Goal: Task Accomplishment & Management: Complete application form

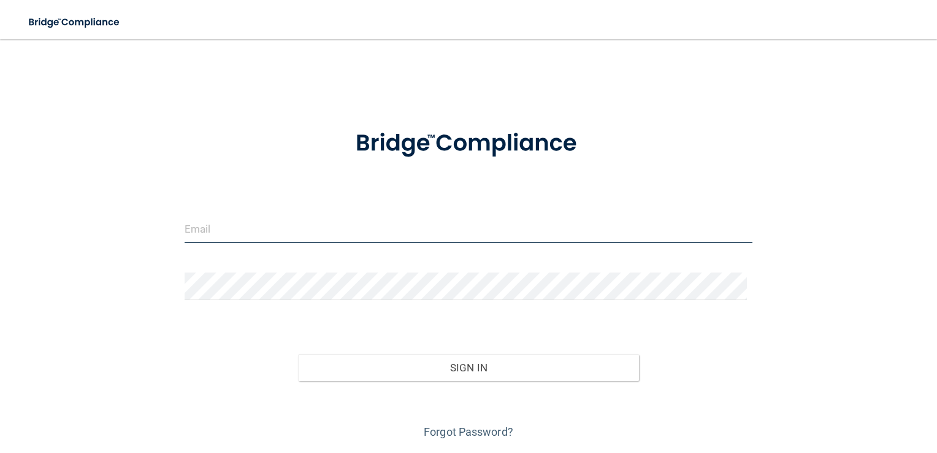
click at [464, 234] on input "email" at bounding box center [469, 229] width 569 height 28
type input "[EMAIL_ADDRESS][DOMAIN_NAME]"
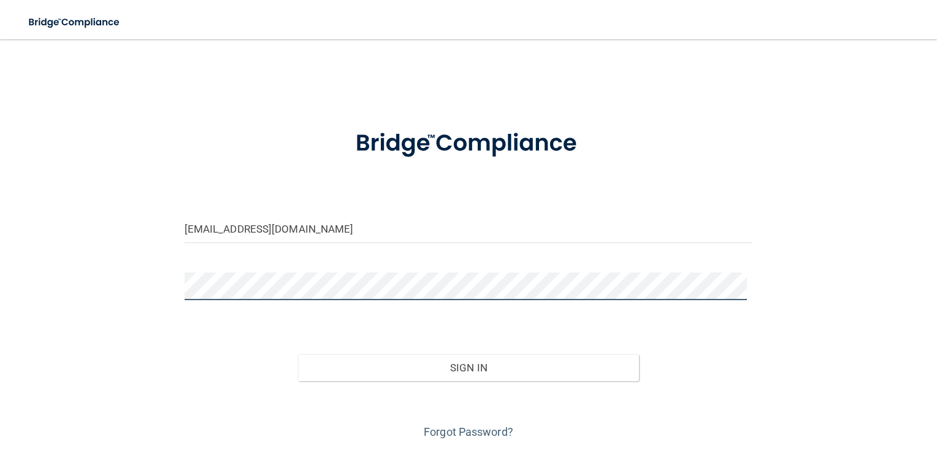
click at [298, 354] on button "Sign In" at bounding box center [468, 367] width 341 height 27
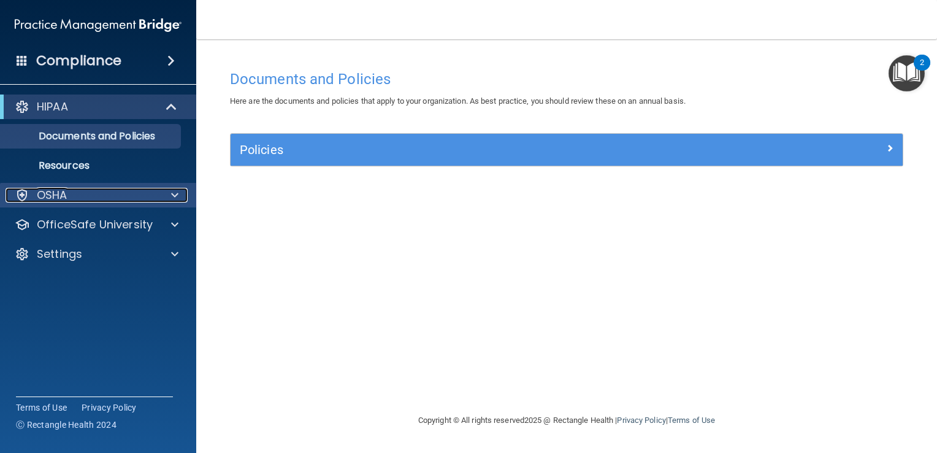
click at [172, 202] on span at bounding box center [174, 195] width 7 height 15
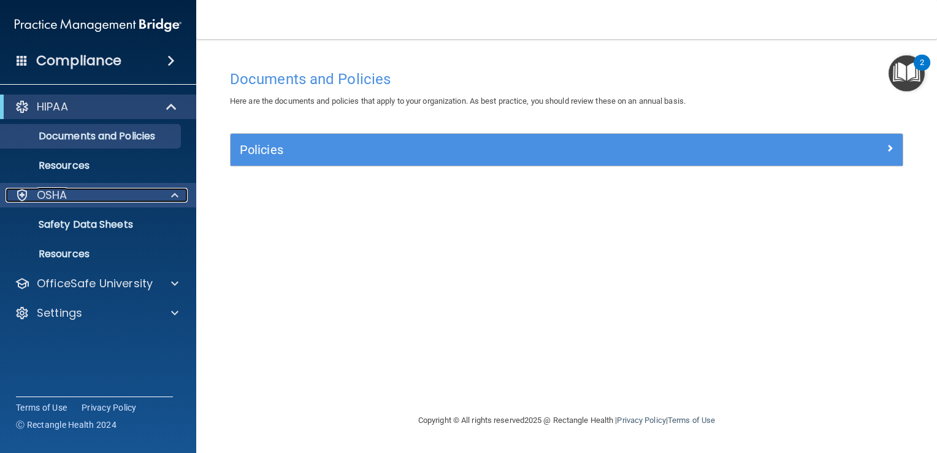
click at [38, 201] on p "OSHA" at bounding box center [52, 195] width 31 height 15
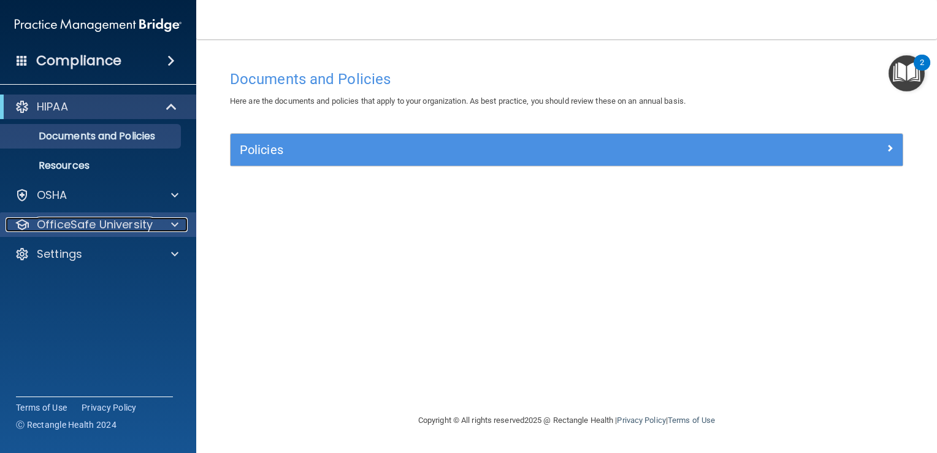
click at [159, 229] on div at bounding box center [173, 224] width 31 height 15
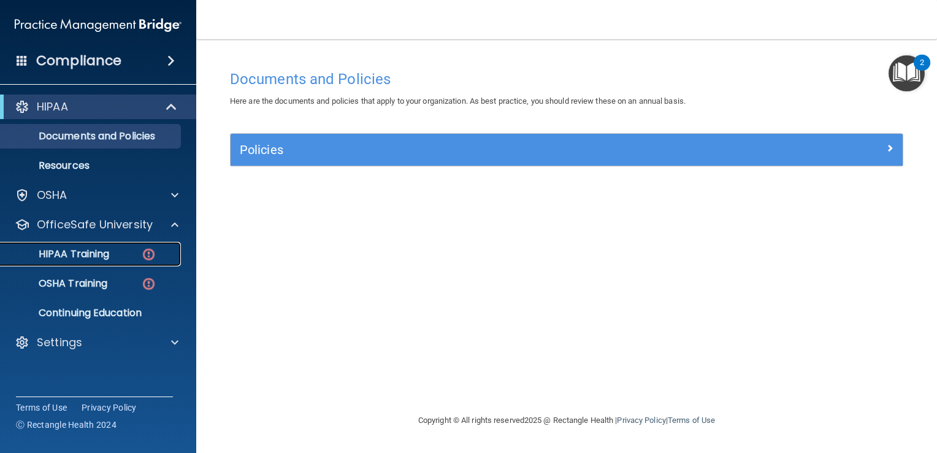
click at [98, 259] on p "HIPAA Training" at bounding box center [58, 254] width 101 height 12
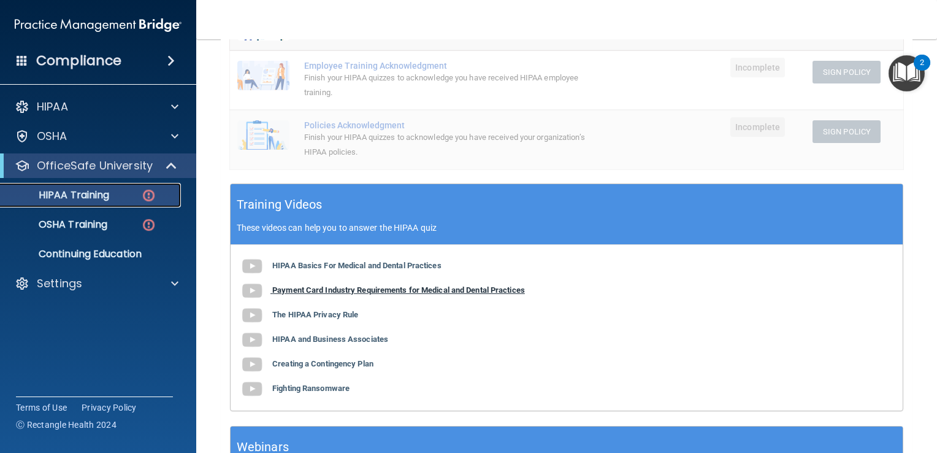
scroll to position [329, 0]
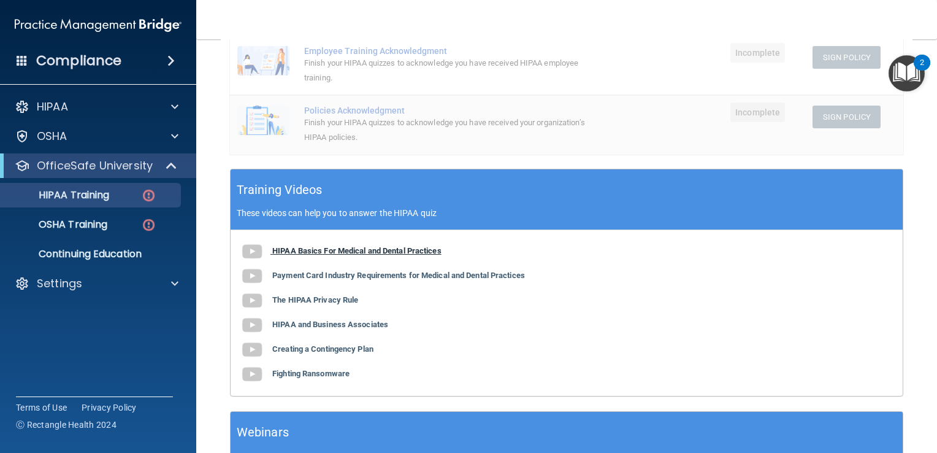
click at [427, 247] on b "HIPAA Basics For Medical and Dental Practices" at bounding box center [356, 250] width 169 height 9
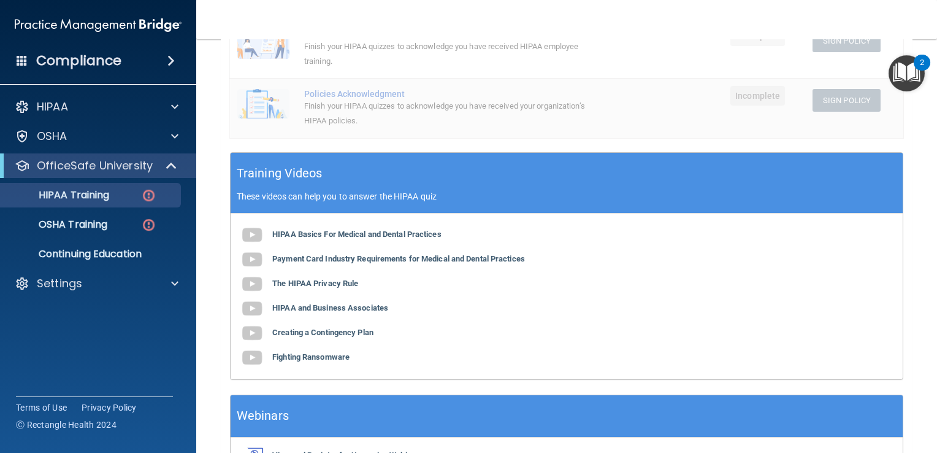
scroll to position [424, 0]
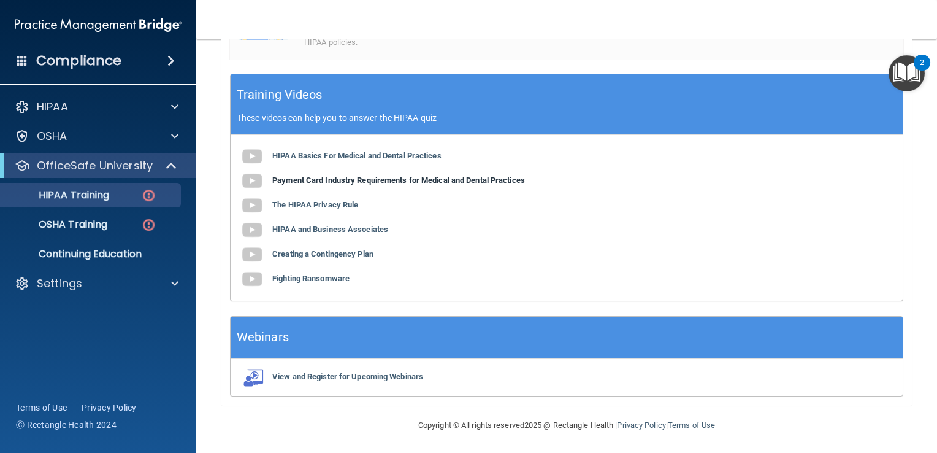
click at [363, 180] on b "Payment Card Industry Requirements for Medical and Dental Practices" at bounding box center [398, 179] width 253 height 9
click at [335, 205] on b "The HIPAA Privacy Rule" at bounding box center [315, 204] width 86 height 9
click at [334, 227] on b "HIPAA and Business Associates" at bounding box center [330, 228] width 116 height 9
click at [347, 255] on b "Creating a Contingency Plan" at bounding box center [322, 253] width 101 height 9
click at [312, 276] on b "Fighting Ransomware" at bounding box center [310, 278] width 77 height 9
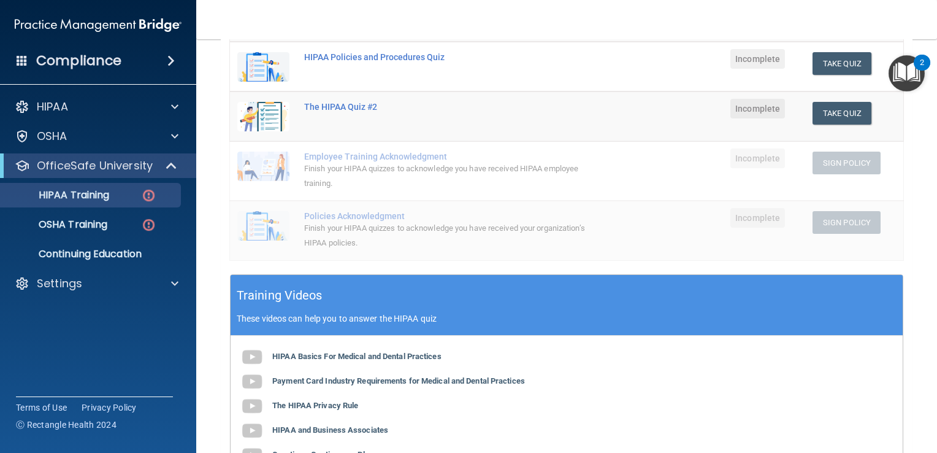
scroll to position [223, 0]
click at [129, 224] on div "OSHA Training" at bounding box center [91, 224] width 167 height 12
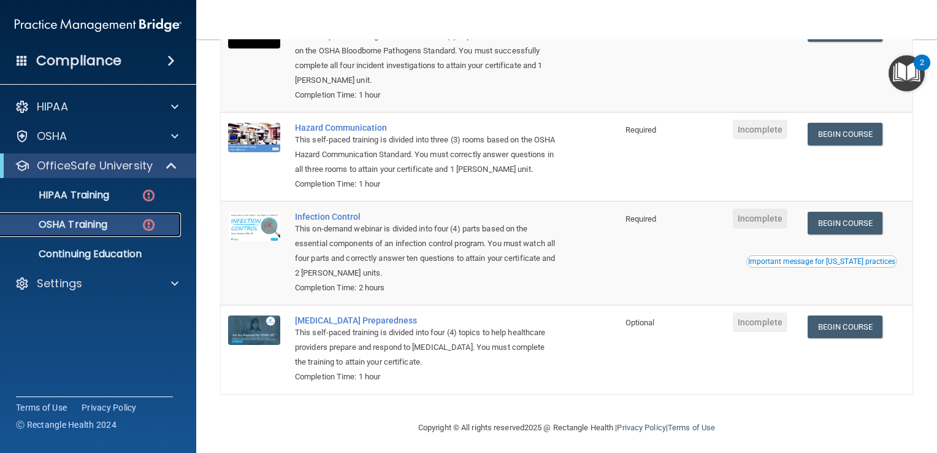
scroll to position [184, 0]
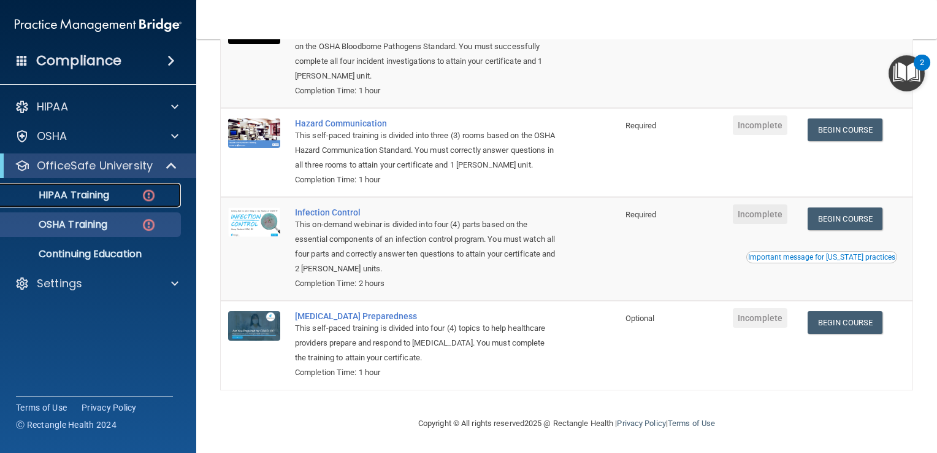
click at [113, 199] on div "HIPAA Training" at bounding box center [91, 195] width 167 height 12
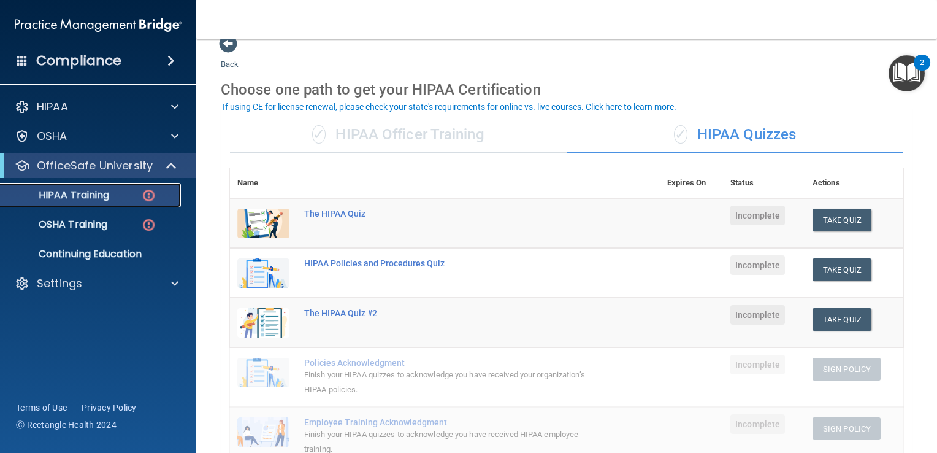
scroll to position [19, 0]
click at [853, 224] on button "Take Quiz" at bounding box center [842, 218] width 59 height 23
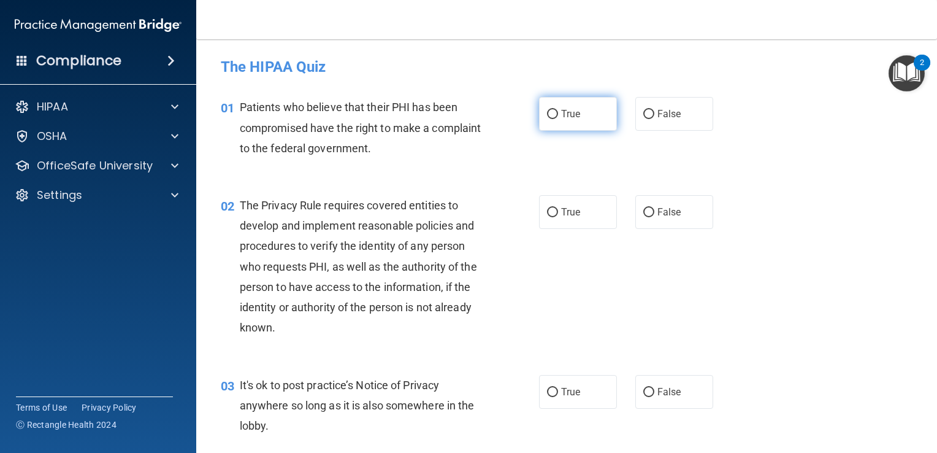
click at [547, 118] on input "True" at bounding box center [552, 114] width 11 height 9
radio input "true"
click at [547, 215] on input "True" at bounding box center [552, 212] width 11 height 9
radio input "true"
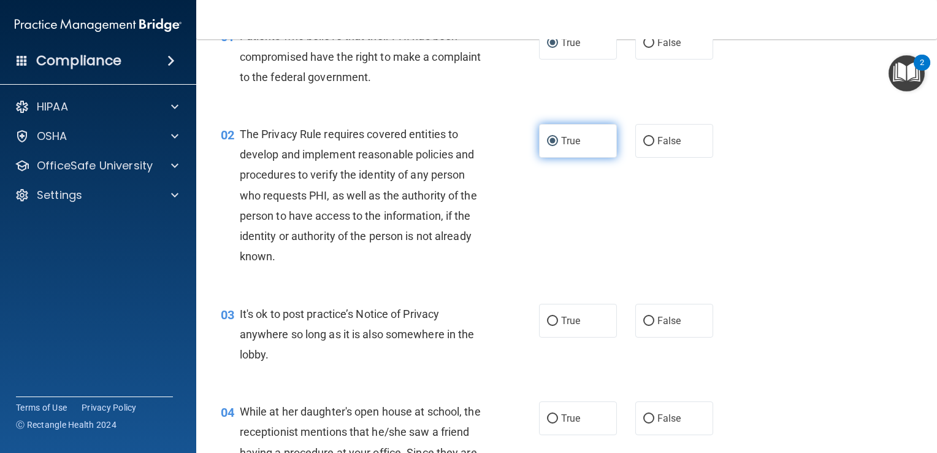
scroll to position [72, 0]
click at [681, 331] on label "False" at bounding box center [674, 320] width 78 height 34
click at [654, 325] on input "False" at bounding box center [648, 320] width 11 height 9
radio input "true"
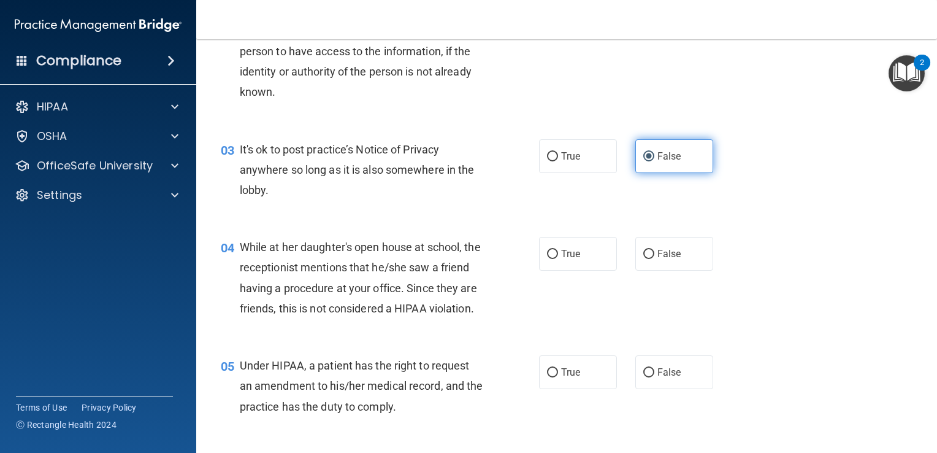
scroll to position [236, 0]
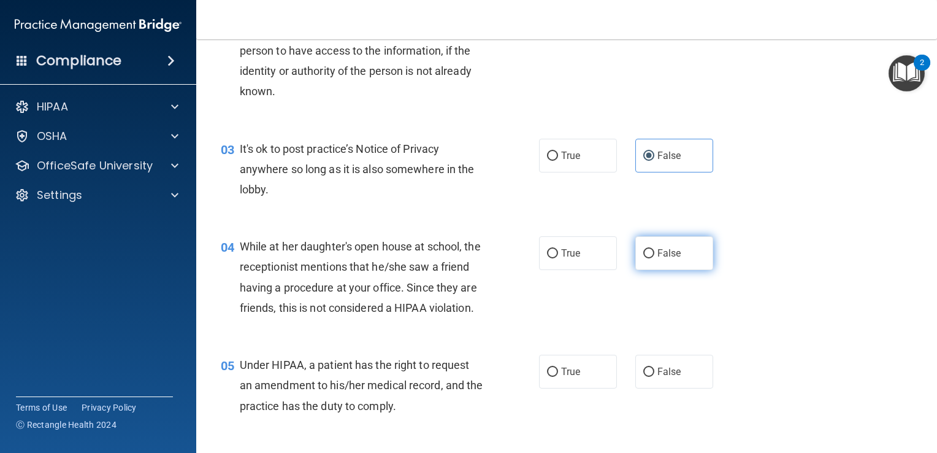
click at [670, 253] on span "False" at bounding box center [669, 253] width 24 height 12
click at [654, 253] on input "False" at bounding box center [648, 253] width 11 height 9
radio input "true"
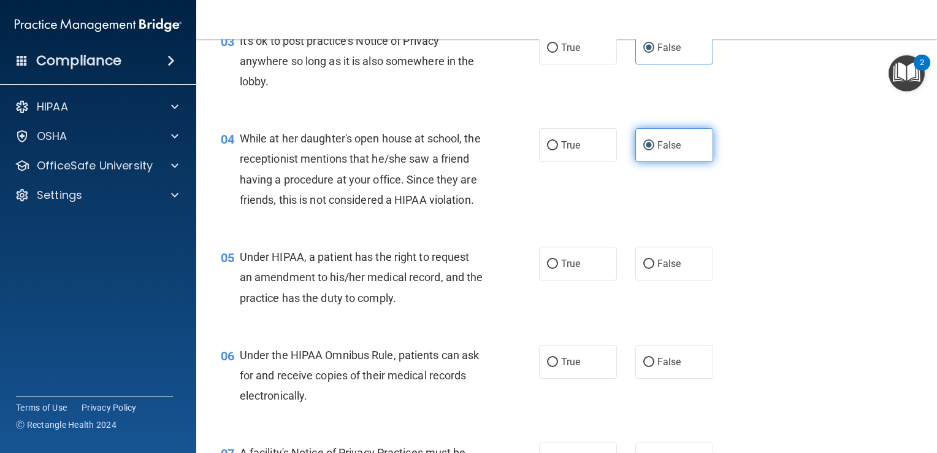
scroll to position [345, 0]
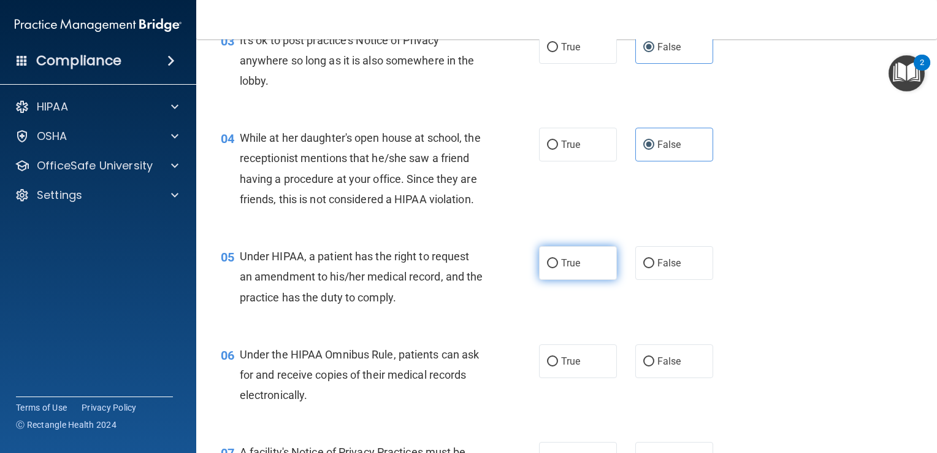
click at [572, 280] on label "True" at bounding box center [578, 263] width 78 height 34
click at [558, 268] on input "True" at bounding box center [552, 263] width 11 height 9
radio input "true"
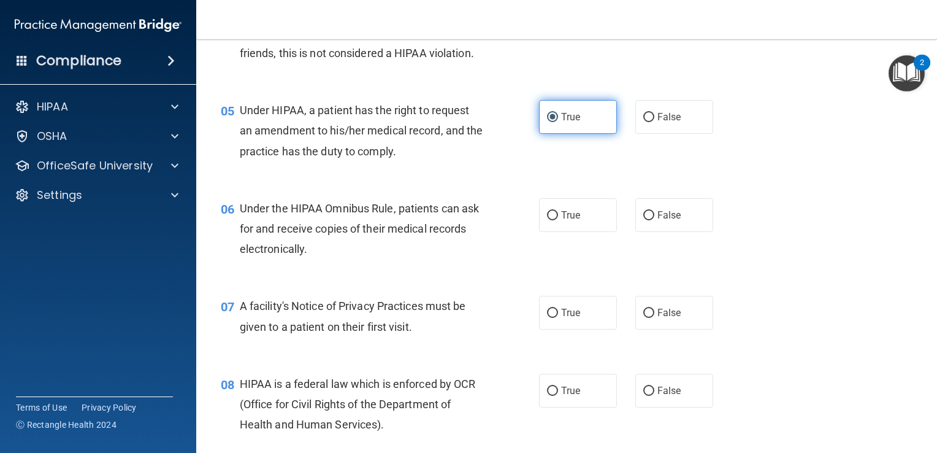
scroll to position [492, 0]
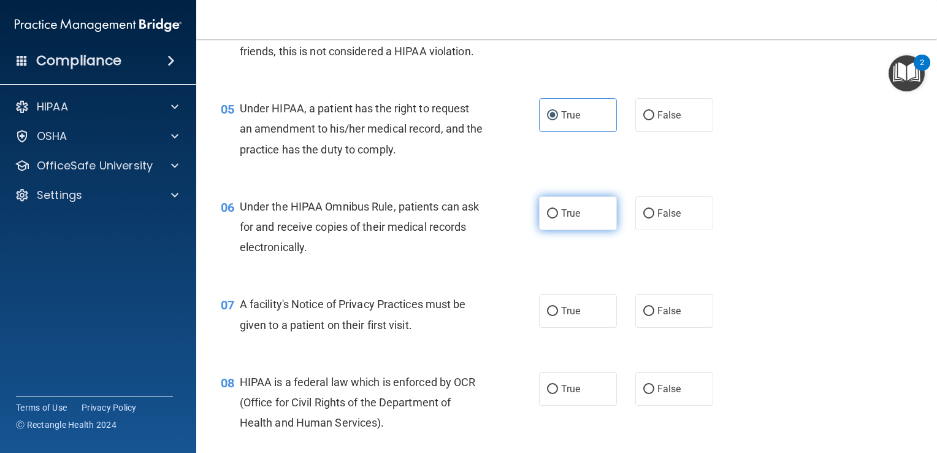
click at [564, 230] on label "True" at bounding box center [578, 213] width 78 height 34
click at [558, 218] on input "True" at bounding box center [552, 213] width 11 height 9
radio input "true"
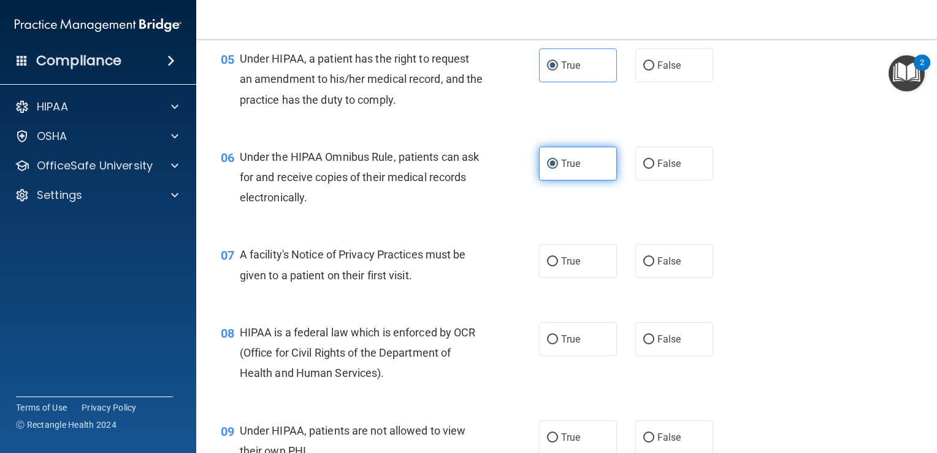
scroll to position [543, 0]
click at [573, 277] on label "True" at bounding box center [578, 260] width 78 height 34
click at [558, 266] on input "True" at bounding box center [552, 260] width 11 height 9
radio input "true"
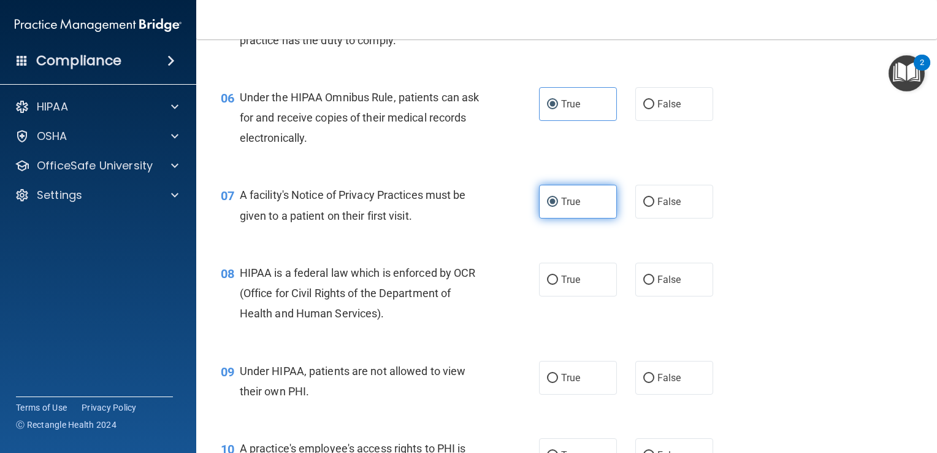
scroll to position [608, 0]
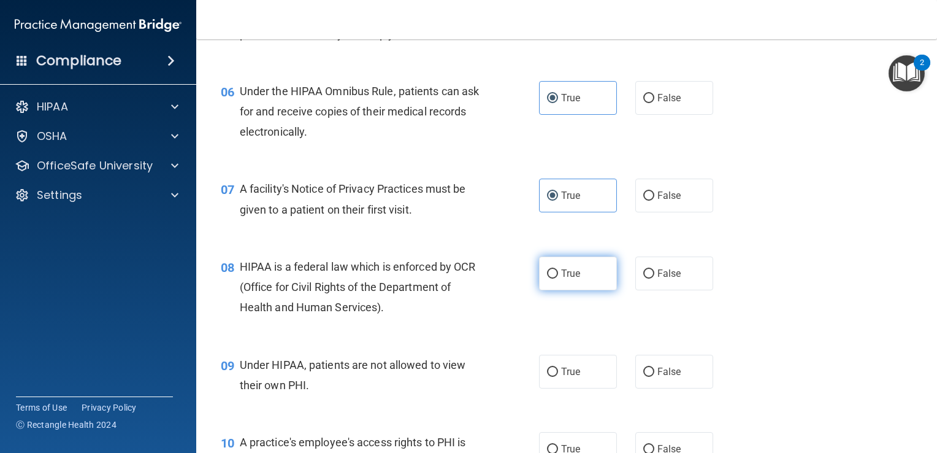
click at [550, 278] on input "True" at bounding box center [552, 273] width 11 height 9
radio input "true"
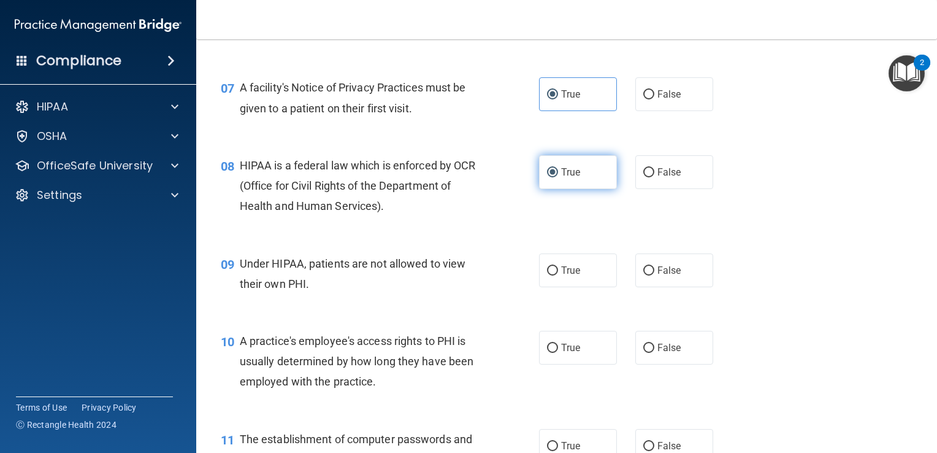
scroll to position [711, 0]
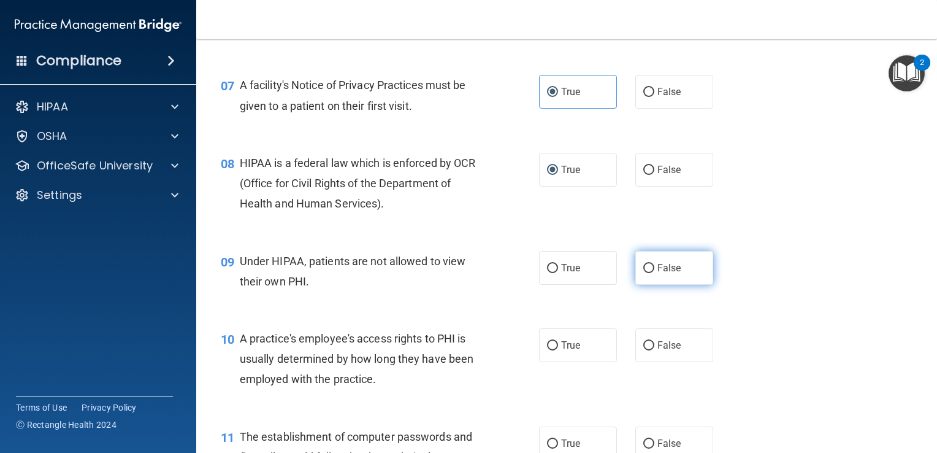
click at [699, 285] on label "False" at bounding box center [674, 268] width 78 height 34
click at [654, 273] on input "False" at bounding box center [648, 268] width 11 height 9
radio input "true"
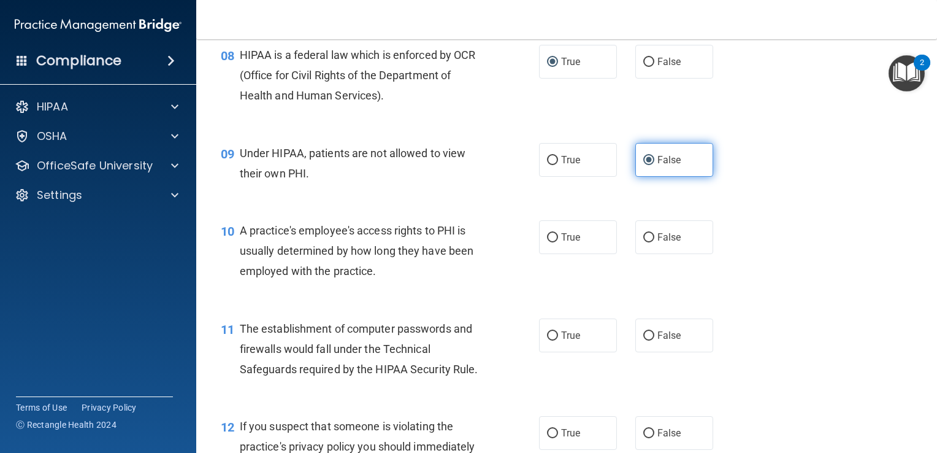
scroll to position [820, 0]
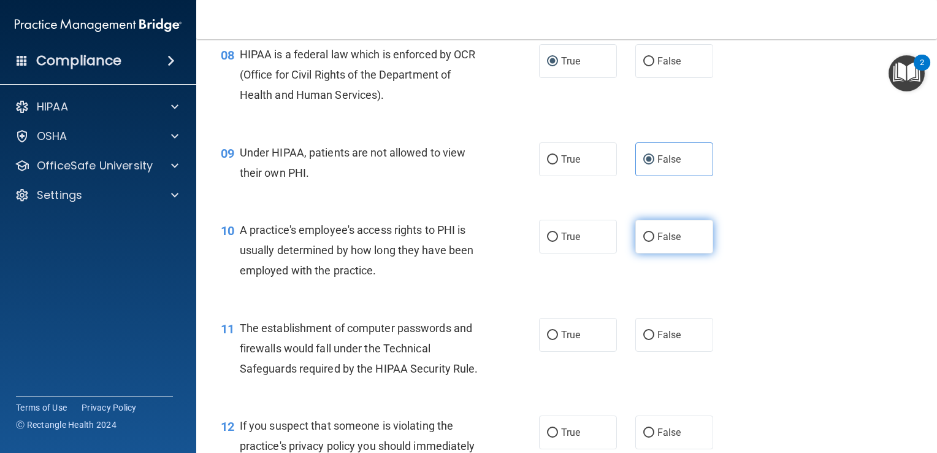
click at [672, 242] on span "False" at bounding box center [669, 237] width 24 height 12
click at [654, 242] on input "False" at bounding box center [648, 236] width 11 height 9
radio input "true"
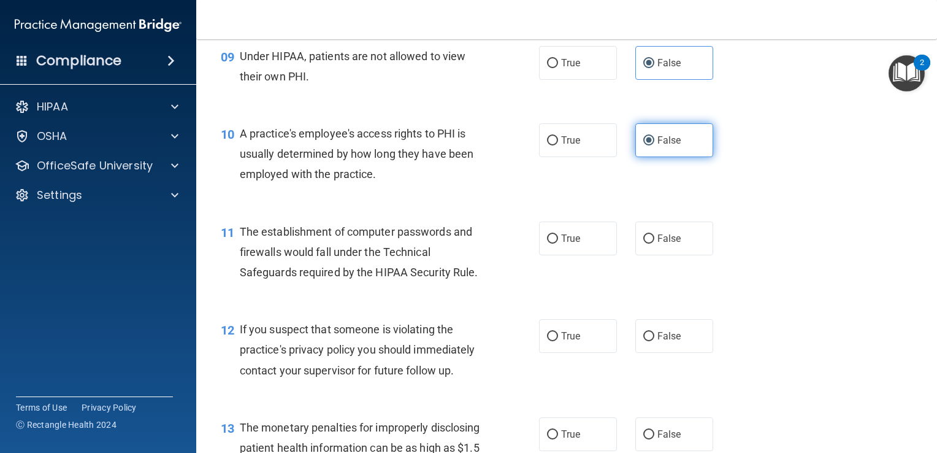
scroll to position [917, 0]
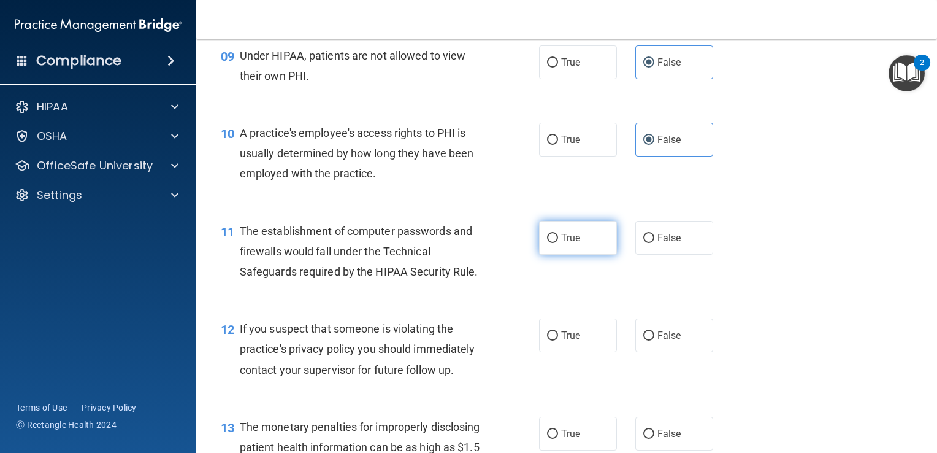
click at [573, 243] on span "True" at bounding box center [570, 238] width 19 height 12
click at [558, 243] on input "True" at bounding box center [552, 238] width 11 height 9
radio input "true"
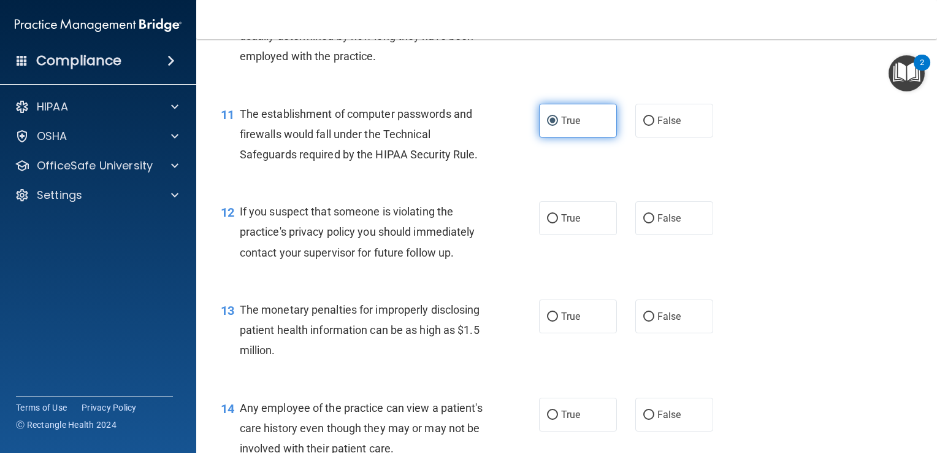
scroll to position [1035, 0]
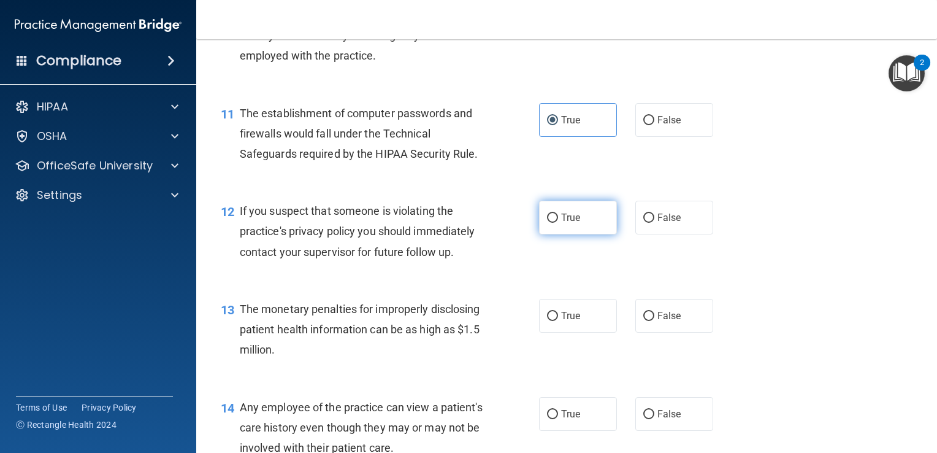
click at [577, 234] on label "True" at bounding box center [578, 218] width 78 height 34
click at [558, 223] on input "True" at bounding box center [552, 217] width 11 height 9
radio input "true"
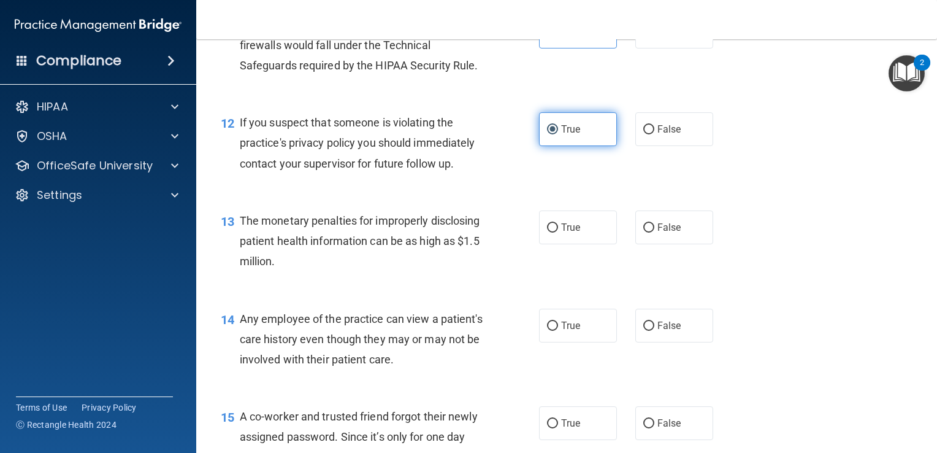
scroll to position [1127, 0]
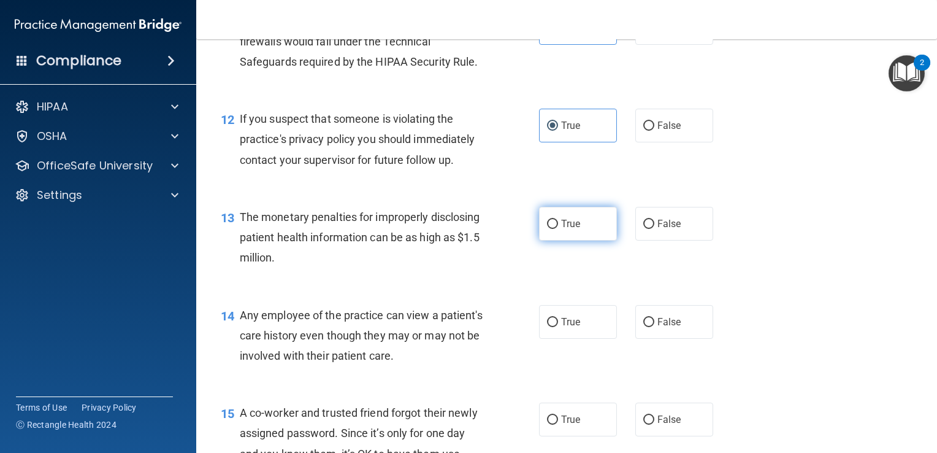
click at [586, 240] on label "True" at bounding box center [578, 224] width 78 height 34
click at [558, 229] on input "True" at bounding box center [552, 224] width 11 height 9
radio input "true"
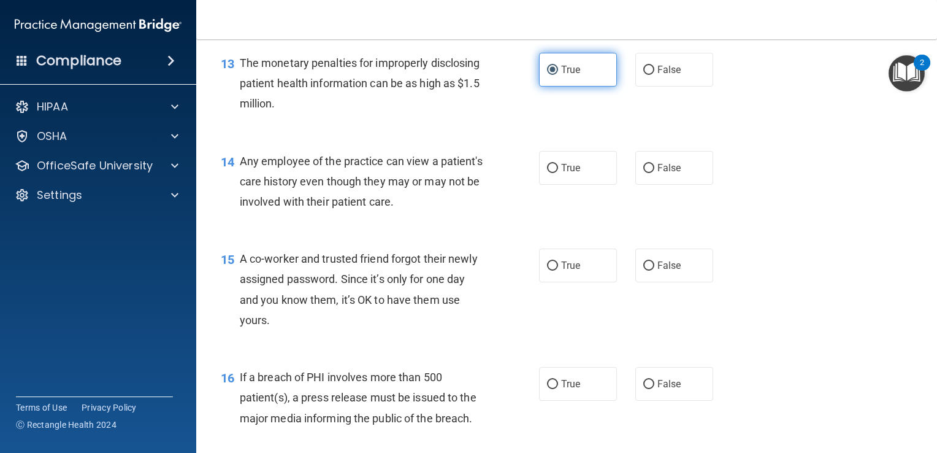
scroll to position [1281, 0]
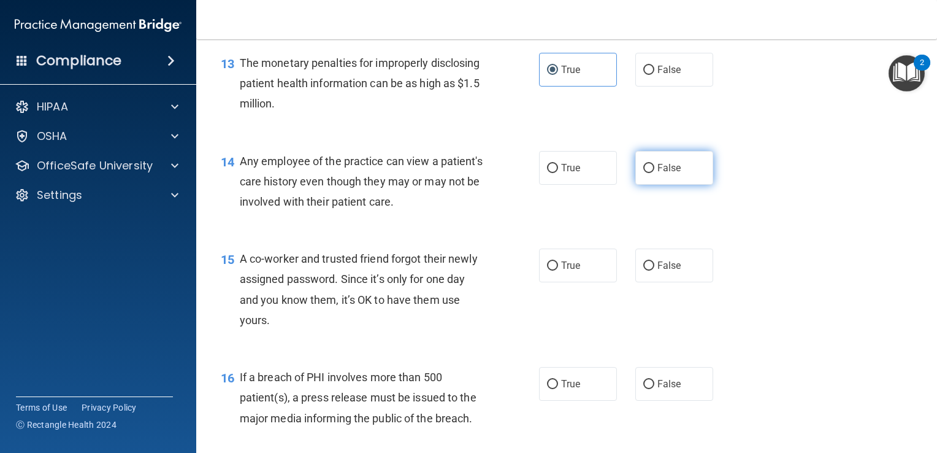
click at [659, 174] on span "False" at bounding box center [669, 168] width 24 height 12
click at [654, 173] on input "False" at bounding box center [648, 168] width 11 height 9
radio input "true"
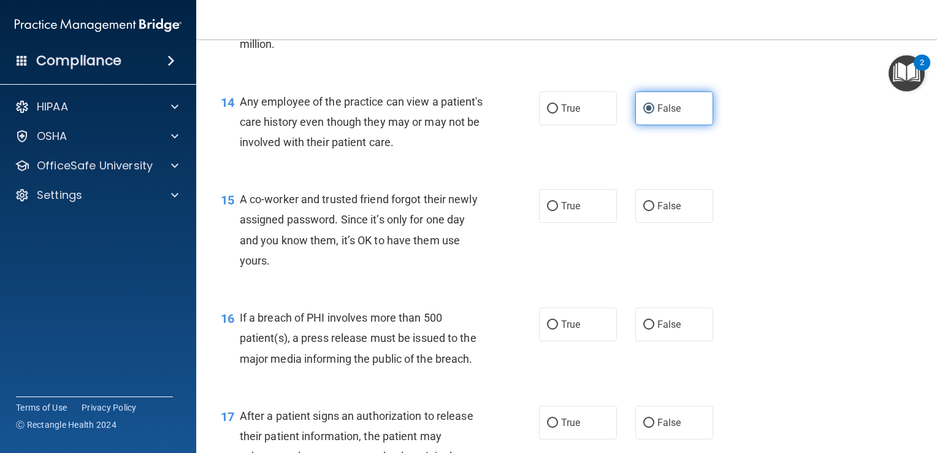
scroll to position [1343, 0]
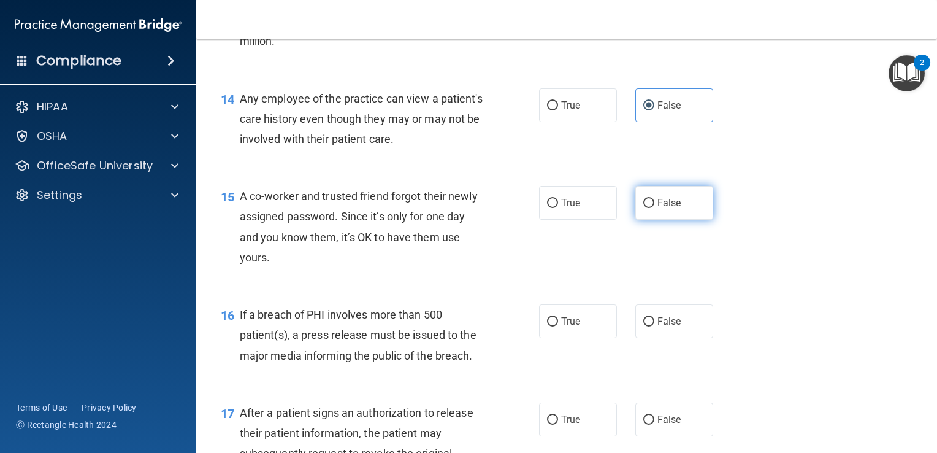
click at [659, 209] on span "False" at bounding box center [669, 203] width 24 height 12
click at [654, 208] on input "False" at bounding box center [648, 203] width 11 height 9
radio input "true"
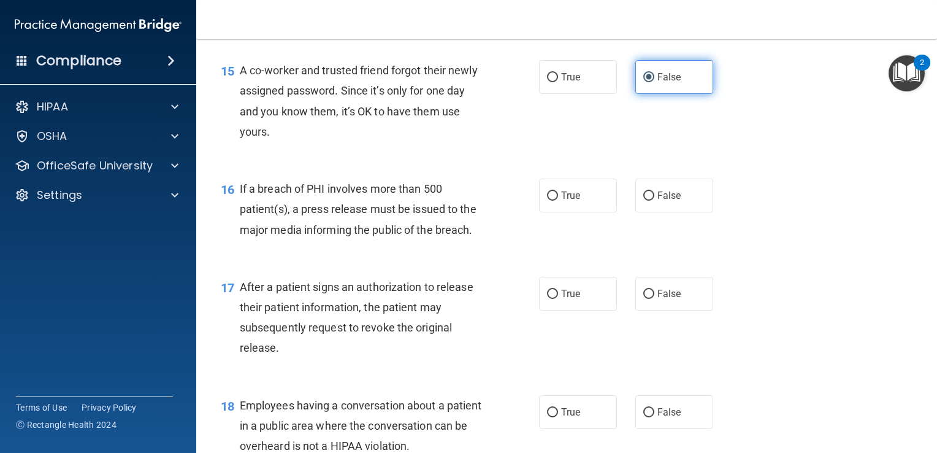
scroll to position [1471, 0]
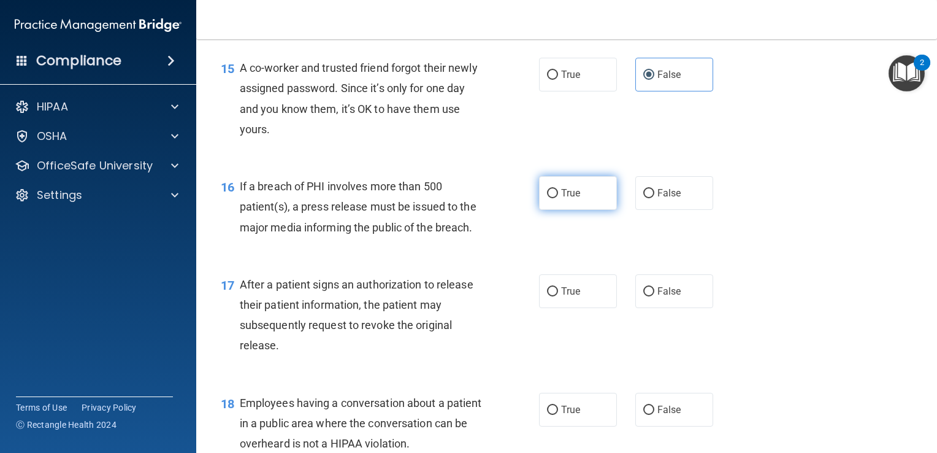
click at [569, 202] on label "True" at bounding box center [578, 193] width 78 height 34
click at [558, 198] on input "True" at bounding box center [552, 193] width 11 height 9
radio input "true"
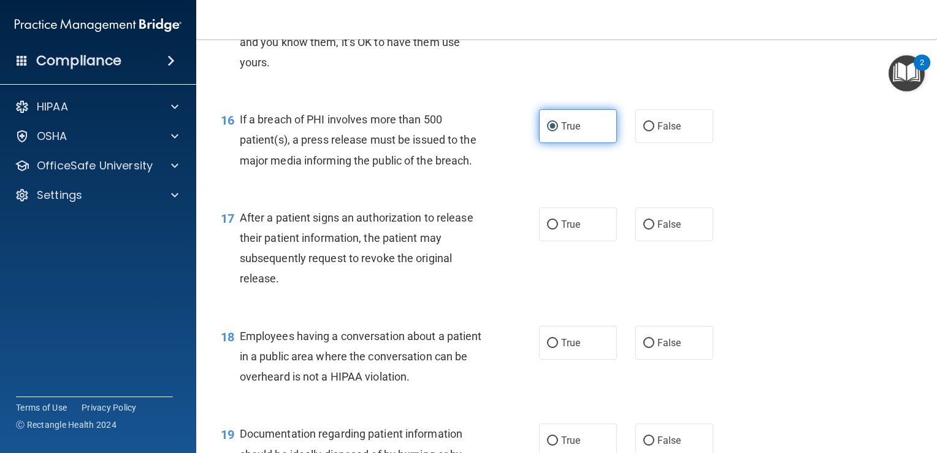
scroll to position [1538, 0]
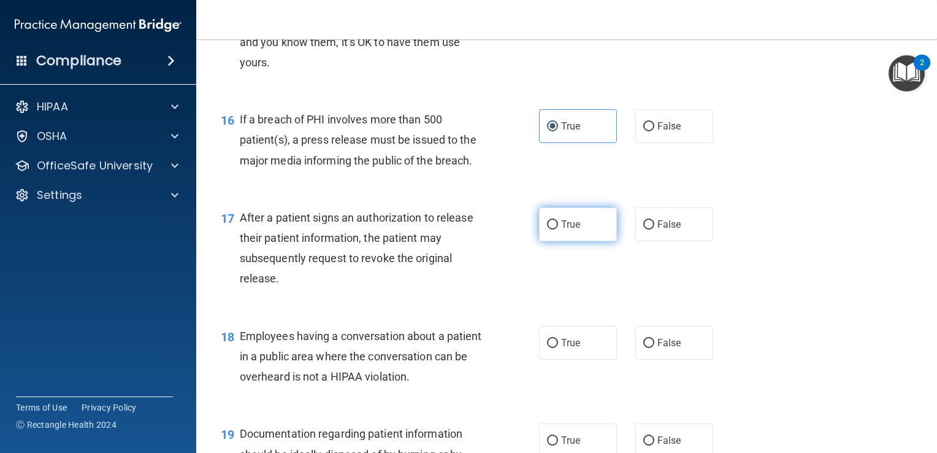
click at [572, 241] on label "True" at bounding box center [578, 224] width 78 height 34
click at [558, 229] on input "True" at bounding box center [552, 224] width 11 height 9
radio input "true"
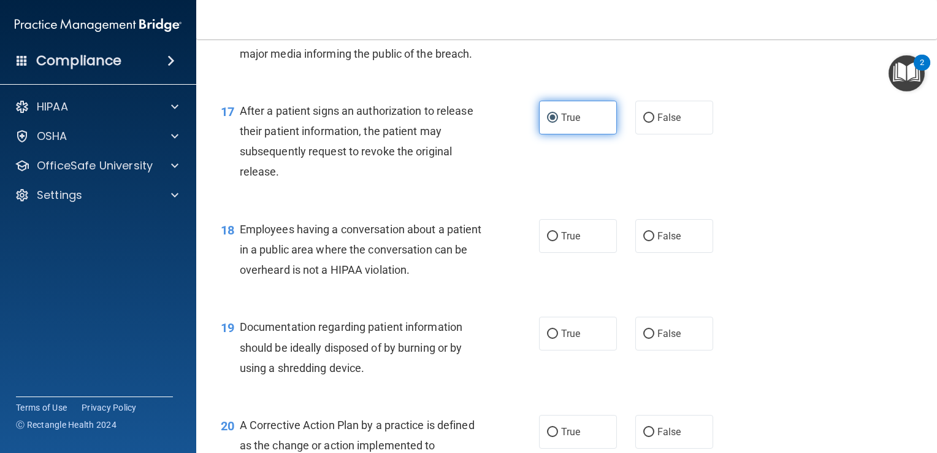
scroll to position [1653, 0]
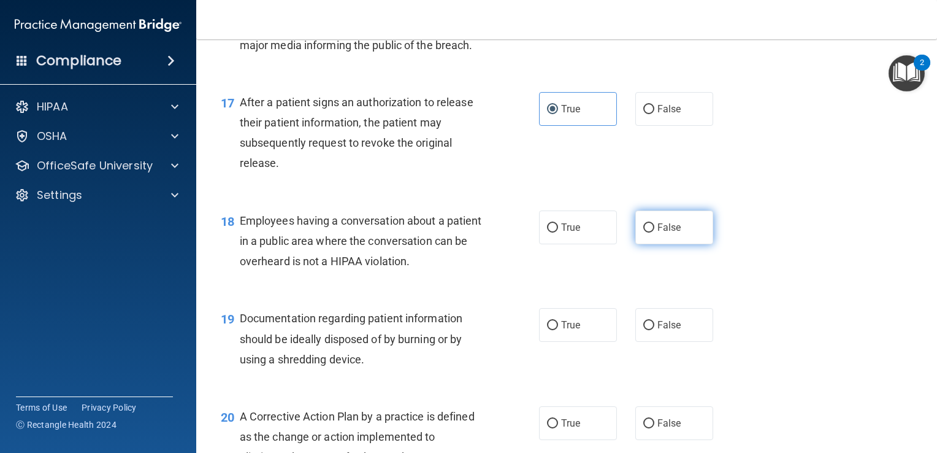
click at [657, 233] on span "False" at bounding box center [669, 227] width 24 height 12
click at [654, 232] on input "False" at bounding box center [648, 227] width 11 height 9
radio input "true"
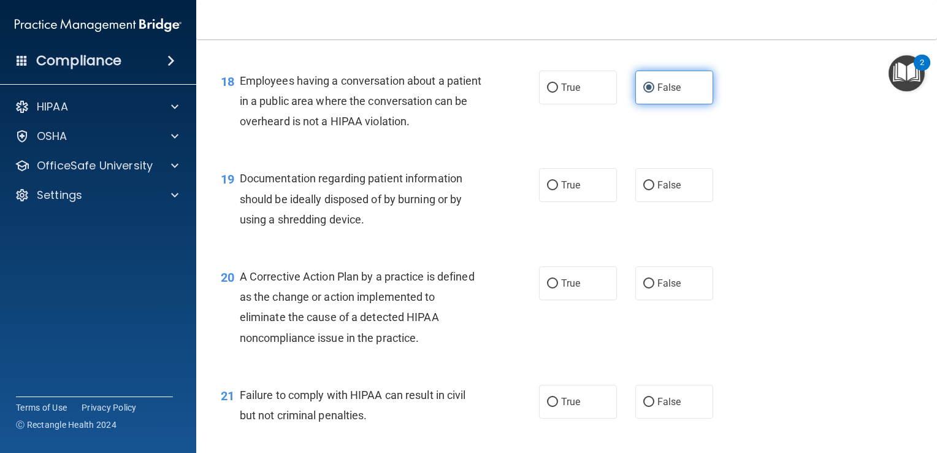
scroll to position [1803, 0]
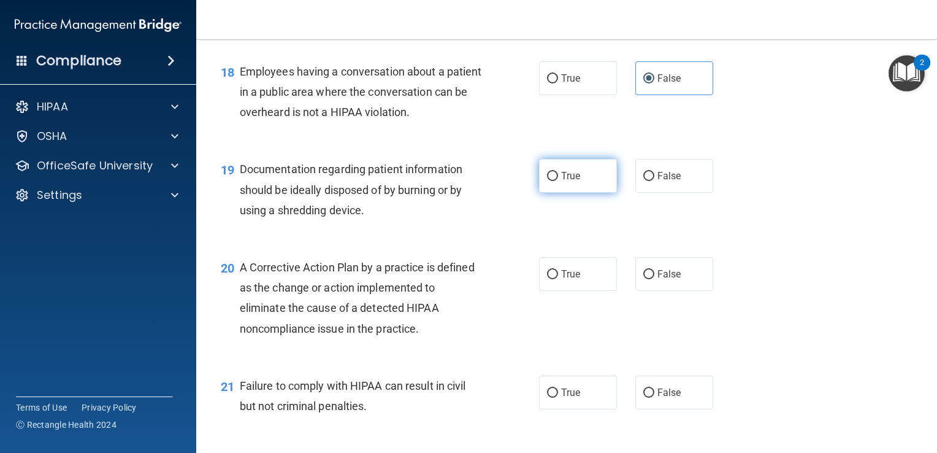
click at [569, 183] on label "True" at bounding box center [578, 176] width 78 height 34
click at [558, 181] on input "True" at bounding box center [552, 176] width 11 height 9
radio input "true"
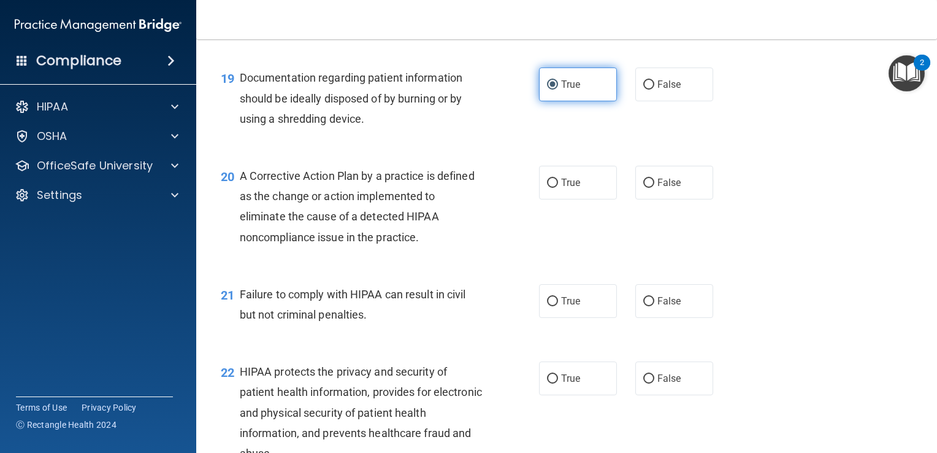
scroll to position [1970, 0]
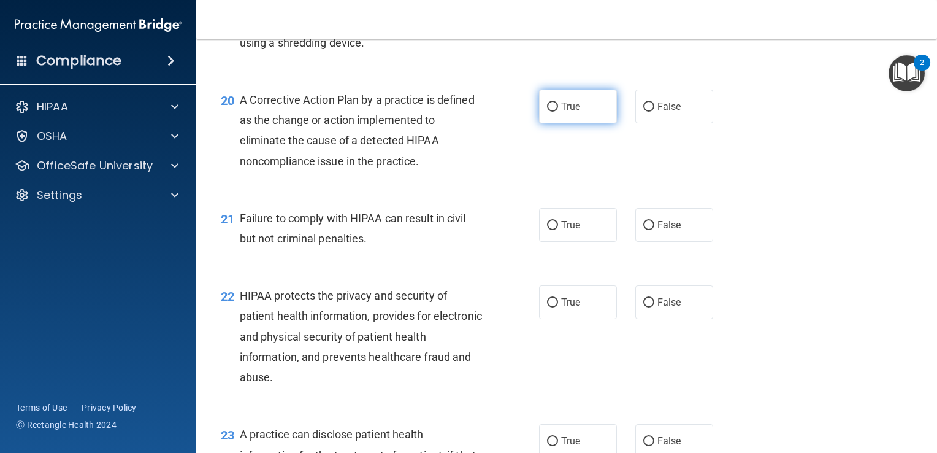
click at [575, 112] on span "True" at bounding box center [570, 107] width 19 height 12
click at [558, 112] on input "True" at bounding box center [552, 106] width 11 height 9
radio input "true"
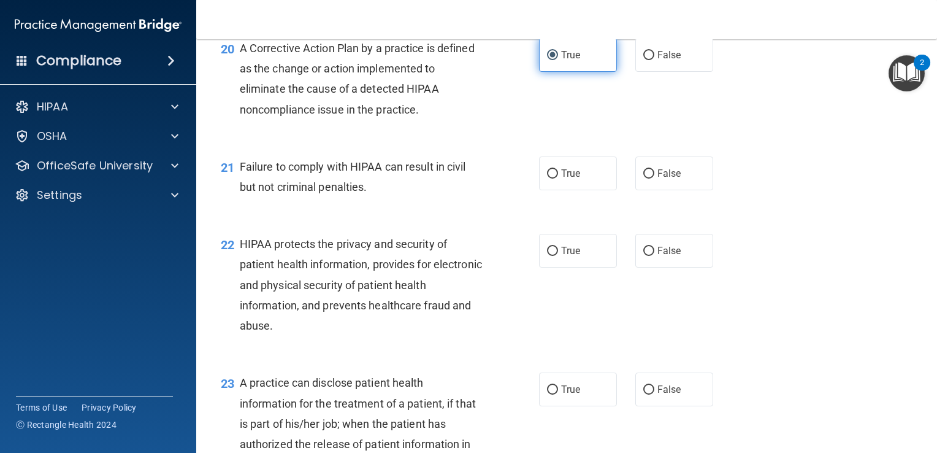
scroll to position [2028, 0]
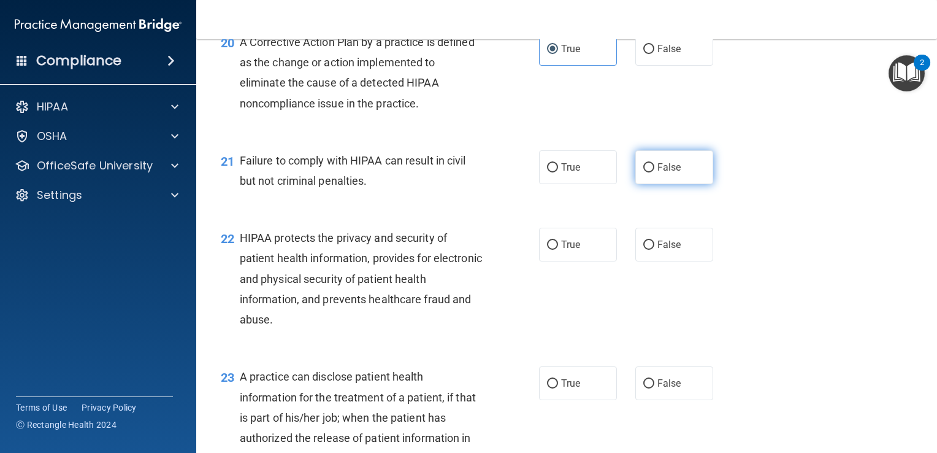
click at [685, 184] on label "False" at bounding box center [674, 167] width 78 height 34
click at [654, 172] on input "False" at bounding box center [648, 167] width 11 height 9
radio input "true"
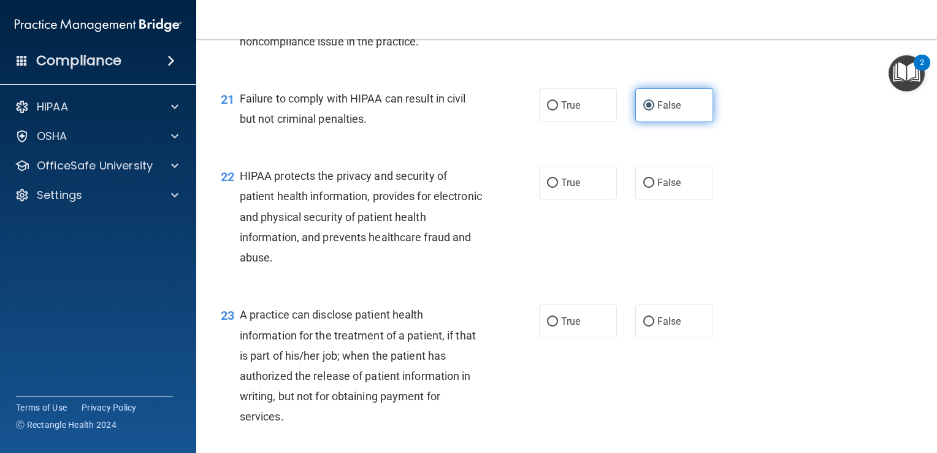
scroll to position [2115, 0]
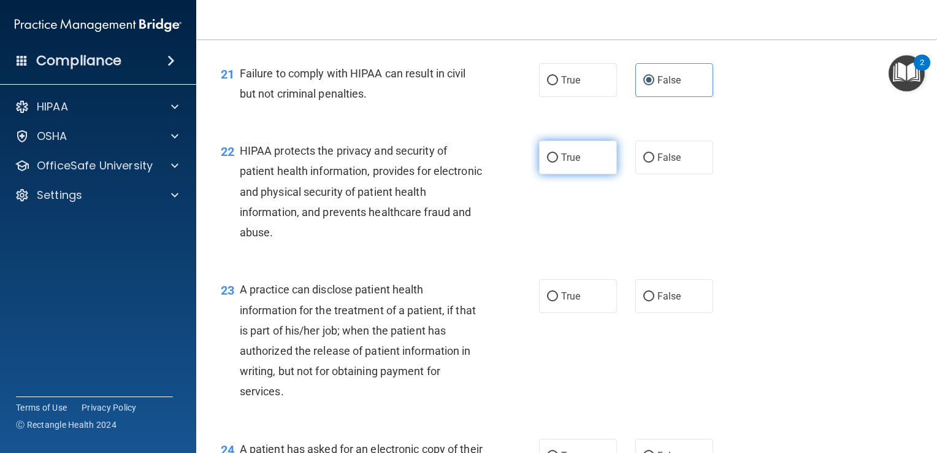
click at [564, 163] on span "True" at bounding box center [570, 157] width 19 height 12
click at [558, 163] on input "True" at bounding box center [552, 157] width 11 height 9
radio input "true"
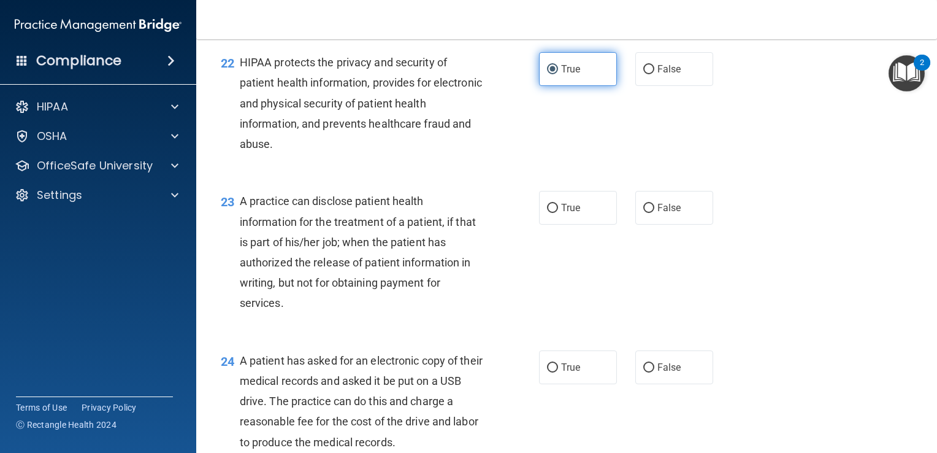
scroll to position [2240, 0]
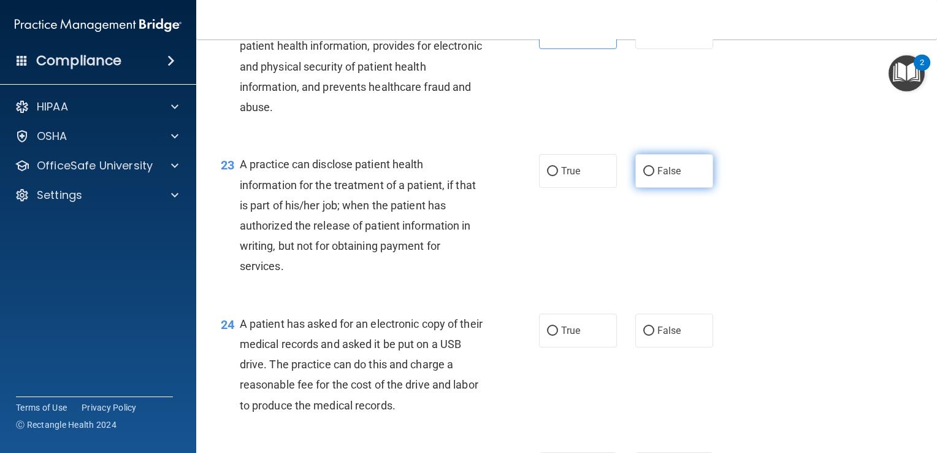
click at [677, 188] on label "False" at bounding box center [674, 171] width 78 height 34
click at [654, 176] on input "False" at bounding box center [648, 171] width 11 height 9
radio input "true"
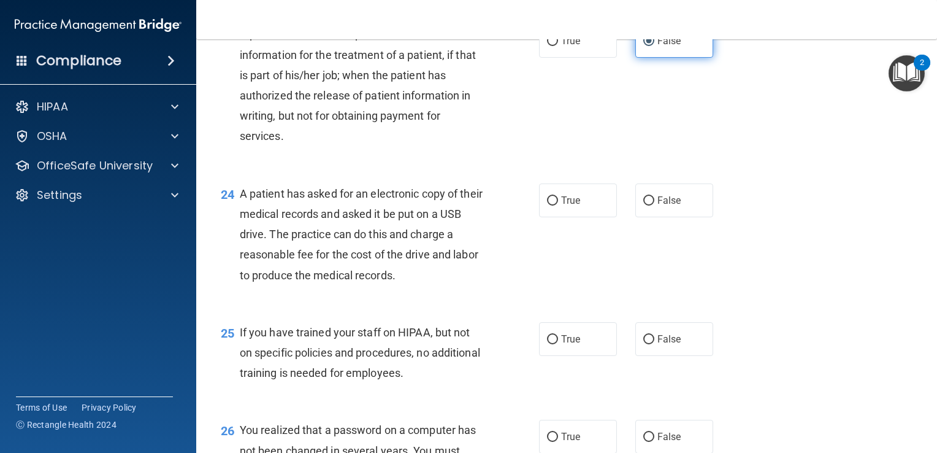
scroll to position [2382, 0]
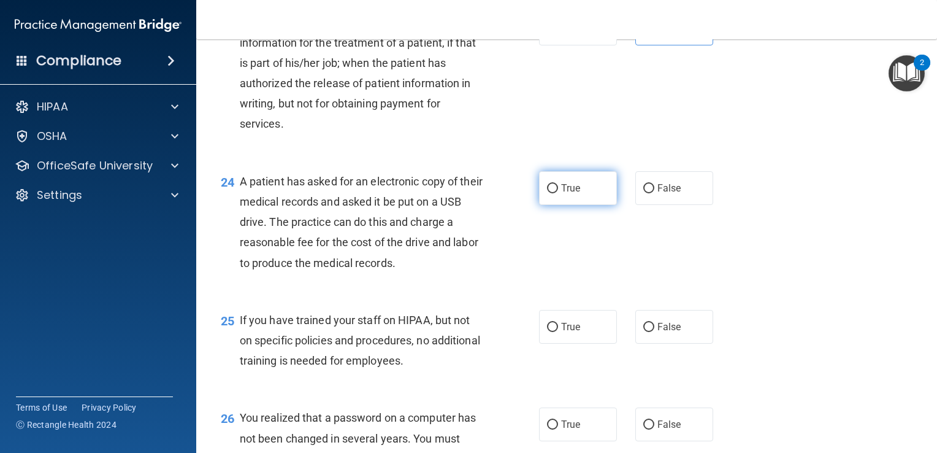
click at [562, 194] on span "True" at bounding box center [570, 188] width 19 height 12
click at [558, 193] on input "True" at bounding box center [552, 188] width 11 height 9
radio input "true"
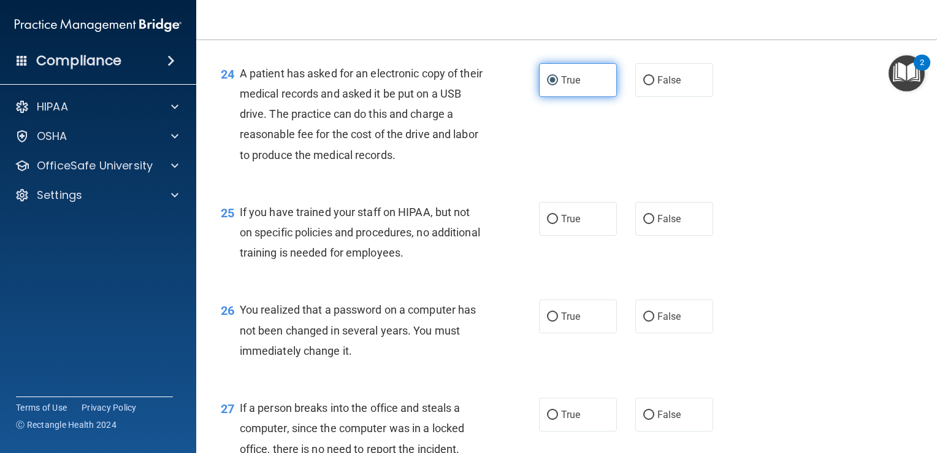
scroll to position [2519, 0]
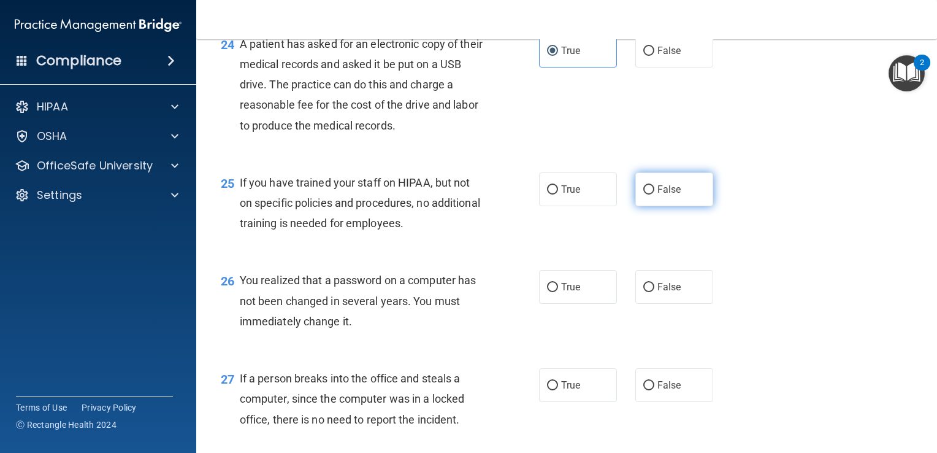
click at [647, 194] on input "False" at bounding box center [648, 189] width 11 height 9
radio input "true"
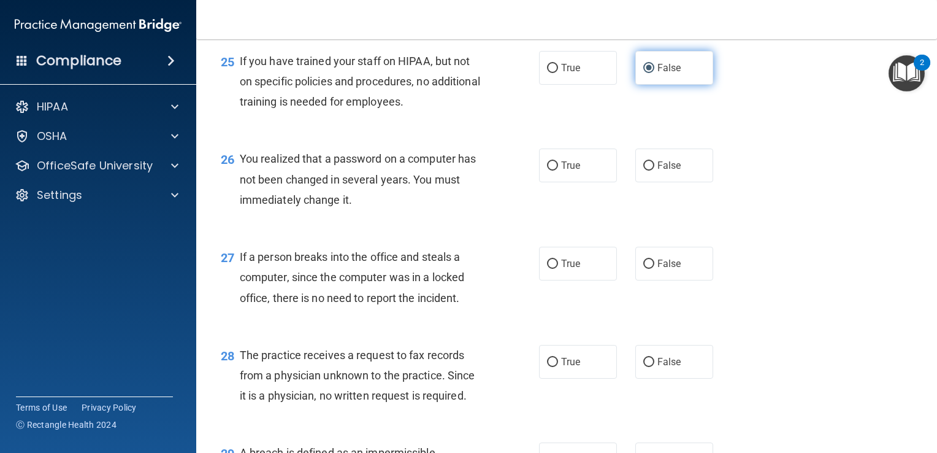
scroll to position [2652, 0]
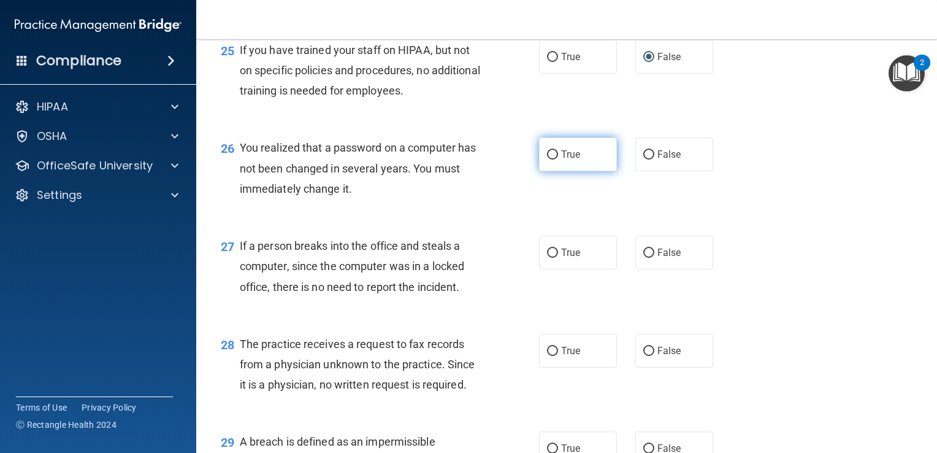
click at [570, 160] on span "True" at bounding box center [570, 154] width 19 height 12
click at [558, 159] on input "True" at bounding box center [552, 154] width 11 height 9
radio input "true"
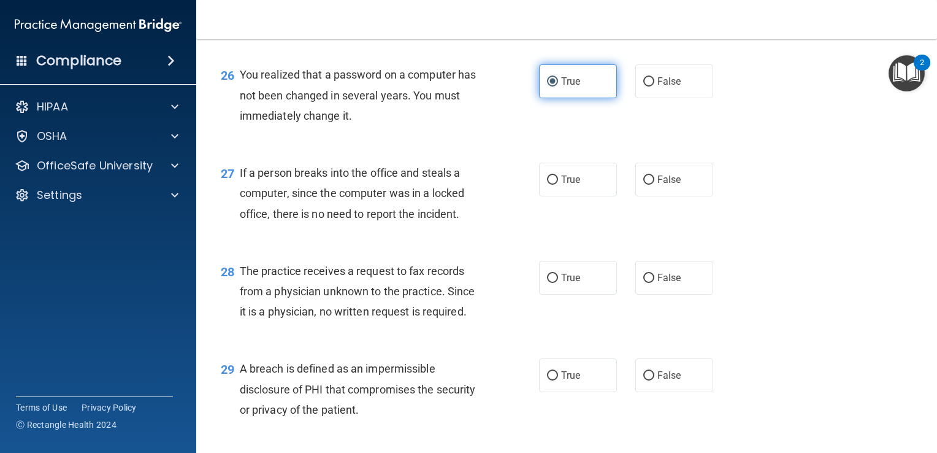
scroll to position [2775, 0]
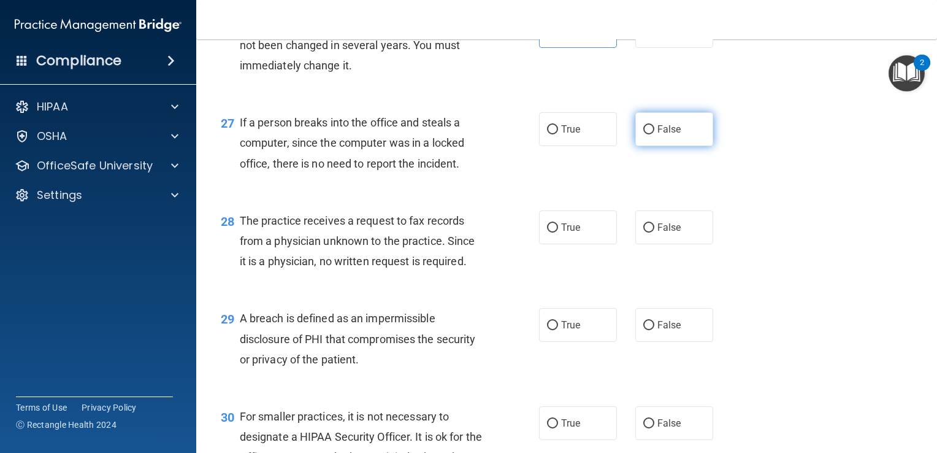
click at [671, 146] on label "False" at bounding box center [674, 129] width 78 height 34
click at [654, 134] on input "False" at bounding box center [648, 129] width 11 height 9
radio input "true"
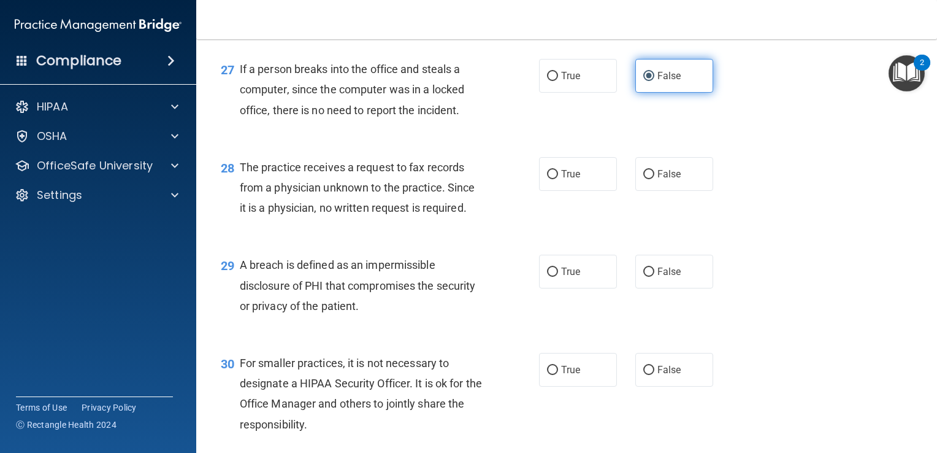
scroll to position [2834, 0]
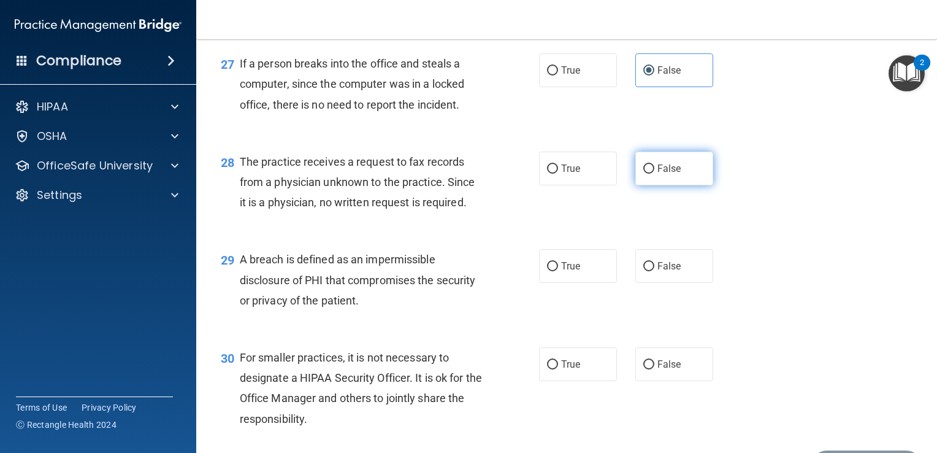
click at [666, 174] on span "False" at bounding box center [669, 169] width 24 height 12
click at [654, 174] on input "False" at bounding box center [648, 168] width 11 height 9
radio input "true"
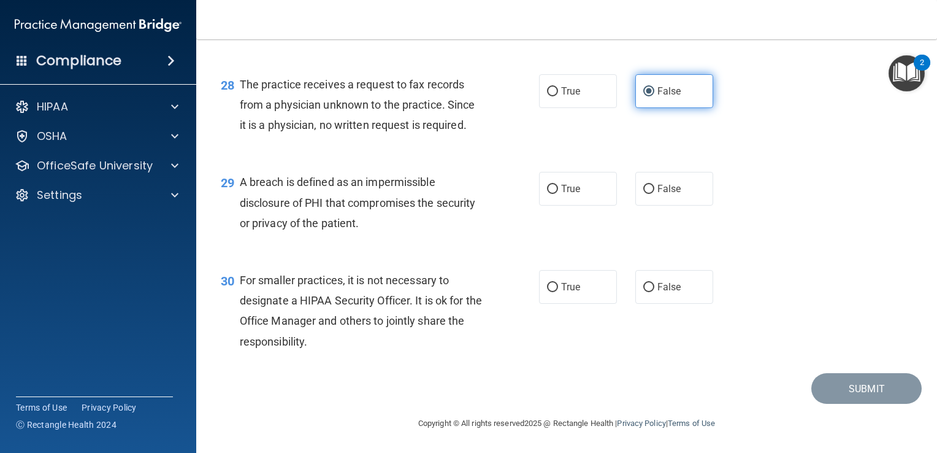
scroll to position [2932, 0]
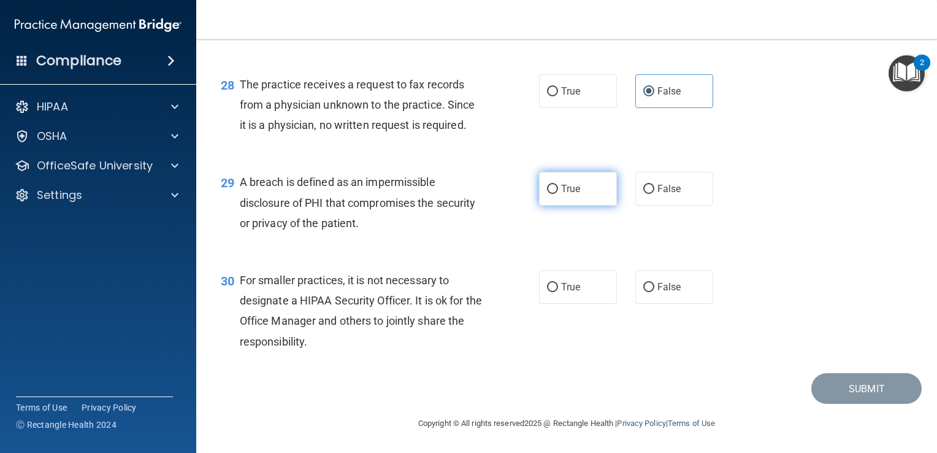
click at [592, 200] on label "True" at bounding box center [578, 189] width 78 height 34
click at [558, 194] on input "True" at bounding box center [552, 189] width 11 height 9
radio input "true"
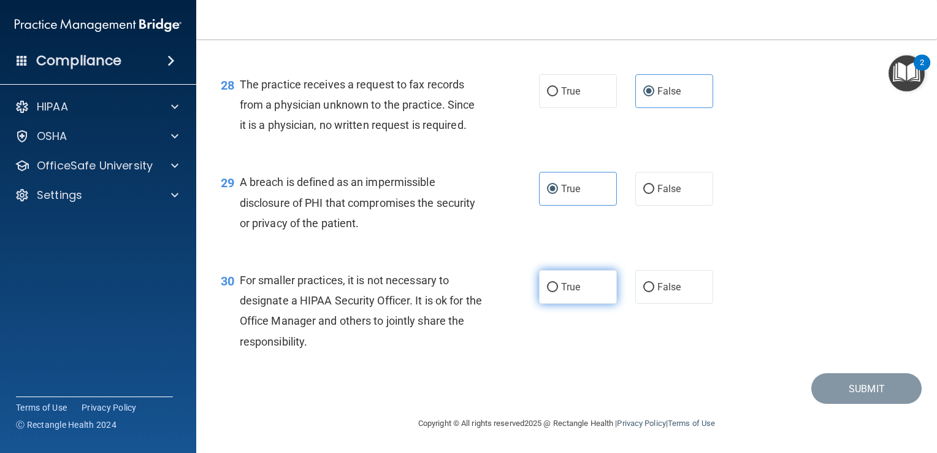
click at [577, 289] on label "True" at bounding box center [578, 287] width 78 height 34
click at [558, 289] on input "True" at bounding box center [552, 287] width 11 height 9
radio input "true"
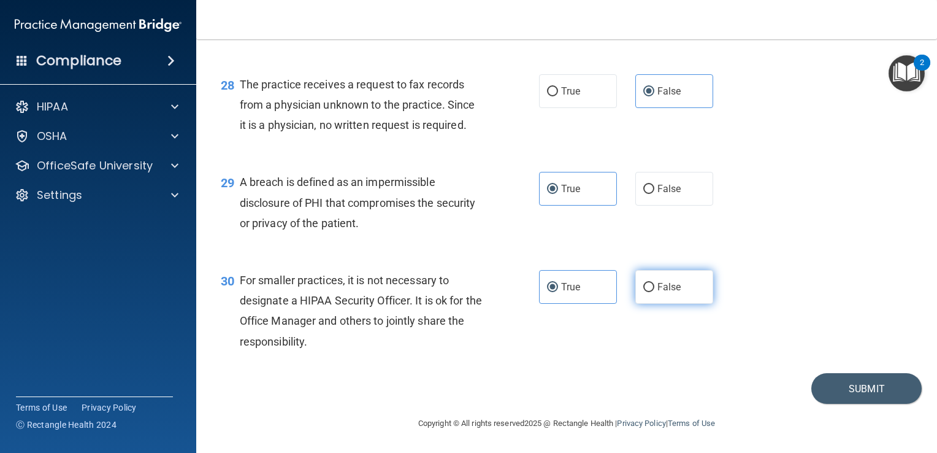
click at [646, 289] on input "False" at bounding box center [648, 287] width 11 height 9
radio input "true"
radio input "false"
click at [852, 380] on button "Submit" at bounding box center [866, 388] width 110 height 31
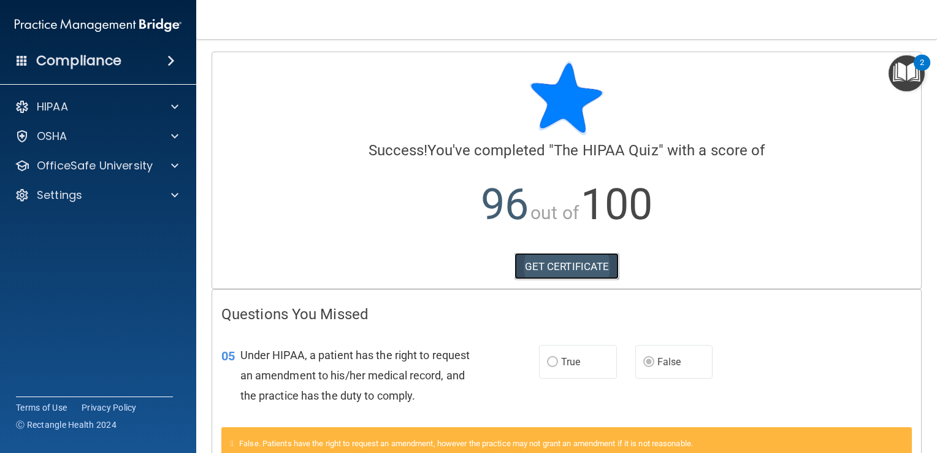
click at [557, 262] on link "GET CERTIFICATE" at bounding box center [567, 266] width 105 height 27
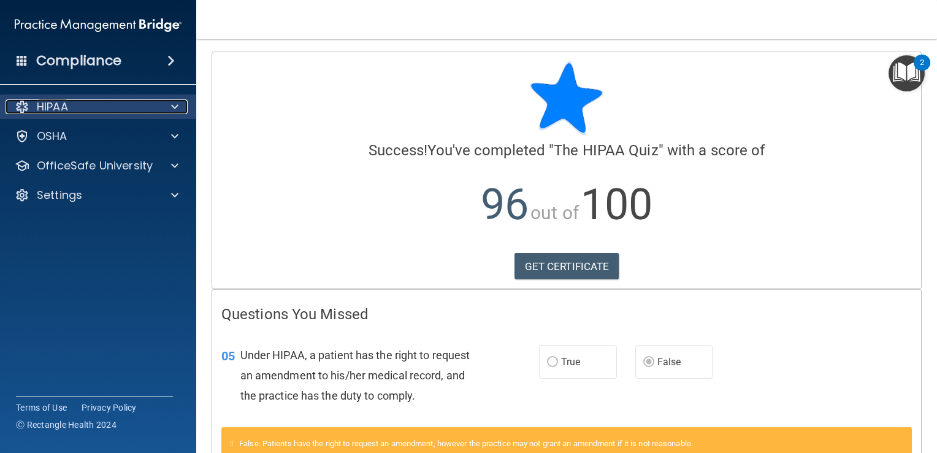
click at [184, 113] on div at bounding box center [173, 106] width 31 height 15
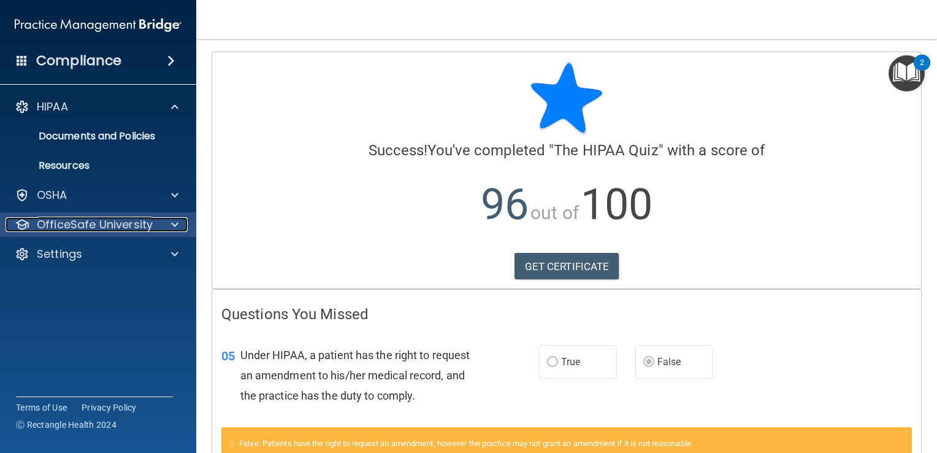
click at [132, 229] on p "OfficeSafe University" at bounding box center [95, 224] width 116 height 15
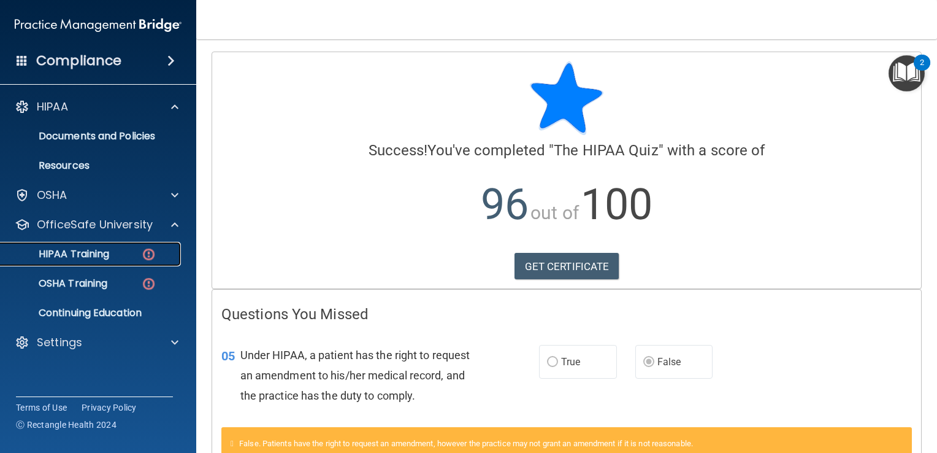
click at [118, 250] on div "HIPAA Training" at bounding box center [91, 254] width 167 height 12
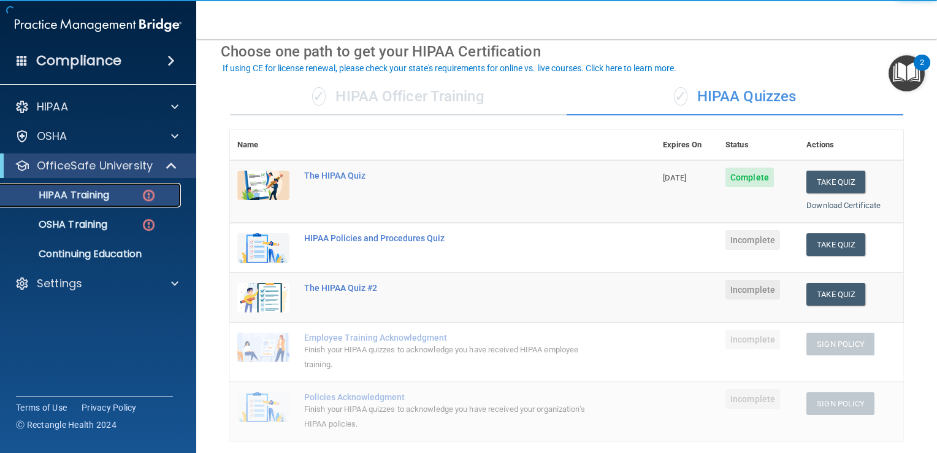
scroll to position [56, 0]
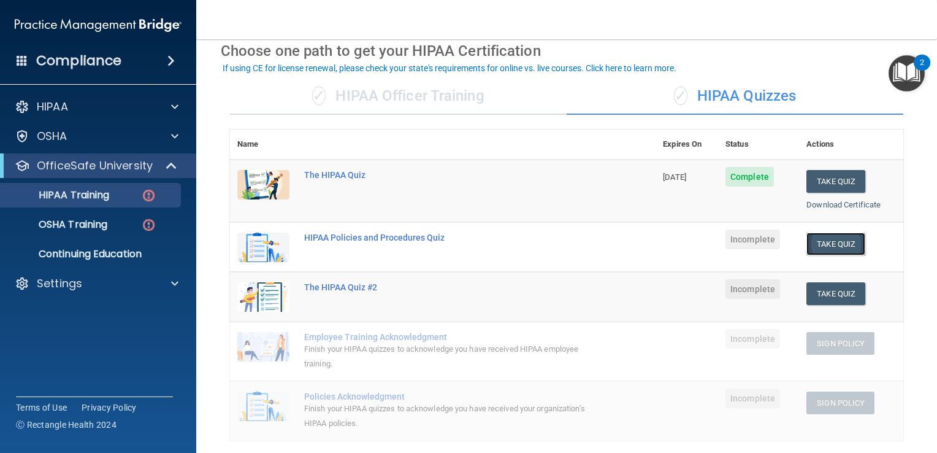
click at [833, 243] on button "Take Quiz" at bounding box center [836, 243] width 59 height 23
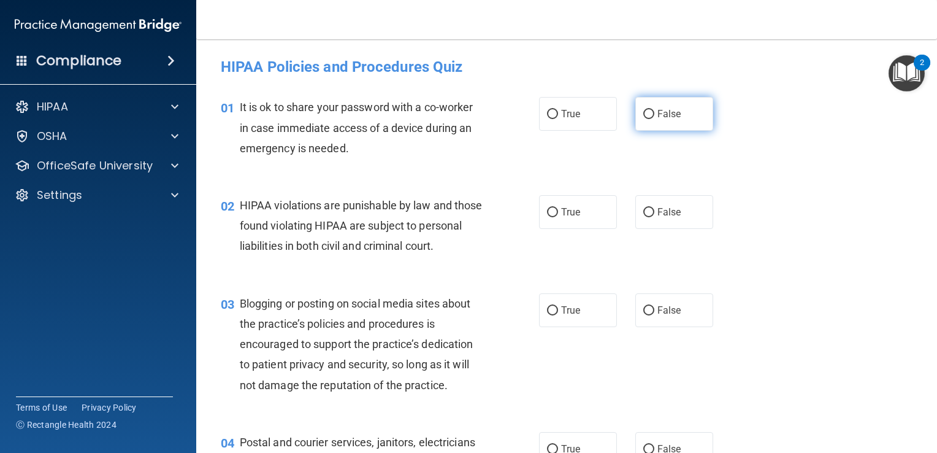
click at [671, 120] on label "False" at bounding box center [674, 114] width 78 height 34
click at [654, 119] on input "False" at bounding box center [648, 114] width 11 height 9
radio input "true"
click at [581, 210] on label "True" at bounding box center [578, 212] width 78 height 34
click at [558, 210] on input "True" at bounding box center [552, 212] width 11 height 9
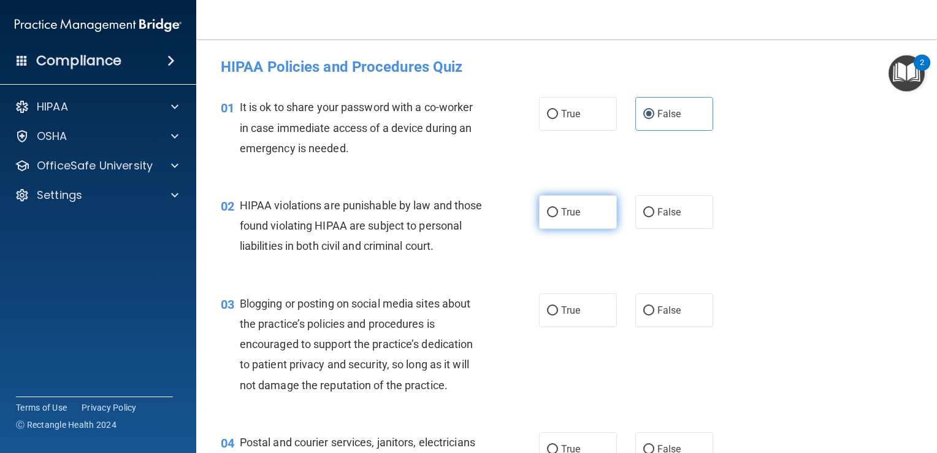
radio input "true"
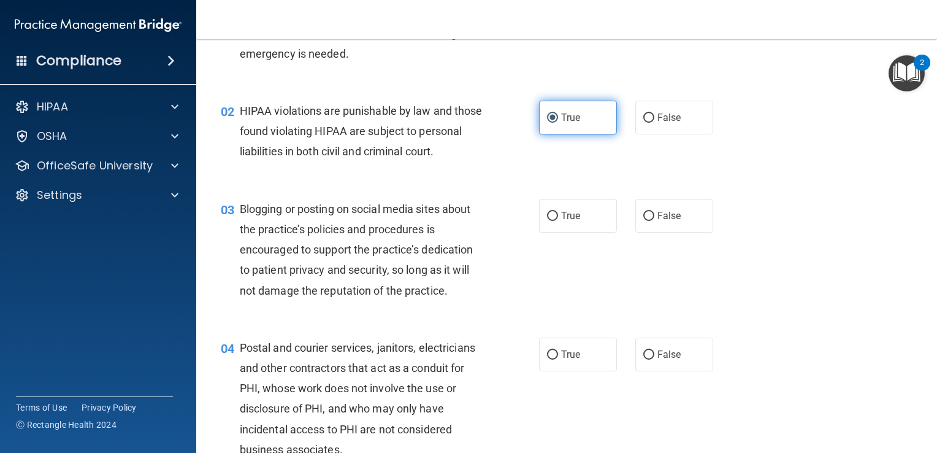
scroll to position [136, 0]
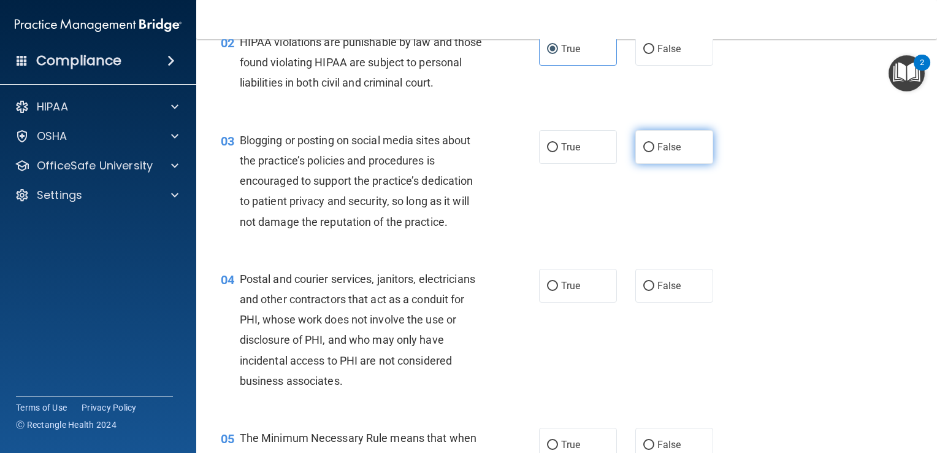
click at [657, 164] on label "False" at bounding box center [674, 147] width 78 height 34
click at [654, 152] on input "False" at bounding box center [648, 147] width 11 height 9
radio input "true"
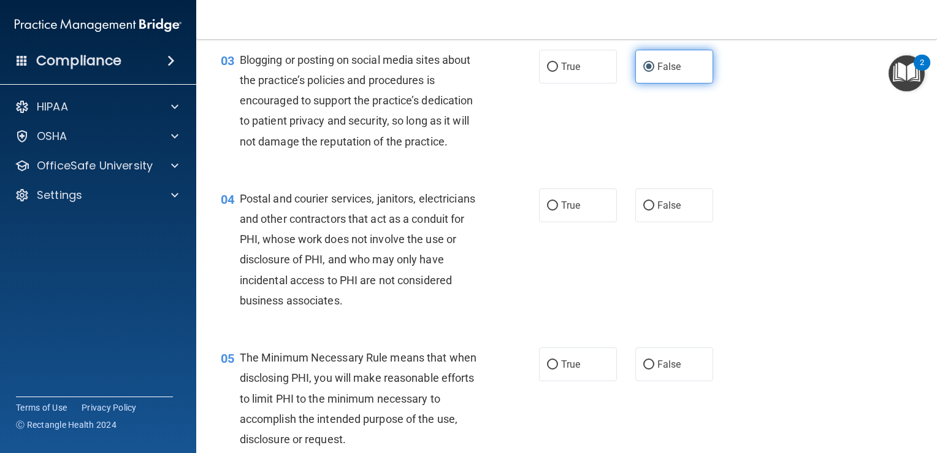
scroll to position [247, 0]
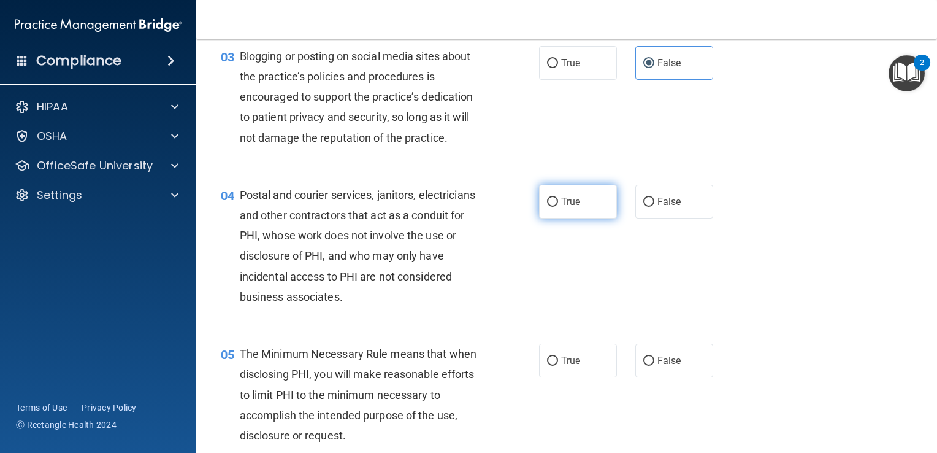
click at [572, 207] on span "True" at bounding box center [570, 202] width 19 height 12
click at [558, 207] on input "True" at bounding box center [552, 201] width 11 height 9
radio input "true"
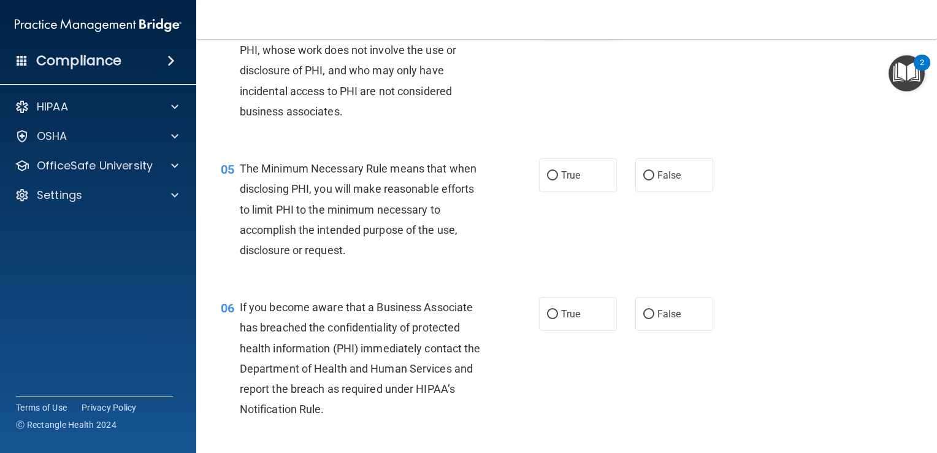
scroll to position [437, 0]
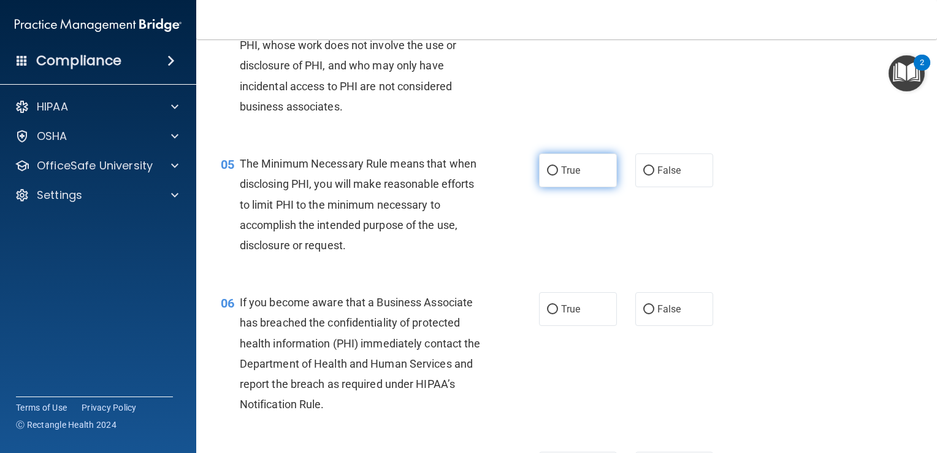
click at [558, 187] on label "True" at bounding box center [578, 170] width 78 height 34
click at [558, 175] on input "True" at bounding box center [552, 170] width 11 height 9
radio input "true"
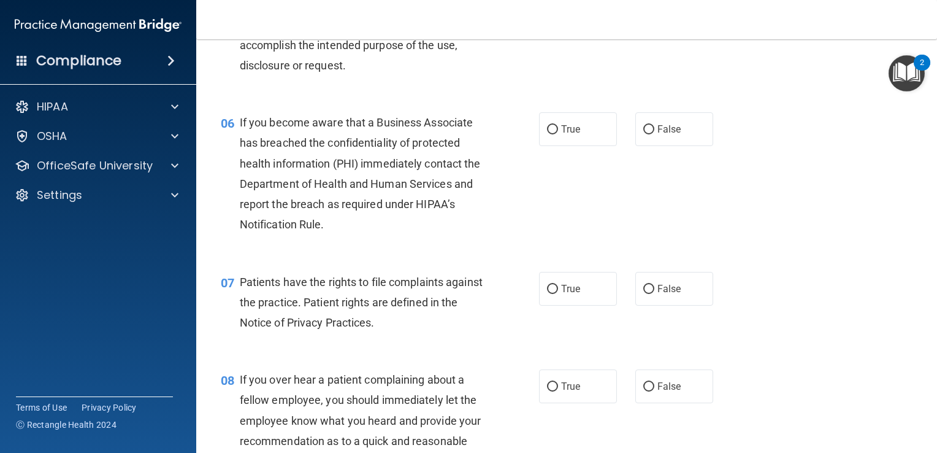
scroll to position [620, 0]
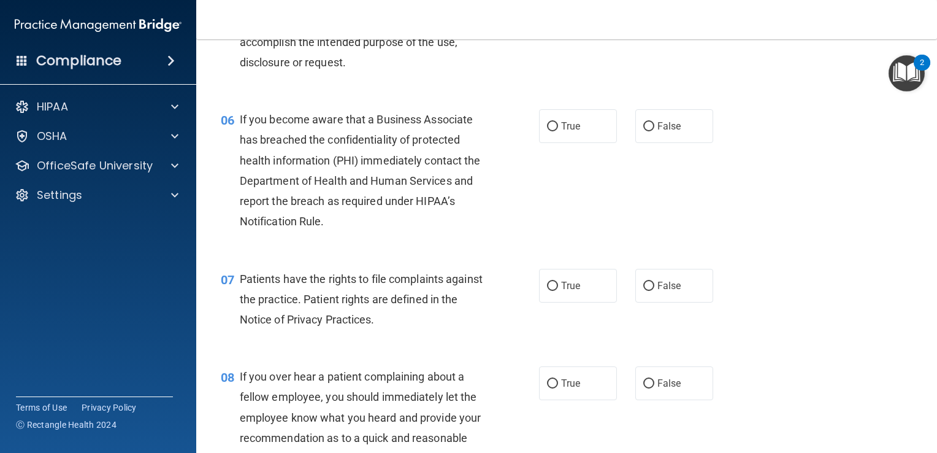
click at [683, 123] on div "06 If you become aware that a Business Associate has breached the confidentiali…" at bounding box center [567, 173] width 710 height 159
click at [687, 143] on label "False" at bounding box center [674, 126] width 78 height 34
click at [654, 131] on input "False" at bounding box center [648, 126] width 11 height 9
radio input "true"
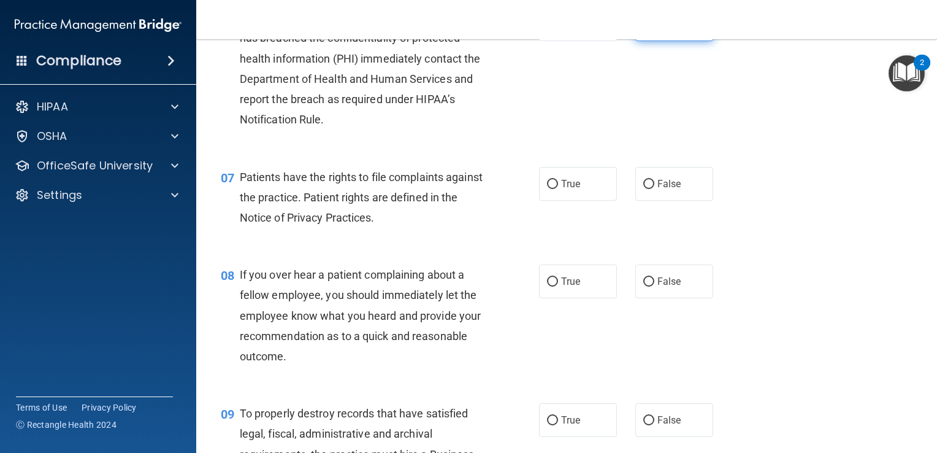
scroll to position [726, 0]
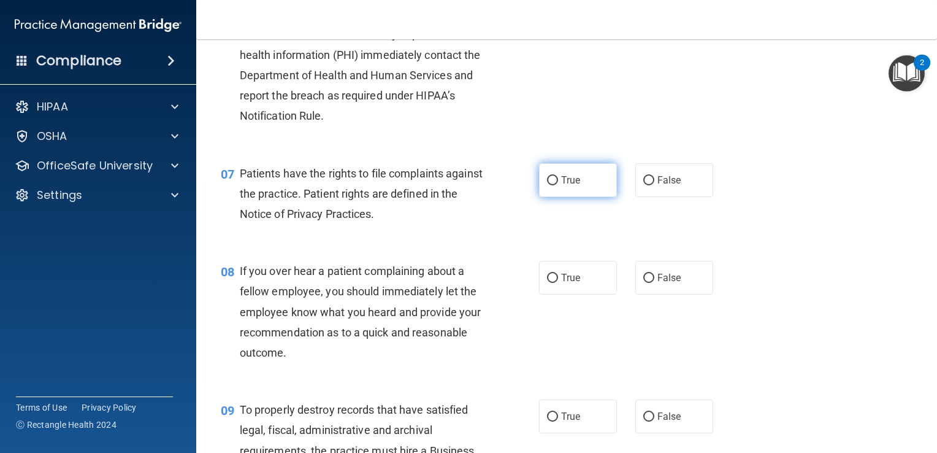
click at [594, 197] on label "True" at bounding box center [578, 180] width 78 height 34
click at [558, 185] on input "True" at bounding box center [552, 180] width 11 height 9
radio input "true"
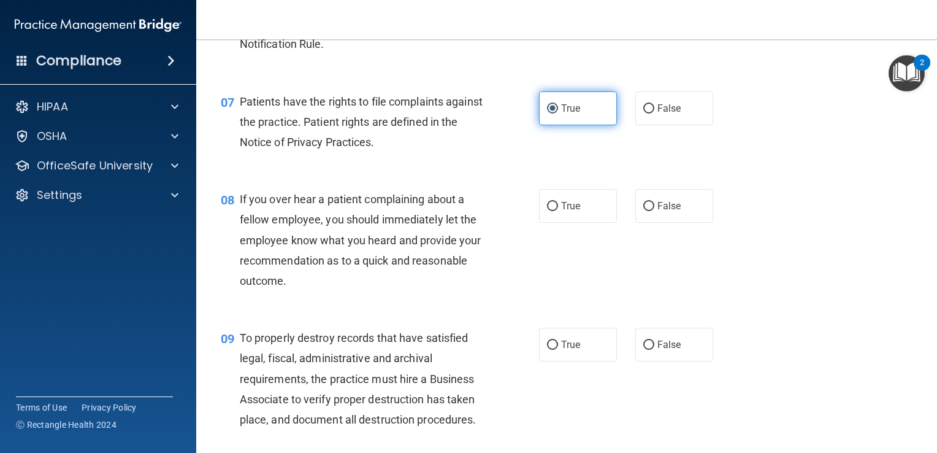
scroll to position [805, 0]
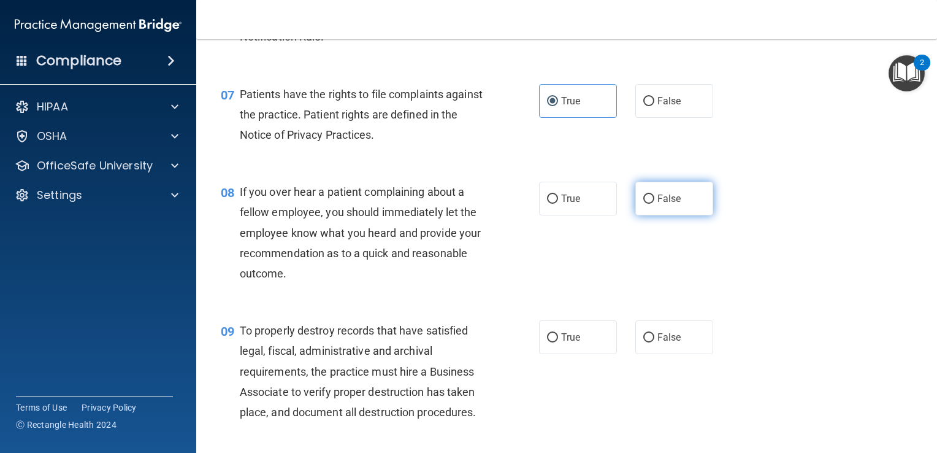
click at [694, 215] on label "False" at bounding box center [674, 199] width 78 height 34
click at [654, 204] on input "False" at bounding box center [648, 198] width 11 height 9
radio input "true"
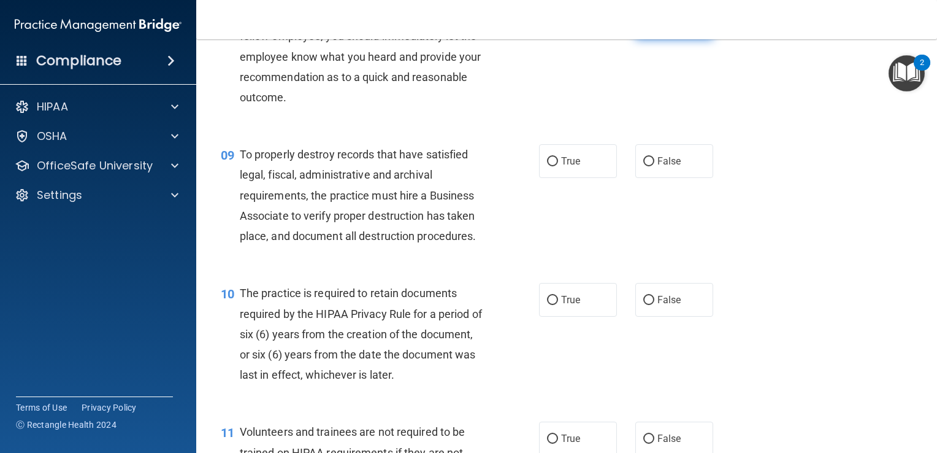
scroll to position [981, 0]
click at [687, 177] on label "False" at bounding box center [674, 161] width 78 height 34
click at [654, 166] on input "False" at bounding box center [648, 160] width 11 height 9
radio input "true"
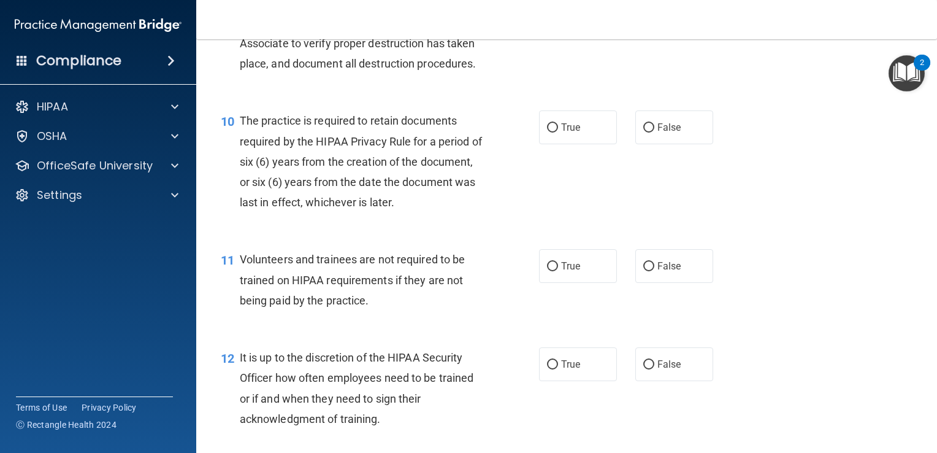
scroll to position [1153, 0]
click at [569, 133] on span "True" at bounding box center [570, 127] width 19 height 12
click at [558, 132] on input "True" at bounding box center [552, 127] width 11 height 9
radio input "true"
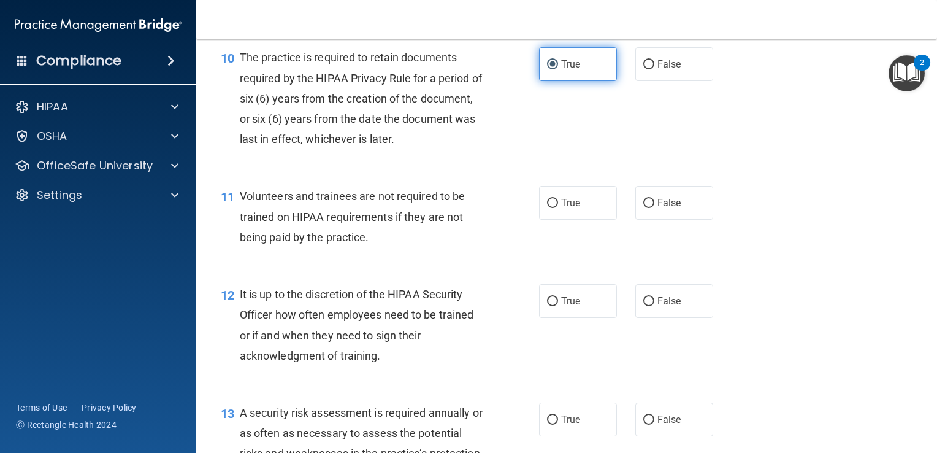
scroll to position [1222, 0]
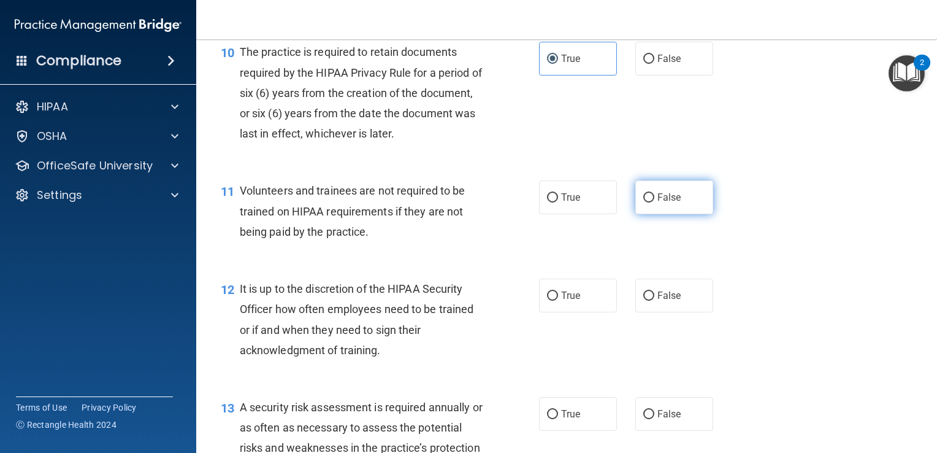
click at [662, 214] on label "False" at bounding box center [674, 197] width 78 height 34
click at [654, 202] on input "False" at bounding box center [648, 197] width 11 height 9
radio input "true"
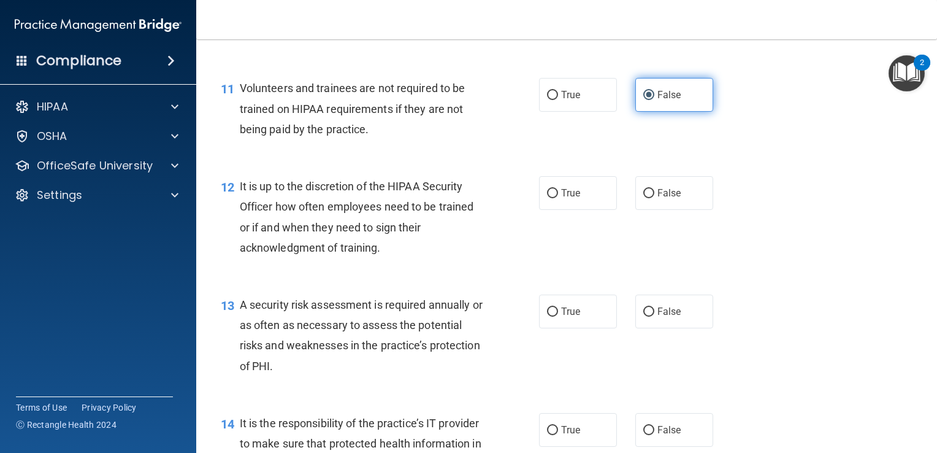
scroll to position [1325, 0]
click at [672, 209] on label "False" at bounding box center [674, 192] width 78 height 34
click at [654, 197] on input "False" at bounding box center [648, 192] width 11 height 9
radio input "true"
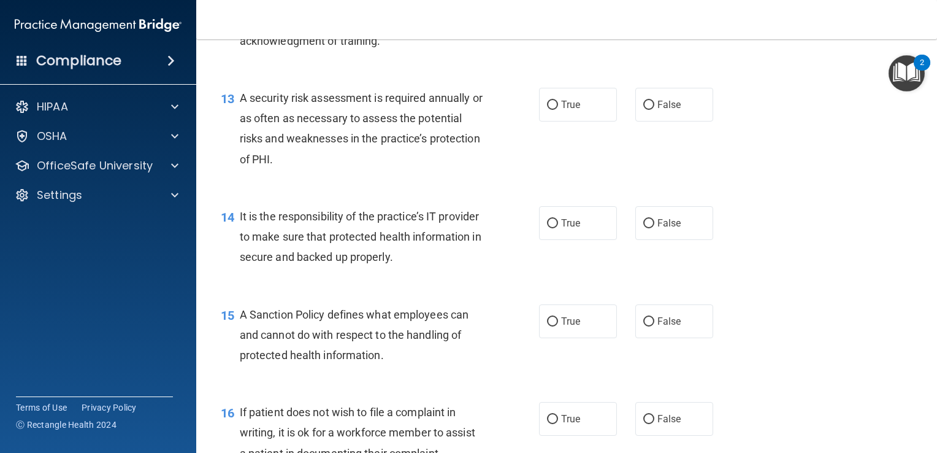
scroll to position [1531, 0]
click at [571, 121] on label "True" at bounding box center [578, 104] width 78 height 34
click at [558, 109] on input "True" at bounding box center [552, 104] width 11 height 9
radio input "true"
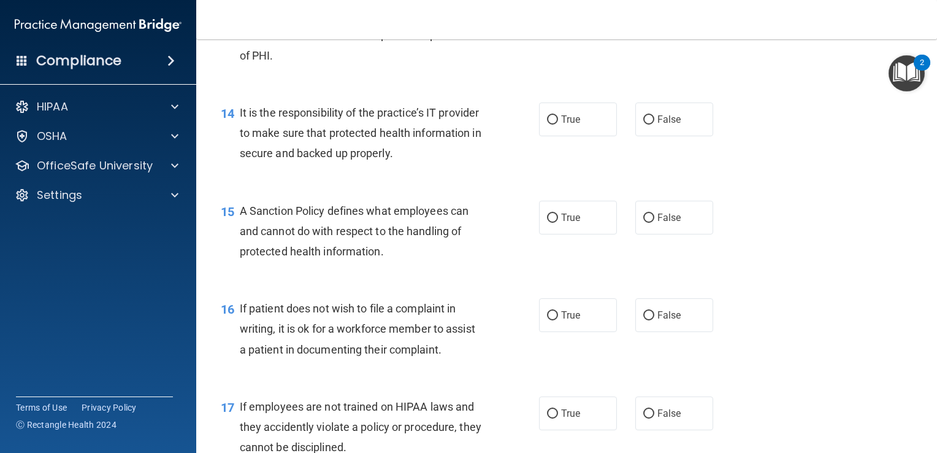
scroll to position [1639, 0]
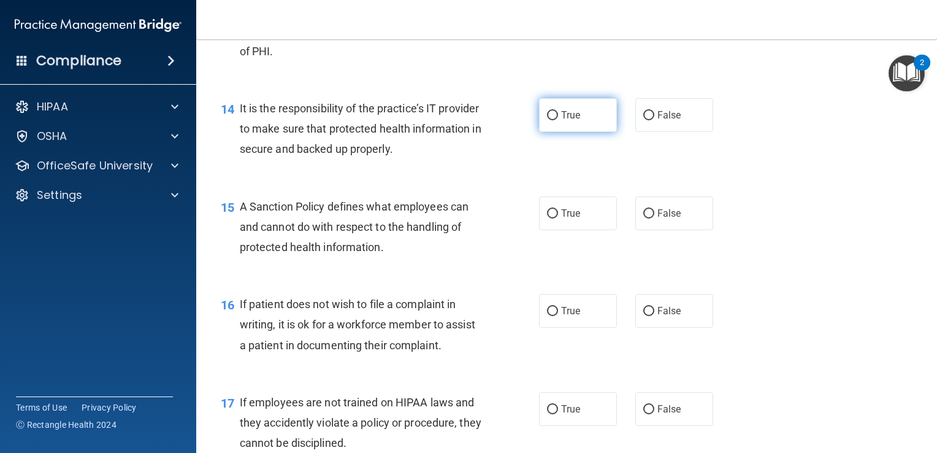
click at [573, 132] on label "True" at bounding box center [578, 115] width 78 height 34
click at [558, 120] on input "True" at bounding box center [552, 115] width 11 height 9
radio input "true"
click at [562, 230] on label "True" at bounding box center [578, 213] width 78 height 34
click at [558, 218] on input "True" at bounding box center [552, 213] width 11 height 9
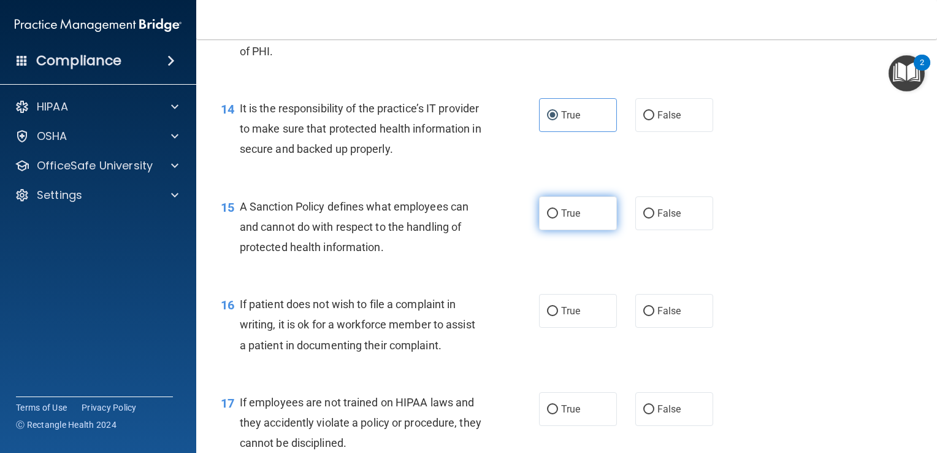
radio input "true"
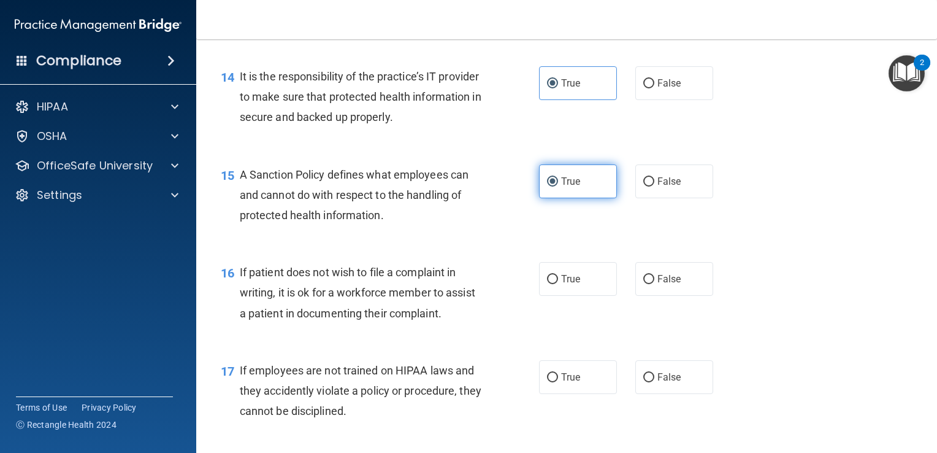
scroll to position [1671, 0]
click at [551, 284] on input "True" at bounding box center [552, 279] width 11 height 9
radio input "true"
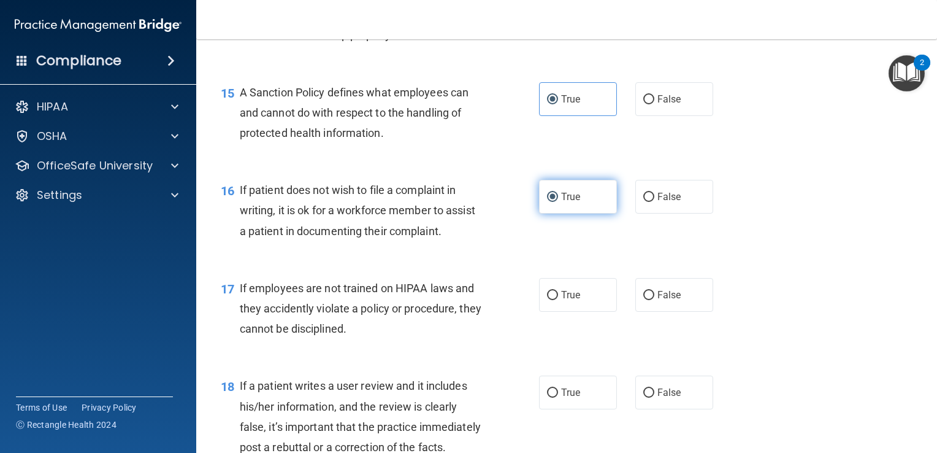
scroll to position [1826, 0]
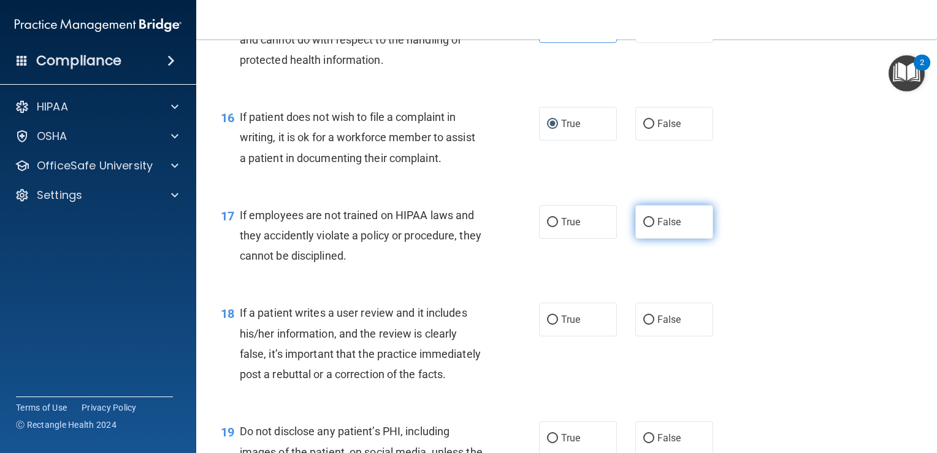
click at [672, 228] on span "False" at bounding box center [669, 222] width 24 height 12
click at [654, 227] on input "False" at bounding box center [648, 222] width 11 height 9
radio input "true"
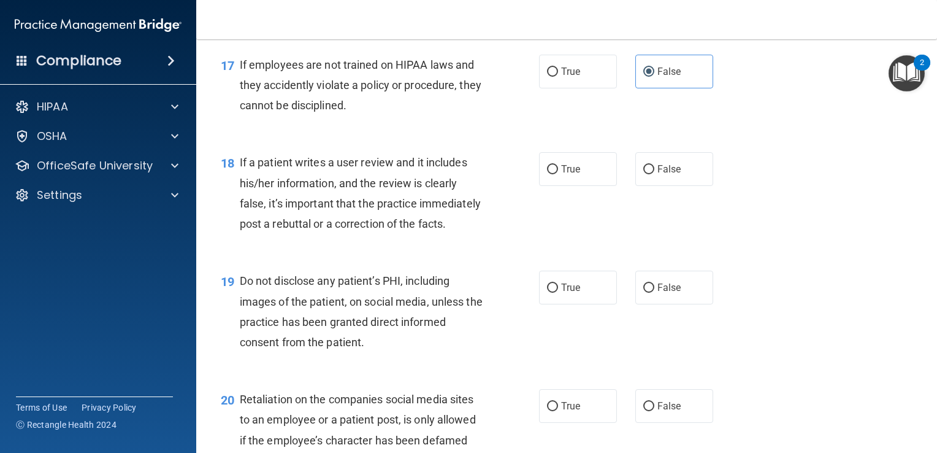
scroll to position [2011, 0]
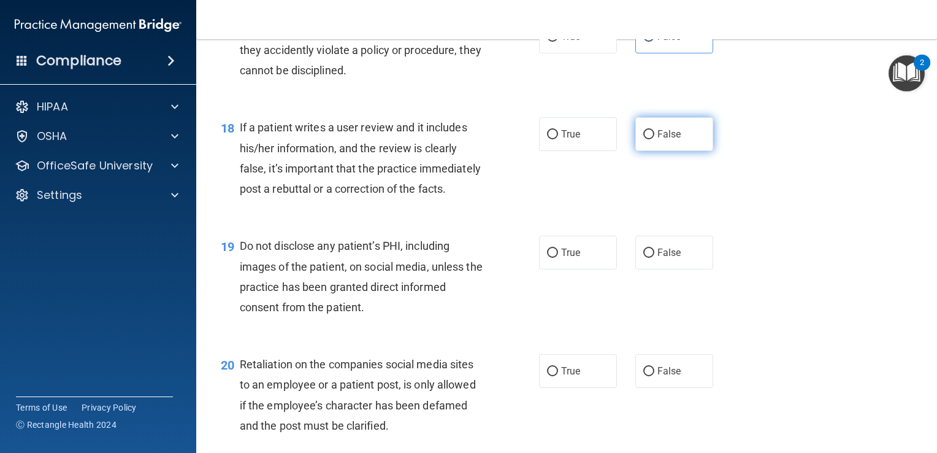
click at [648, 139] on input "False" at bounding box center [648, 134] width 11 height 9
radio input "true"
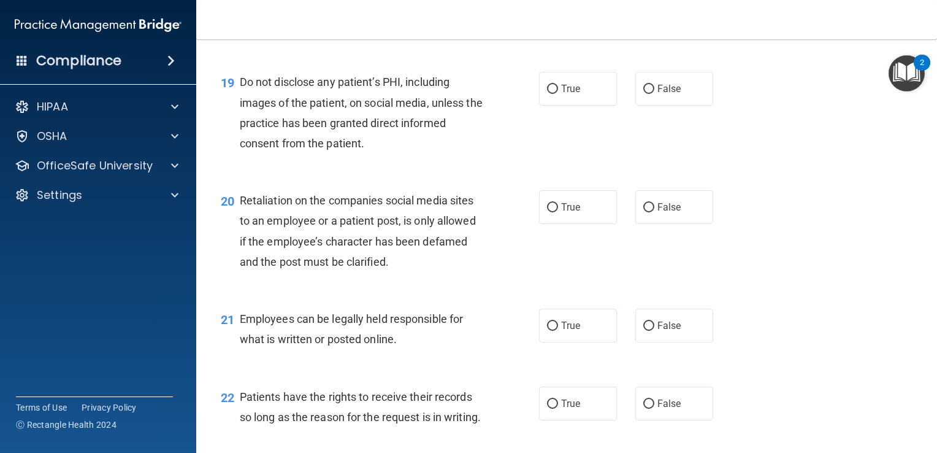
scroll to position [2219, 0]
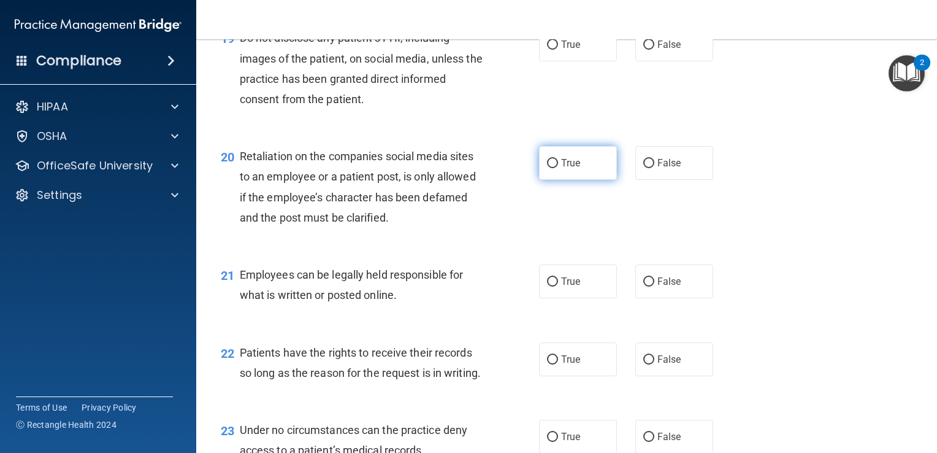
click at [559, 180] on label "True" at bounding box center [578, 163] width 78 height 34
click at [558, 168] on input "True" at bounding box center [552, 163] width 11 height 9
radio input "true"
click at [525, 96] on div "19 Do not disclose any patient’s PHI, including images of the patient, on socia…" at bounding box center [379, 72] width 355 height 88
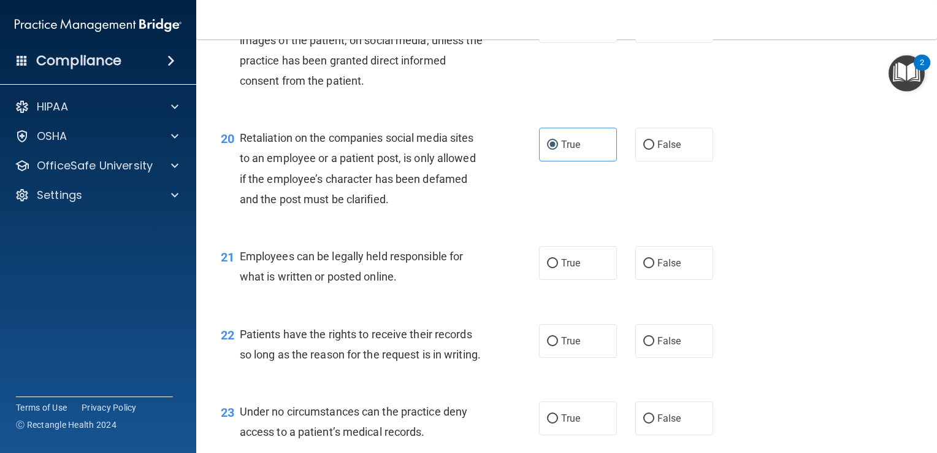
scroll to position [2237, 0]
click at [660, 151] on span "False" at bounding box center [669, 145] width 24 height 12
click at [654, 150] on input "False" at bounding box center [648, 145] width 11 height 9
radio input "true"
radio input "false"
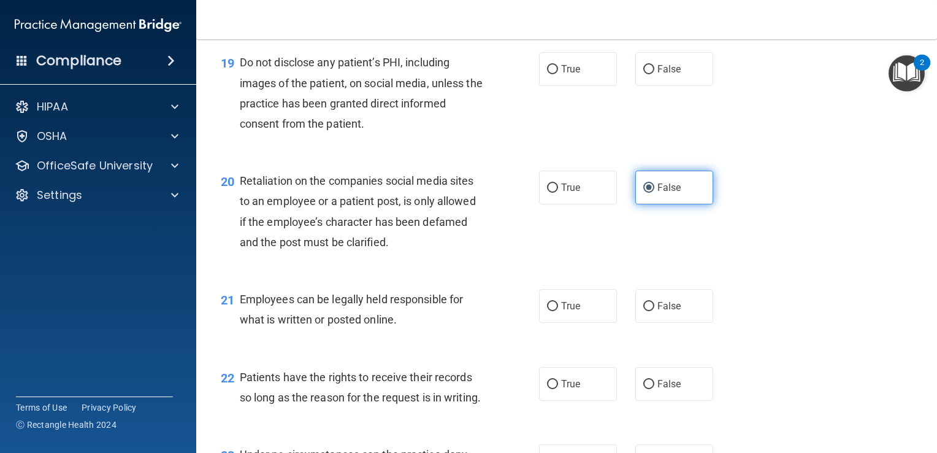
scroll to position [2194, 0]
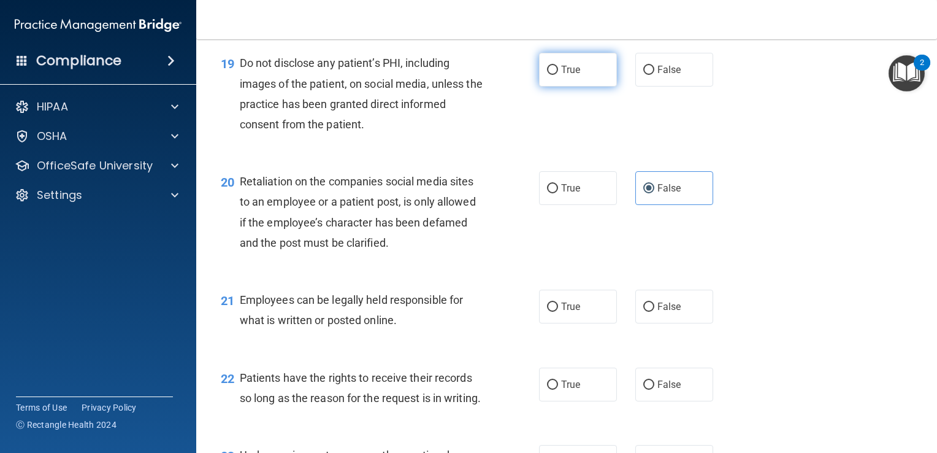
click at [603, 86] on label "True" at bounding box center [578, 70] width 78 height 34
click at [558, 75] on input "True" at bounding box center [552, 70] width 11 height 9
radio input "true"
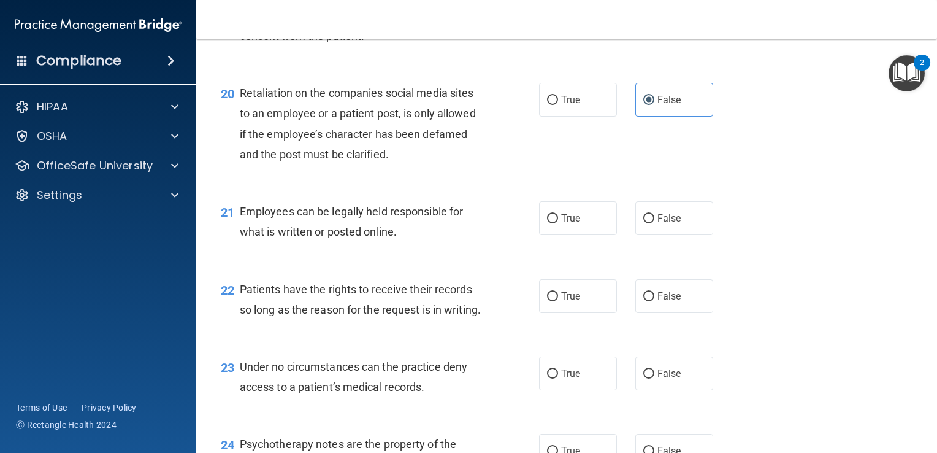
scroll to position [2283, 0]
click at [561, 234] on label "True" at bounding box center [578, 217] width 78 height 34
click at [558, 222] on input "True" at bounding box center [552, 217] width 11 height 9
radio input "true"
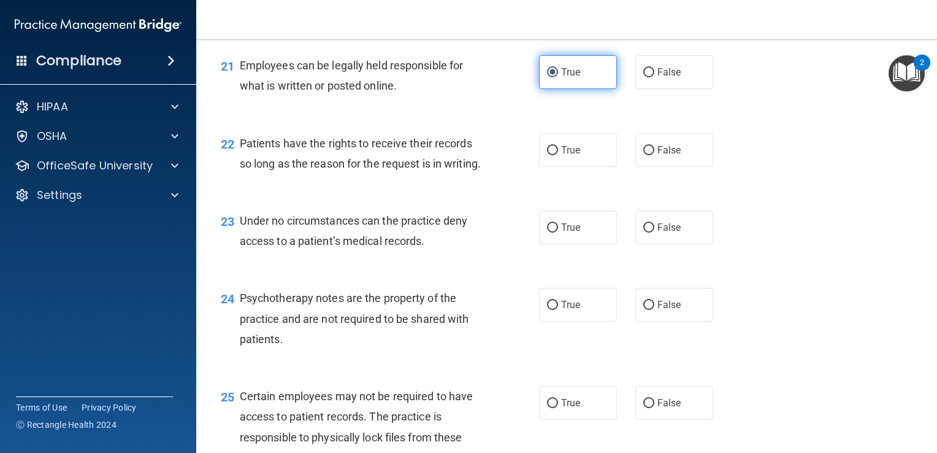
scroll to position [2427, 0]
click at [670, 167] on label "False" at bounding box center [674, 151] width 78 height 34
click at [654, 156] on input "False" at bounding box center [648, 151] width 11 height 9
radio input "true"
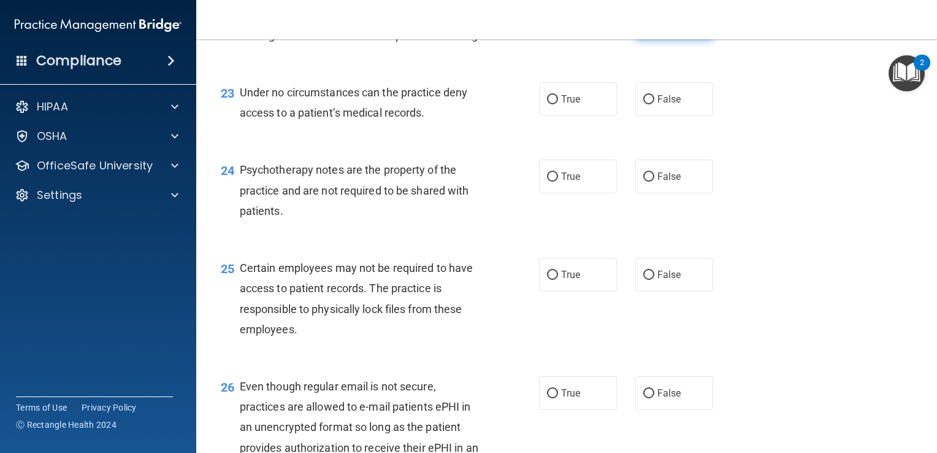
scroll to position [2557, 0]
click at [655, 115] on label "False" at bounding box center [674, 99] width 78 height 34
click at [654, 104] on input "False" at bounding box center [648, 98] width 11 height 9
radio input "true"
click at [672, 193] on label "False" at bounding box center [674, 176] width 78 height 34
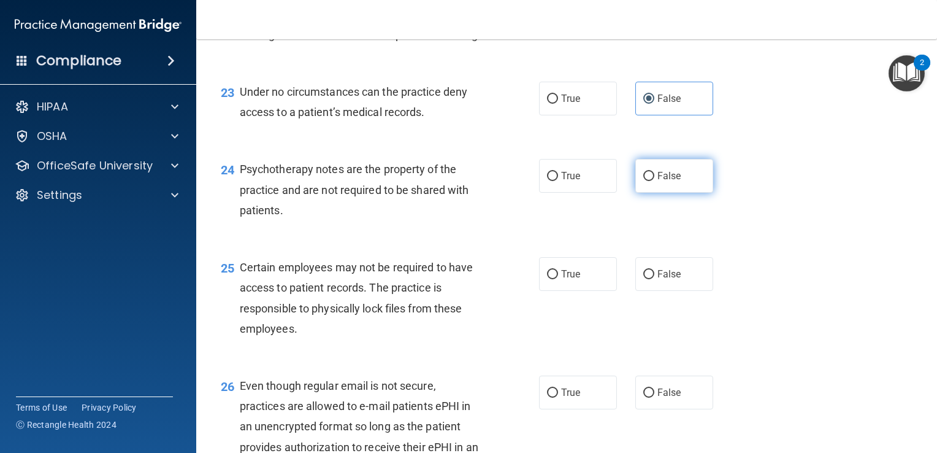
click at [654, 181] on input "False" at bounding box center [648, 176] width 11 height 9
radio input "true"
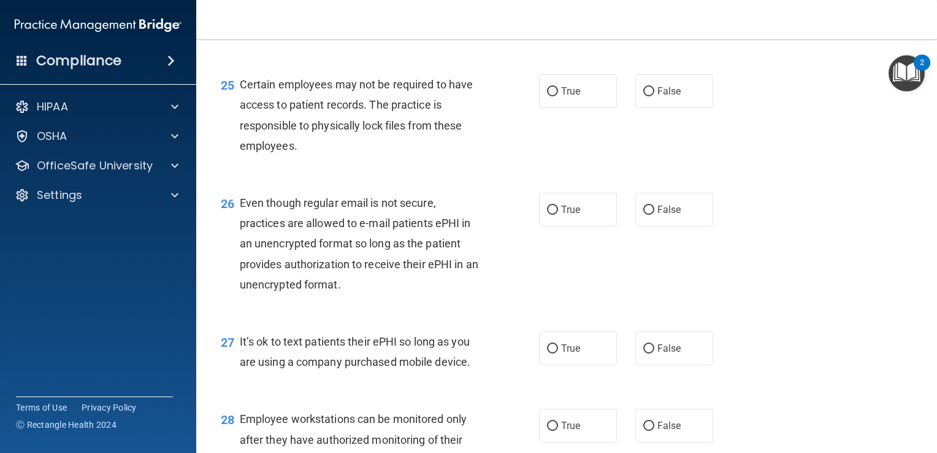
scroll to position [2740, 0]
click at [672, 96] on span "False" at bounding box center [669, 91] width 24 height 12
click at [654, 96] on input "False" at bounding box center [648, 90] width 11 height 9
radio input "true"
click at [549, 96] on input "True" at bounding box center [552, 90] width 11 height 9
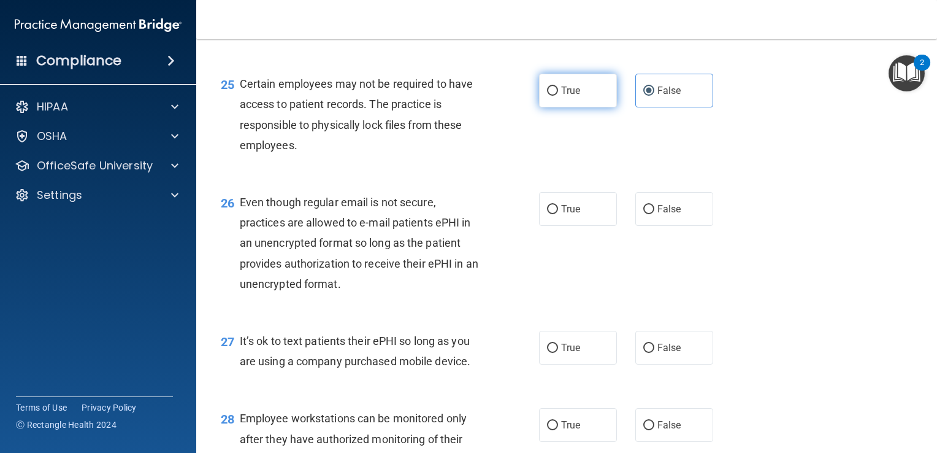
radio input "true"
radio input "false"
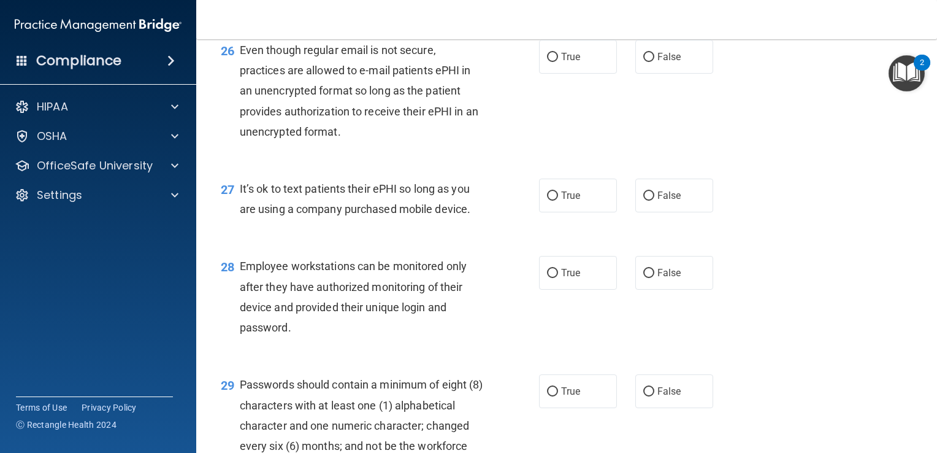
scroll to position [2903, 0]
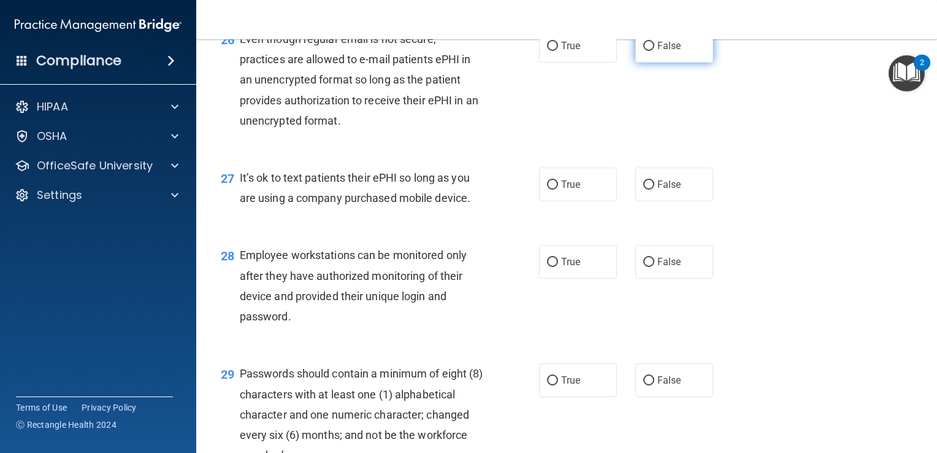
click at [680, 63] on label "False" at bounding box center [674, 46] width 78 height 34
click at [654, 51] on input "False" at bounding box center [648, 46] width 11 height 9
radio input "true"
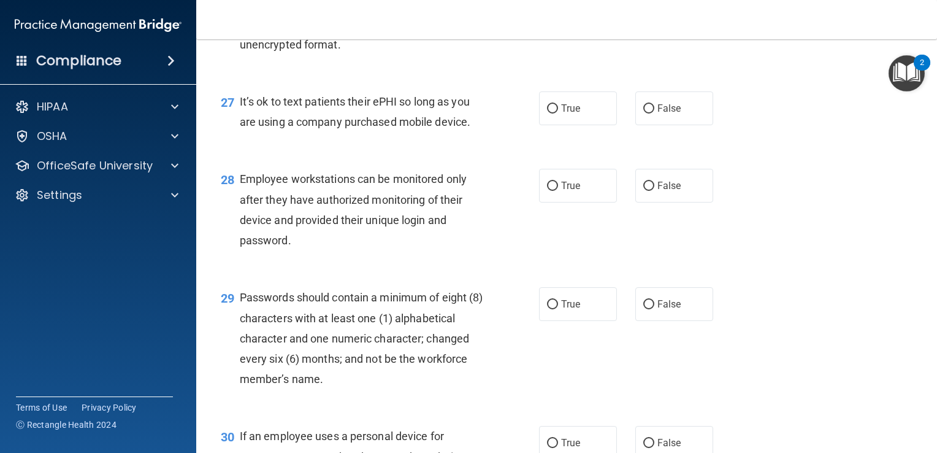
scroll to position [2987, 0]
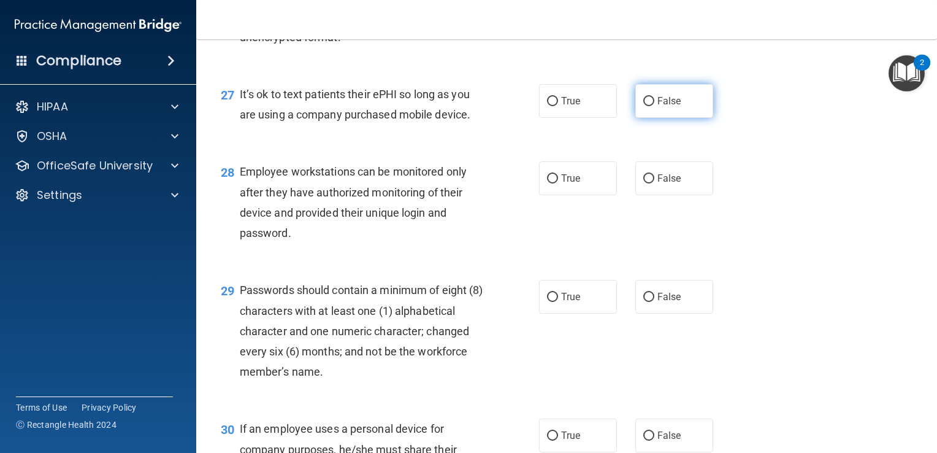
click at [667, 107] on span "False" at bounding box center [669, 101] width 24 height 12
click at [654, 106] on input "False" at bounding box center [648, 101] width 11 height 9
radio input "true"
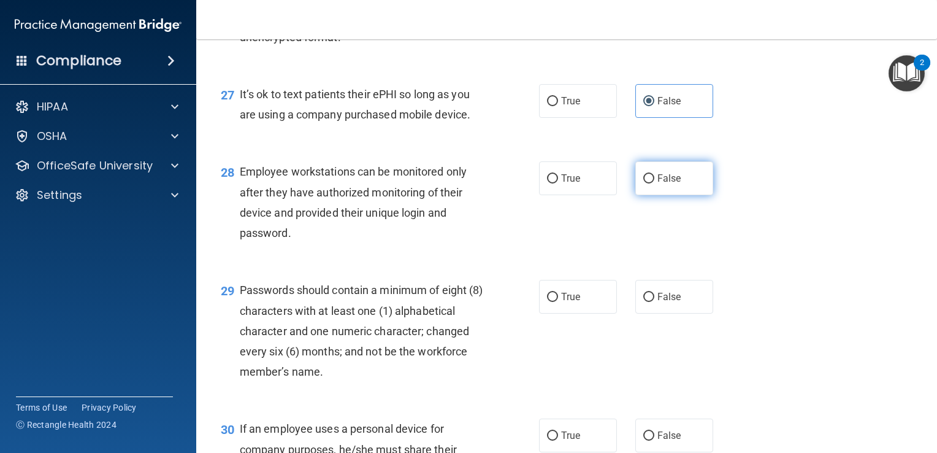
click at [655, 195] on label "False" at bounding box center [674, 178] width 78 height 34
click at [654, 183] on input "False" at bounding box center [648, 178] width 11 height 9
radio input "true"
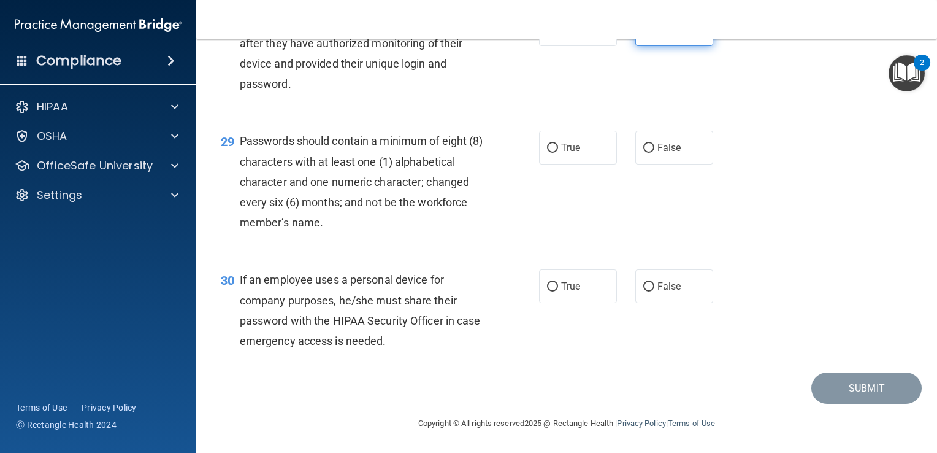
scroll to position [3197, 0]
click at [550, 149] on input "True" at bounding box center [552, 148] width 11 height 9
radio input "true"
click at [646, 285] on input "False" at bounding box center [648, 286] width 11 height 9
radio input "true"
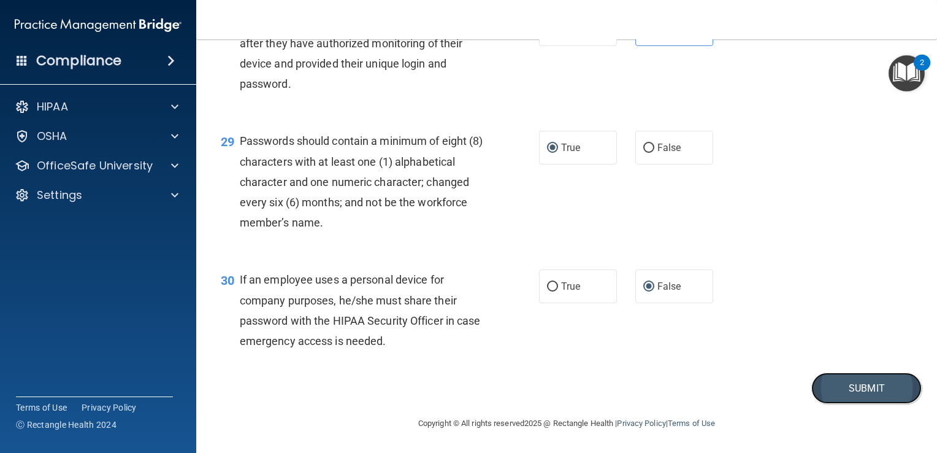
click at [845, 383] on button "Submit" at bounding box center [866, 387] width 110 height 31
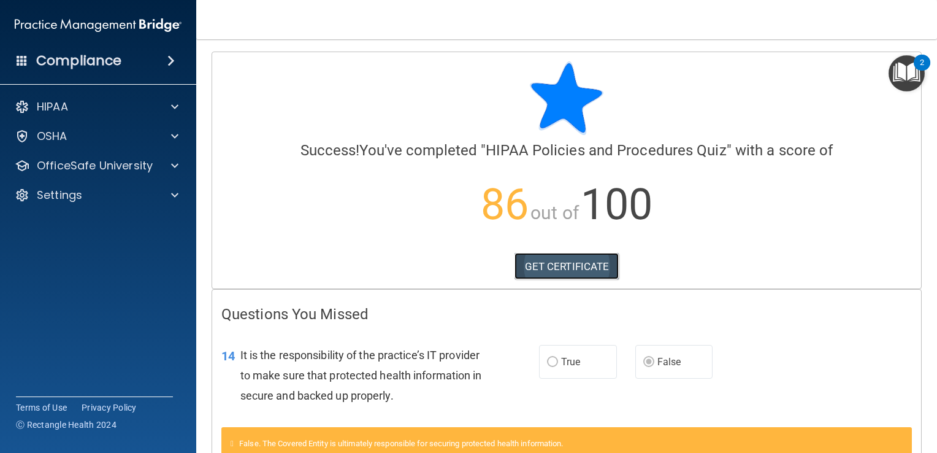
click at [530, 263] on link "GET CERTIFICATE" at bounding box center [567, 266] width 105 height 27
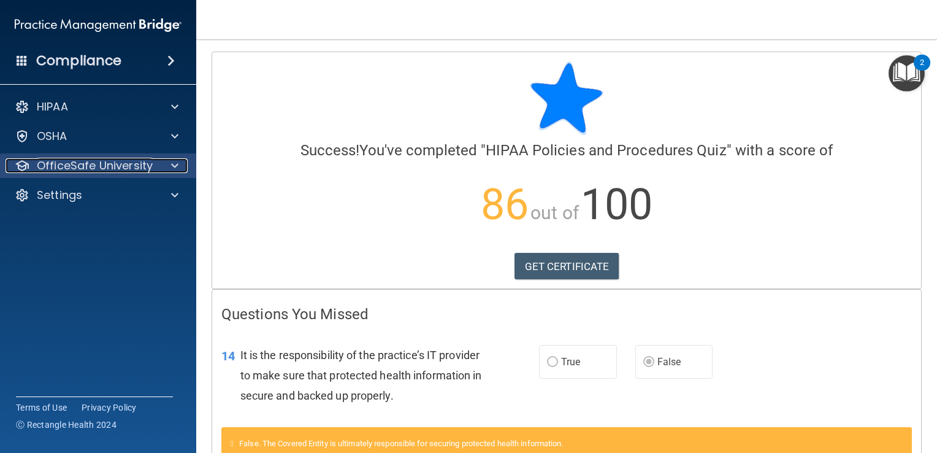
click at [77, 171] on p "OfficeSafe University" at bounding box center [95, 165] width 116 height 15
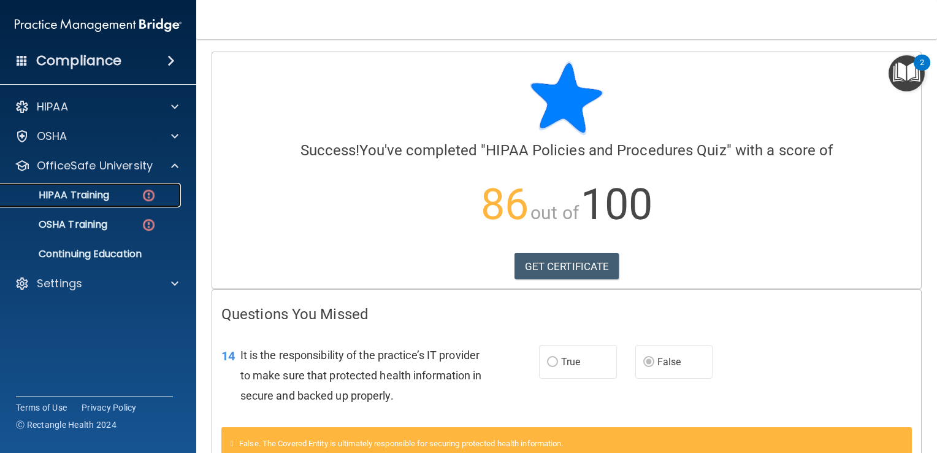
click at [77, 196] on p "HIPAA Training" at bounding box center [58, 195] width 101 height 12
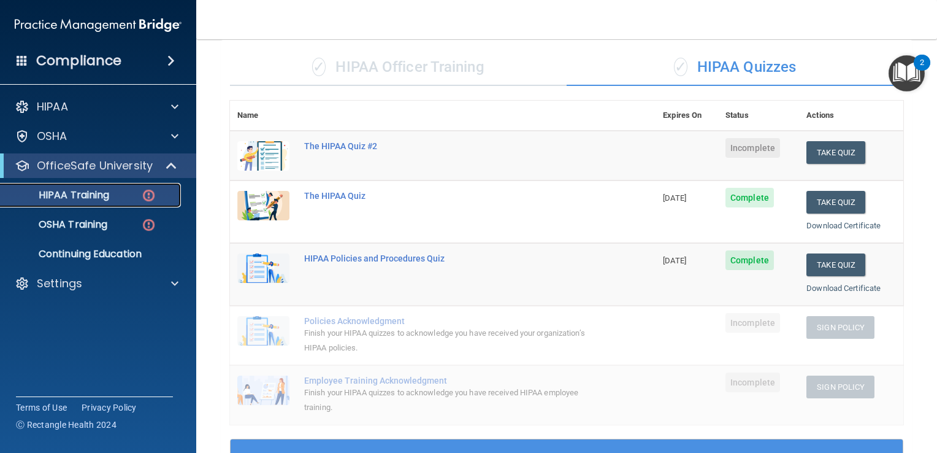
scroll to position [75, 0]
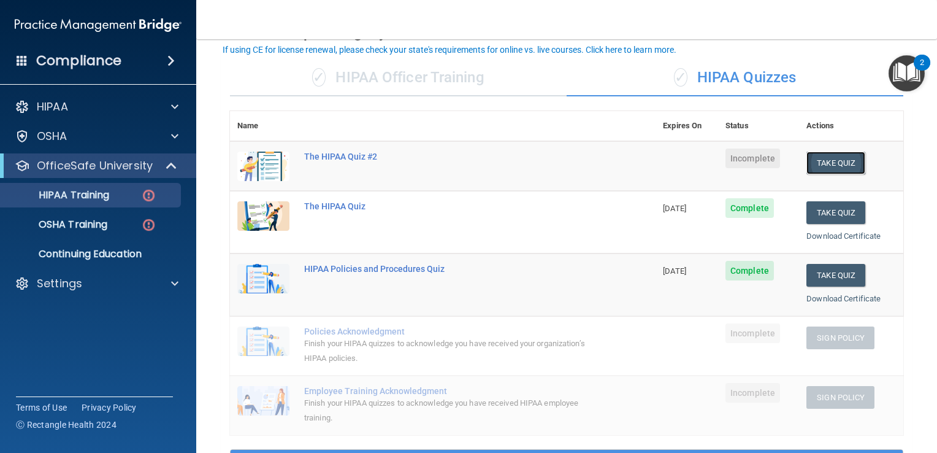
click at [814, 156] on button "Take Quiz" at bounding box center [836, 162] width 59 height 23
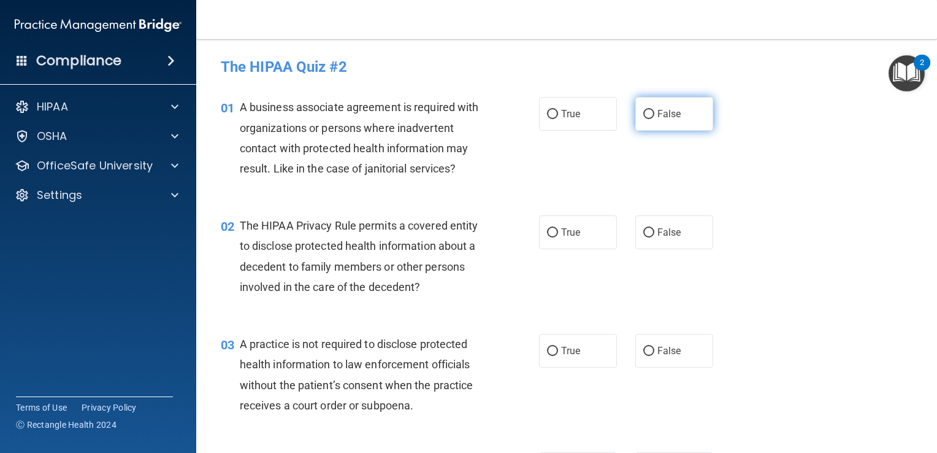
click at [676, 116] on label "False" at bounding box center [674, 114] width 78 height 34
click at [654, 116] on input "False" at bounding box center [648, 114] width 11 height 9
radio input "true"
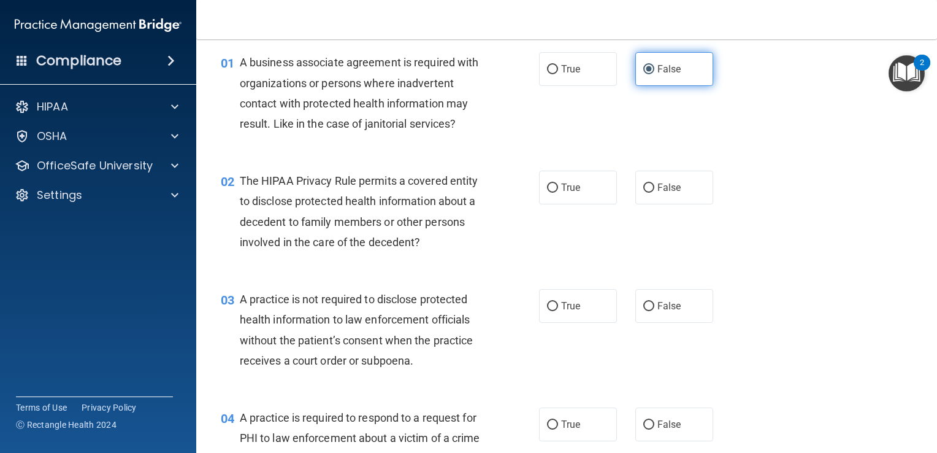
scroll to position [58, 0]
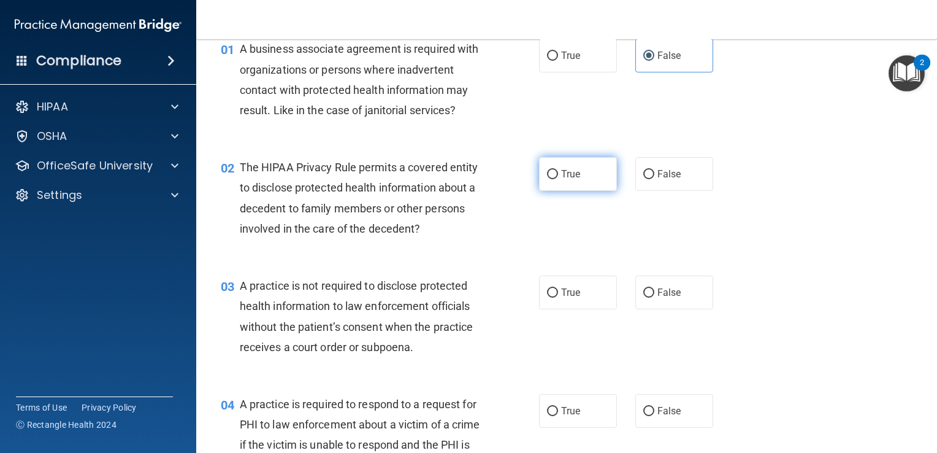
click at [561, 171] on span "True" at bounding box center [570, 174] width 19 height 12
click at [558, 171] on input "True" at bounding box center [552, 174] width 11 height 9
radio input "true"
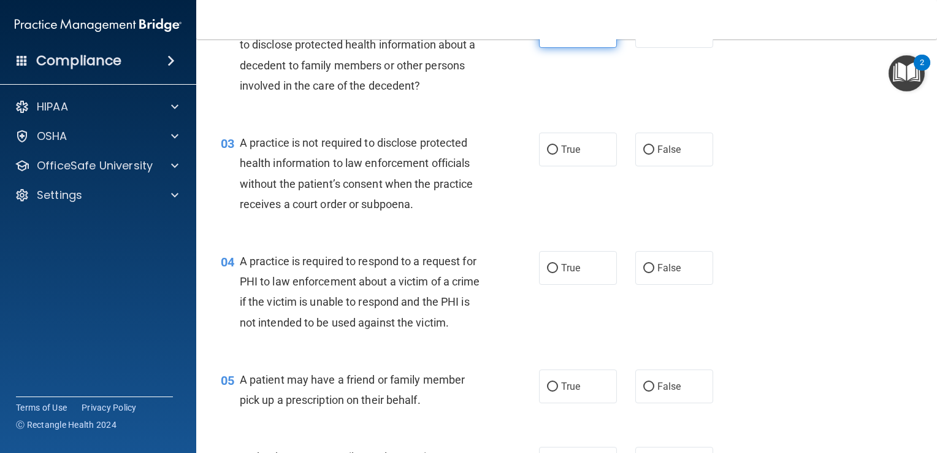
scroll to position [201, 0]
click at [686, 153] on label "False" at bounding box center [674, 149] width 78 height 34
click at [654, 153] on input "False" at bounding box center [648, 149] width 11 height 9
radio input "true"
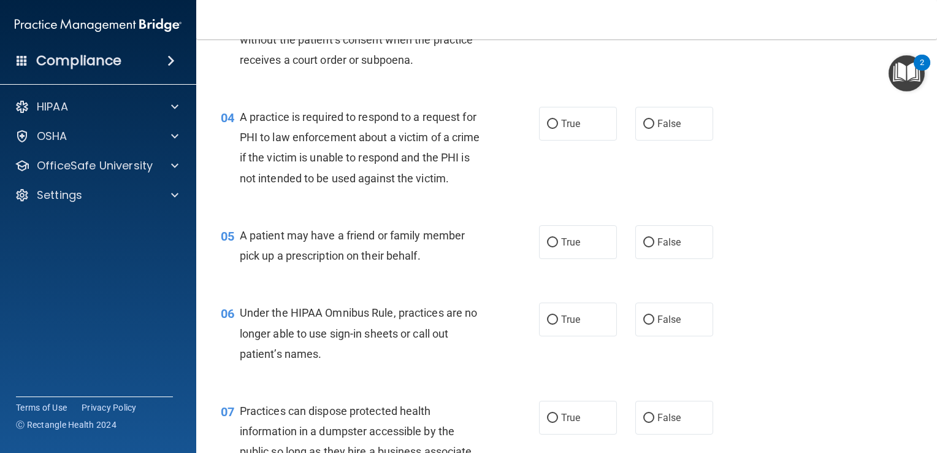
scroll to position [347, 0]
click at [567, 131] on label "True" at bounding box center [578, 122] width 78 height 34
click at [558, 128] on input "True" at bounding box center [552, 122] width 11 height 9
radio input "true"
click at [566, 258] on label "True" at bounding box center [578, 241] width 78 height 34
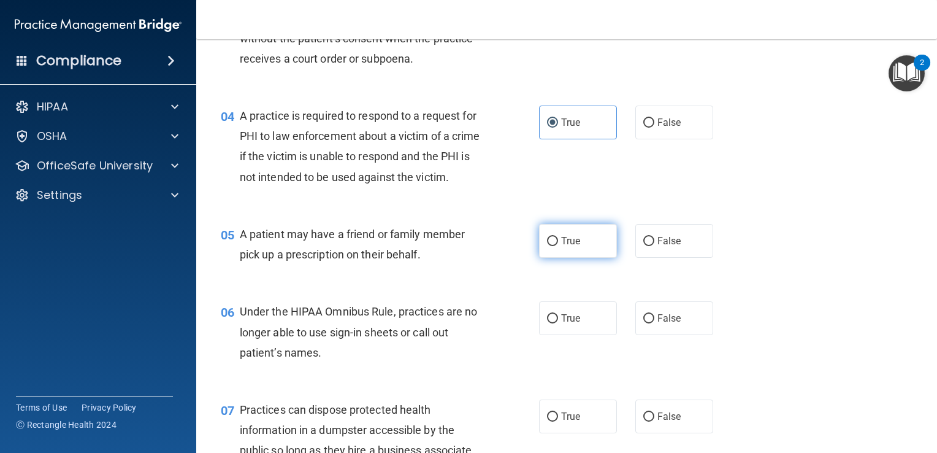
click at [558, 246] on input "True" at bounding box center [552, 241] width 11 height 9
radio input "true"
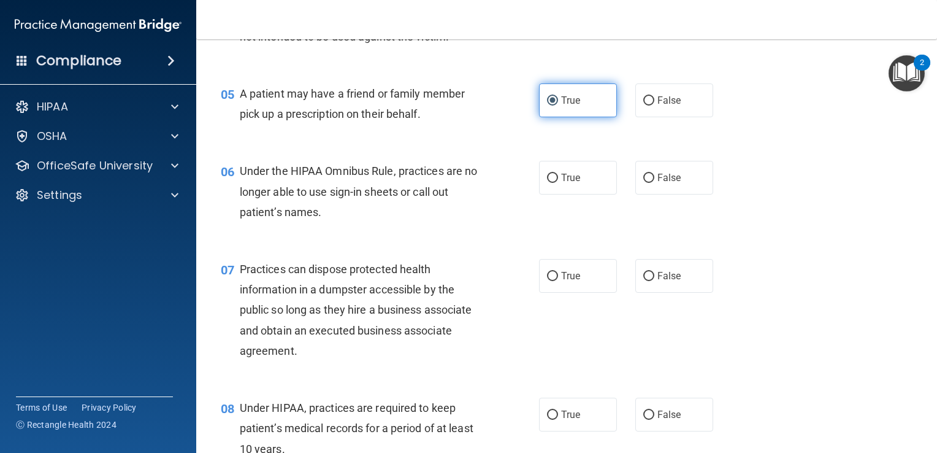
scroll to position [488, 0]
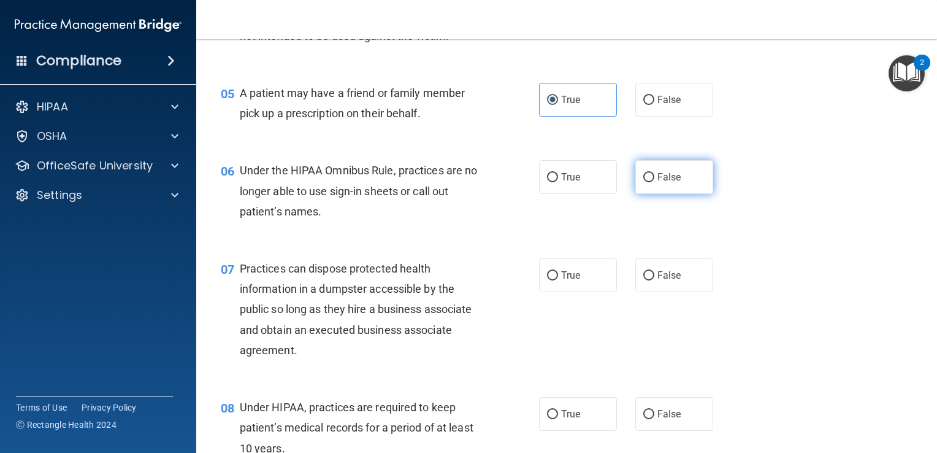
click at [655, 194] on label "False" at bounding box center [674, 177] width 78 height 34
click at [654, 182] on input "False" at bounding box center [648, 177] width 11 height 9
radio input "true"
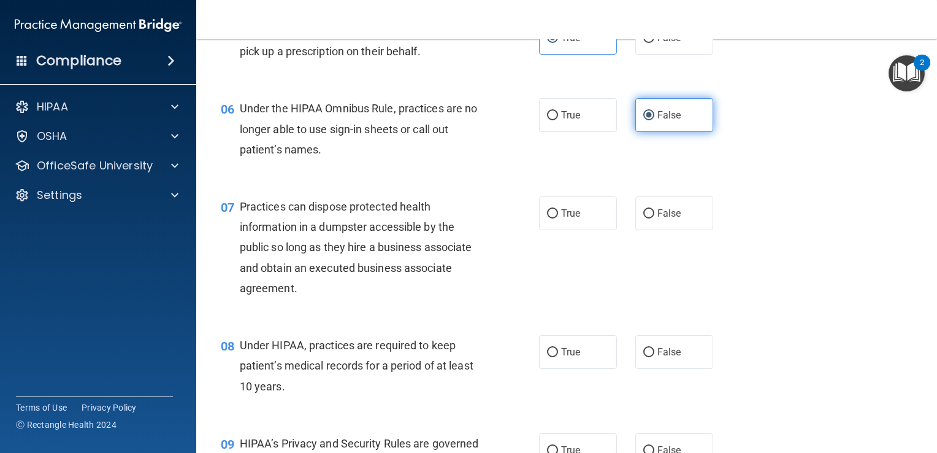
scroll to position [620, 0]
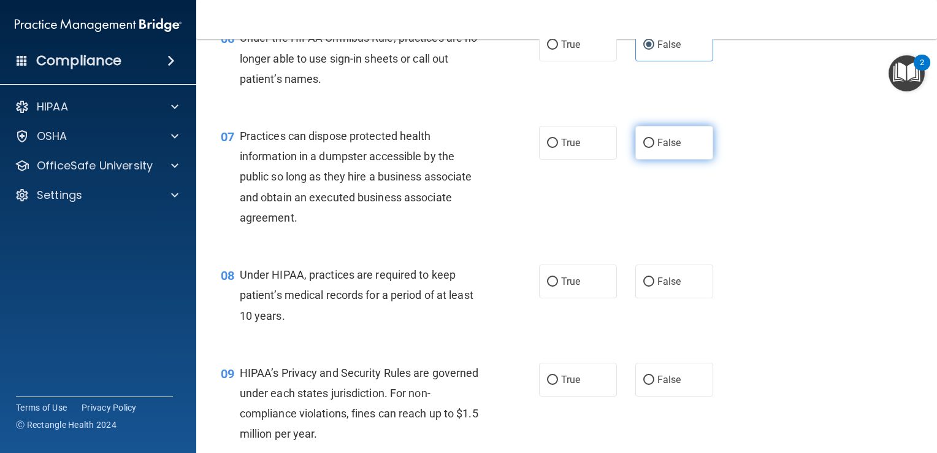
click at [658, 148] on span "False" at bounding box center [669, 143] width 24 height 12
click at [654, 148] on input "False" at bounding box center [648, 143] width 11 height 9
radio input "true"
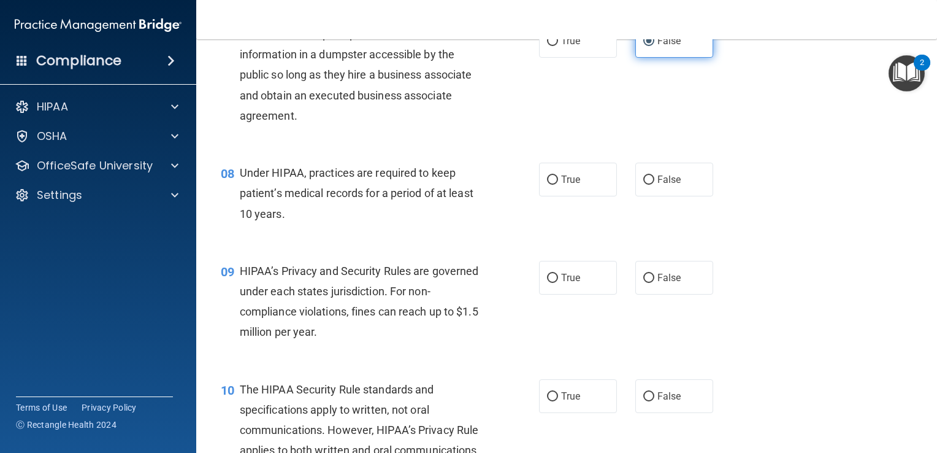
scroll to position [722, 0]
click at [643, 184] on input "False" at bounding box center [648, 179] width 11 height 9
radio input "true"
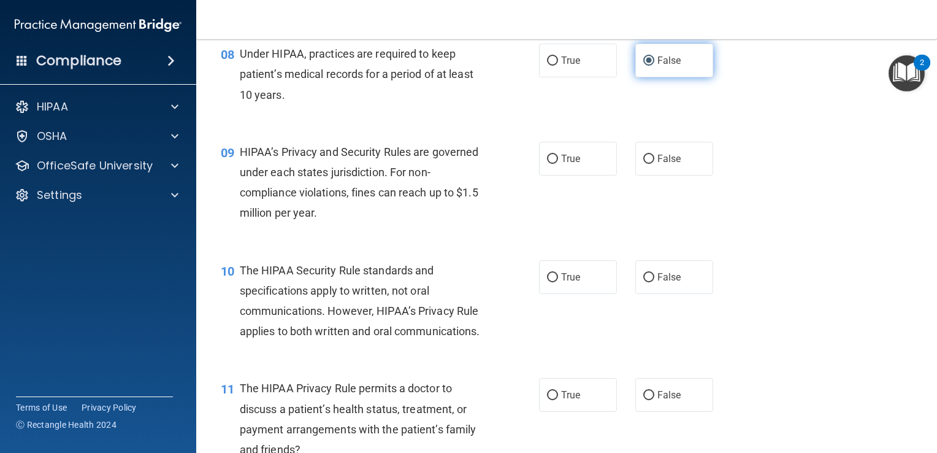
scroll to position [879, 0]
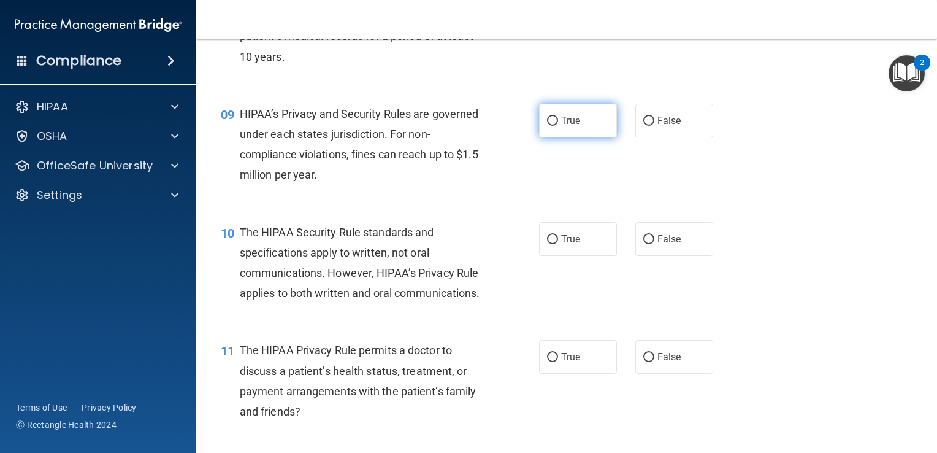
click at [567, 126] on span "True" at bounding box center [570, 121] width 19 height 12
click at [558, 126] on input "True" at bounding box center [552, 121] width 11 height 9
radio input "true"
click at [563, 256] on label "True" at bounding box center [578, 239] width 78 height 34
click at [558, 244] on input "True" at bounding box center [552, 239] width 11 height 9
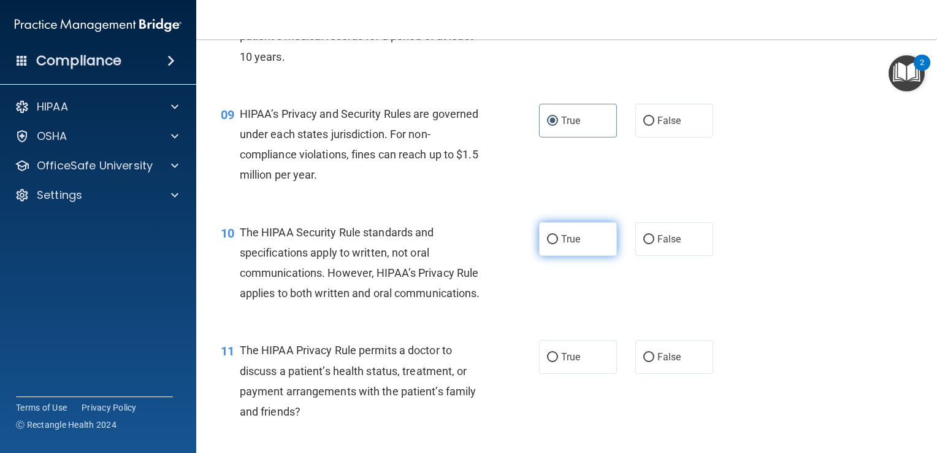
radio input "true"
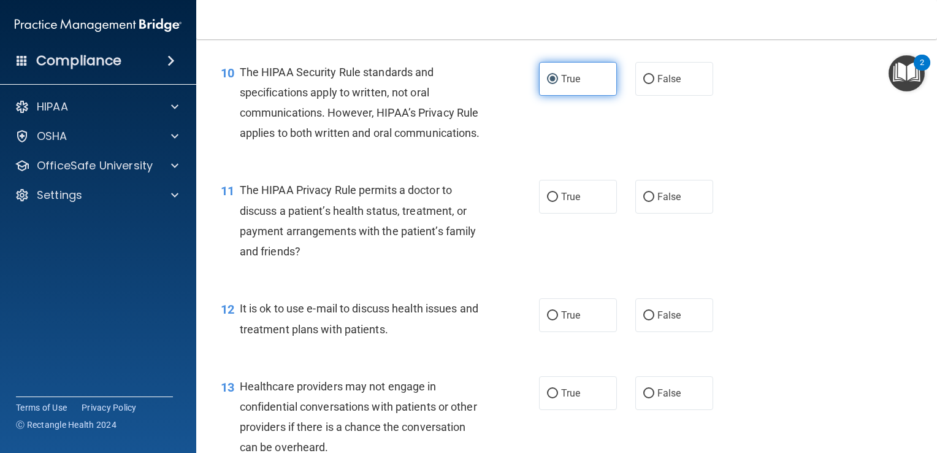
scroll to position [1040, 0]
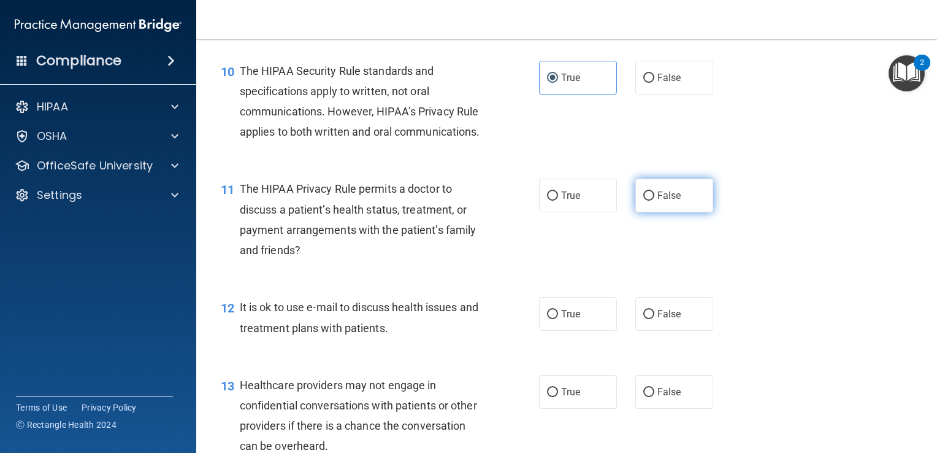
click at [657, 212] on label "False" at bounding box center [674, 195] width 78 height 34
click at [654, 201] on input "False" at bounding box center [648, 195] width 11 height 9
radio input "true"
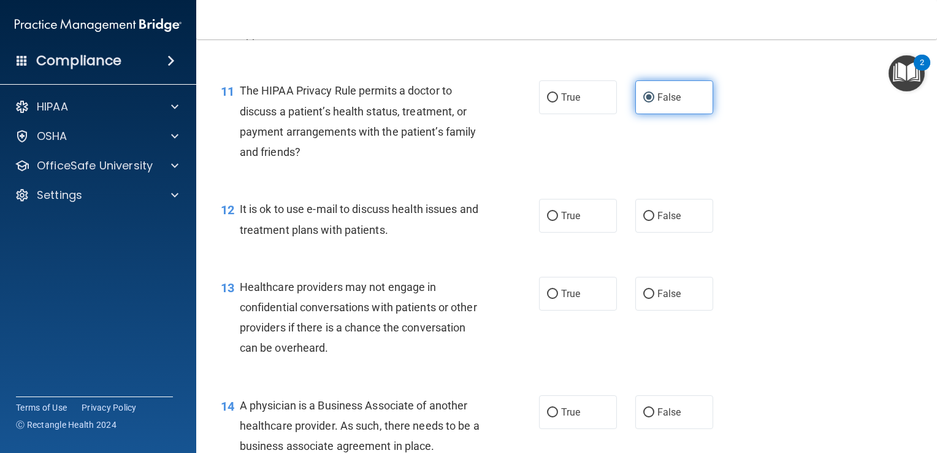
scroll to position [1142, 0]
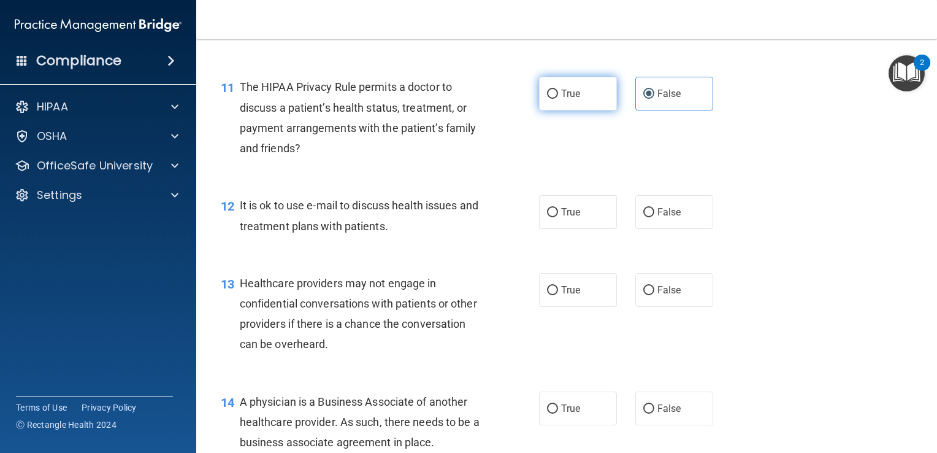
click at [547, 99] on input "True" at bounding box center [552, 94] width 11 height 9
radio input "true"
radio input "false"
click at [662, 218] on span "False" at bounding box center [669, 212] width 24 height 12
click at [654, 217] on input "False" at bounding box center [648, 212] width 11 height 9
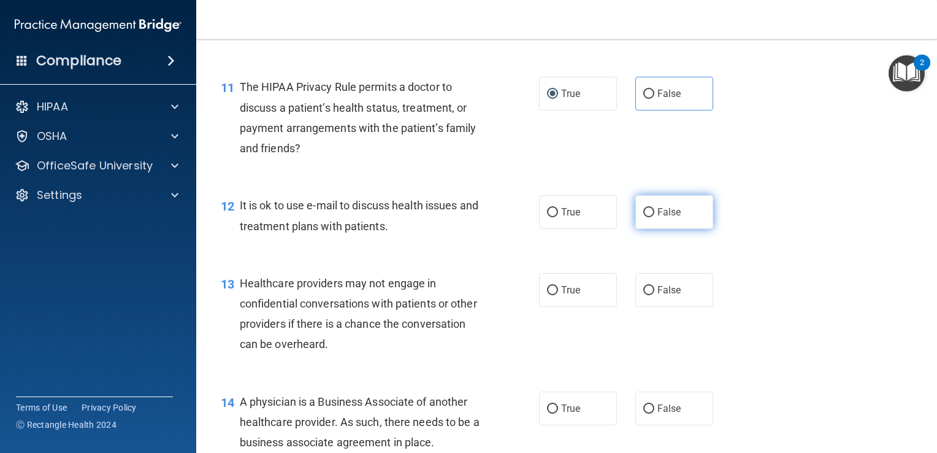
radio input "true"
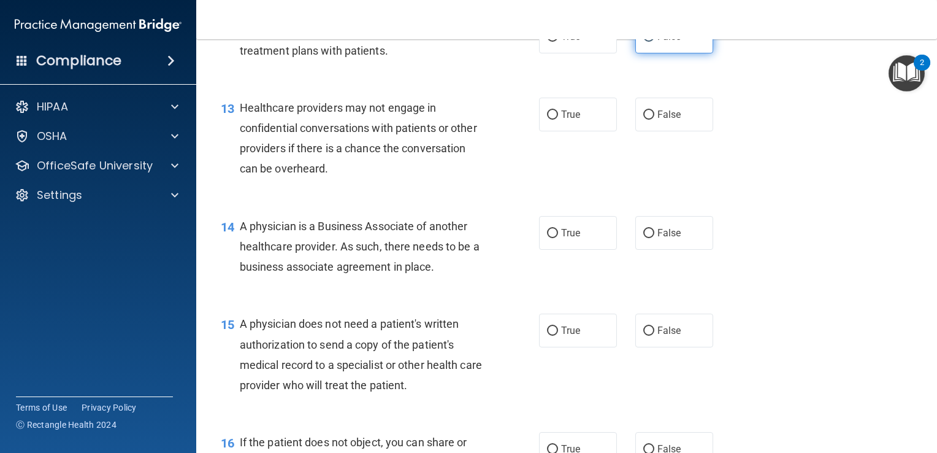
scroll to position [1335, 0]
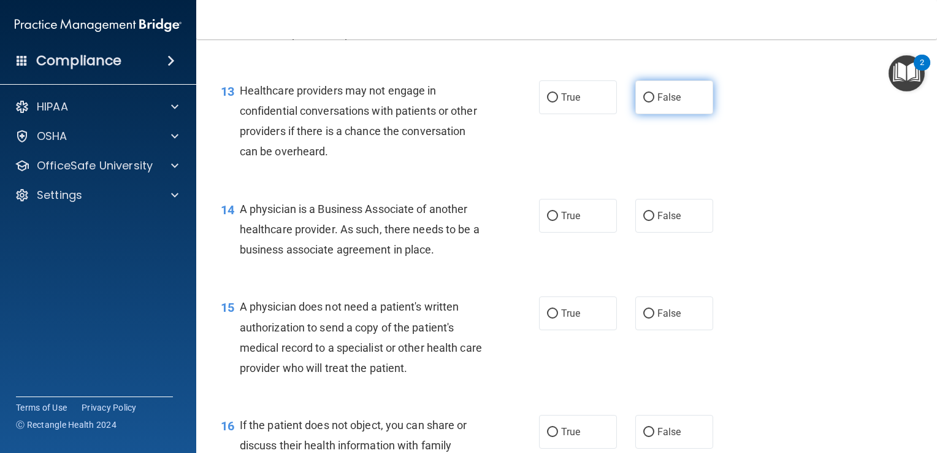
click at [659, 103] on span "False" at bounding box center [669, 97] width 24 height 12
click at [654, 102] on input "False" at bounding box center [648, 97] width 11 height 9
radio input "true"
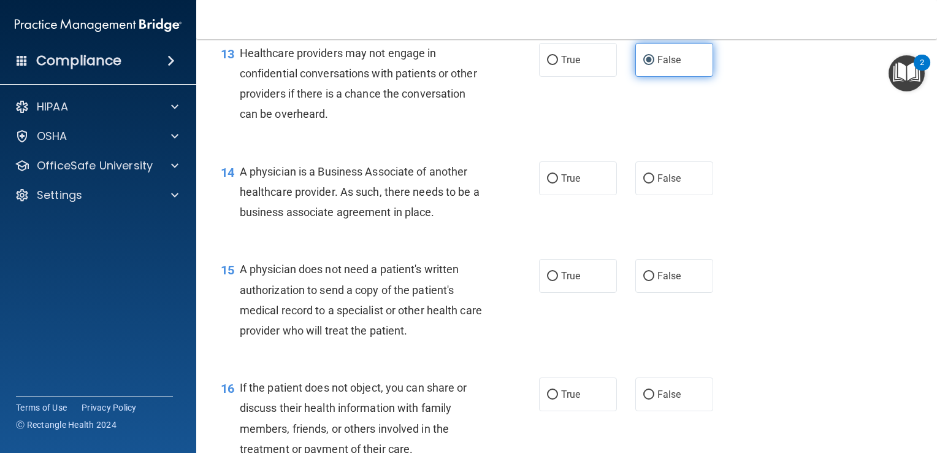
scroll to position [1373, 0]
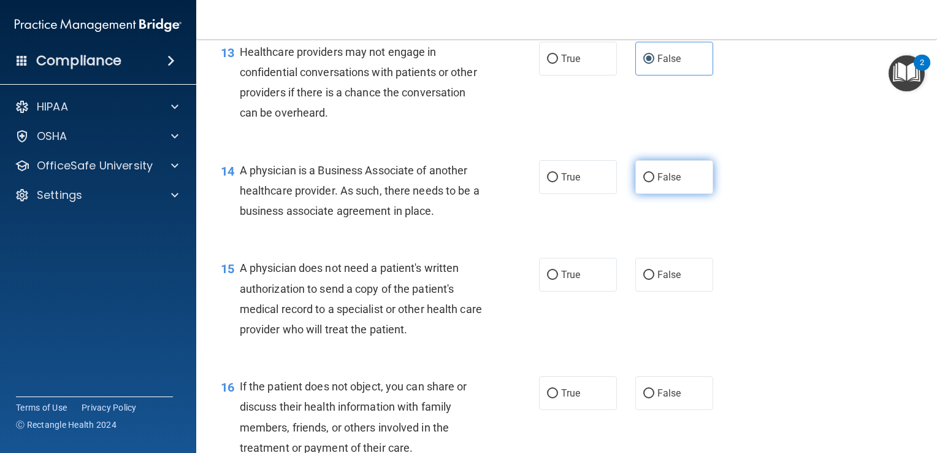
click at [672, 183] on span "False" at bounding box center [669, 177] width 24 height 12
click at [654, 182] on input "False" at bounding box center [648, 177] width 11 height 9
radio input "true"
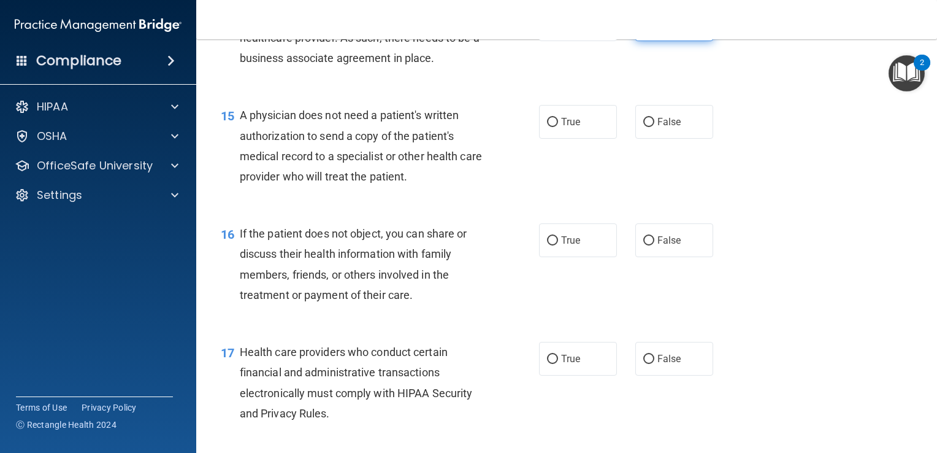
scroll to position [1536, 0]
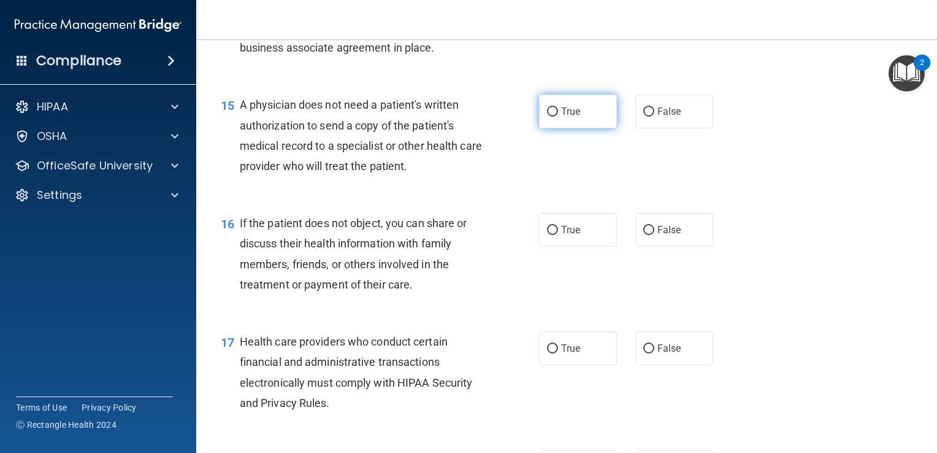
click at [572, 128] on label "True" at bounding box center [578, 111] width 78 height 34
click at [558, 117] on input "True" at bounding box center [552, 111] width 11 height 9
radio input "true"
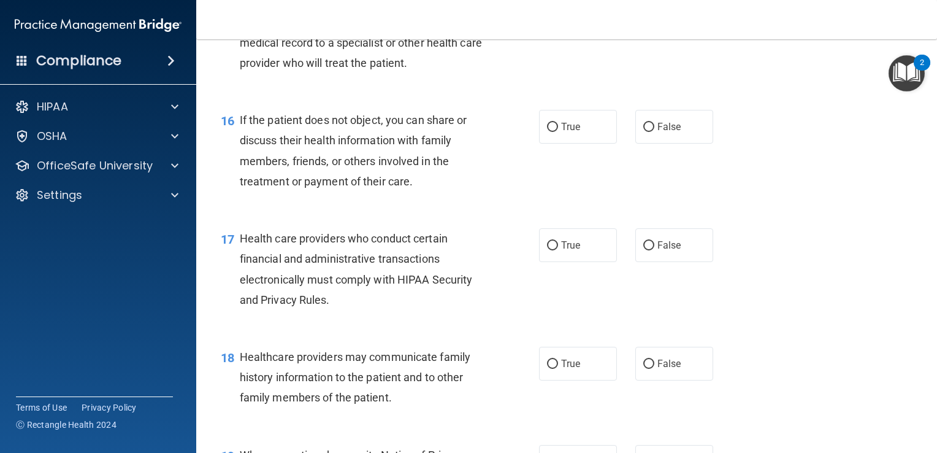
scroll to position [1641, 0]
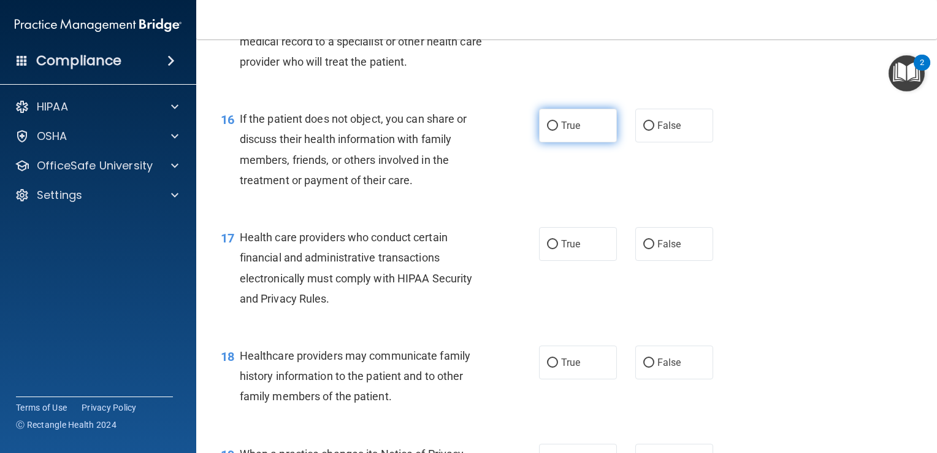
click at [563, 131] on span "True" at bounding box center [570, 126] width 19 height 12
click at [558, 131] on input "True" at bounding box center [552, 125] width 11 height 9
radio input "true"
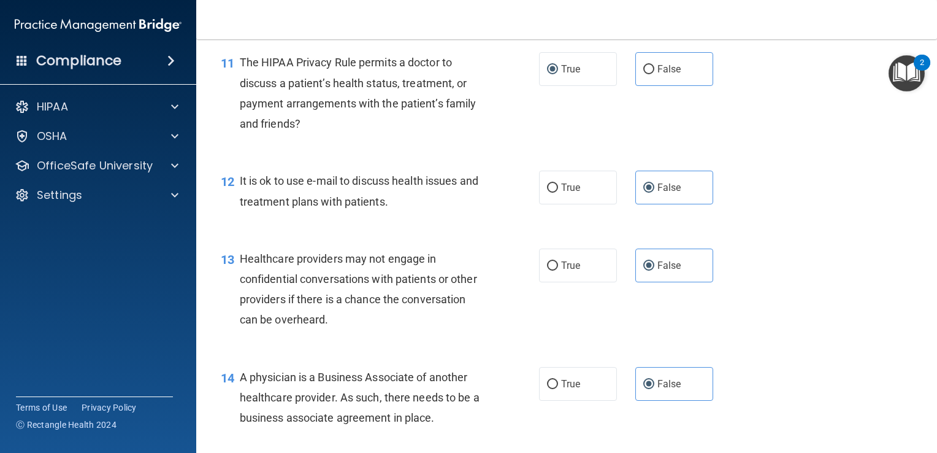
scroll to position [1152, 0]
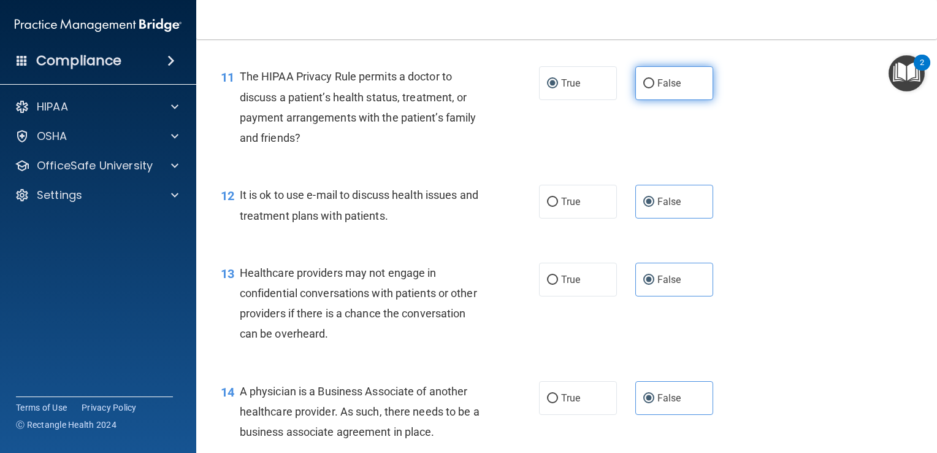
click at [669, 100] on label "False" at bounding box center [674, 83] width 78 height 34
click at [654, 88] on input "False" at bounding box center [648, 83] width 11 height 9
radio input "true"
radio input "false"
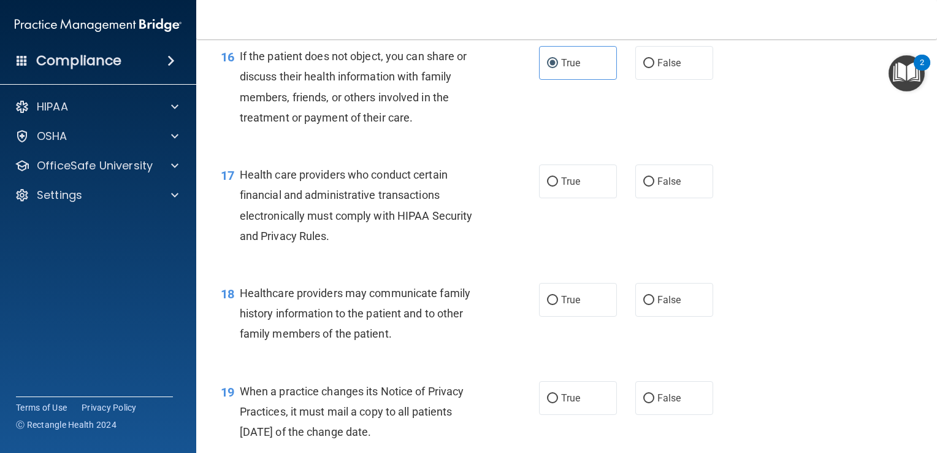
scroll to position [1693, 0]
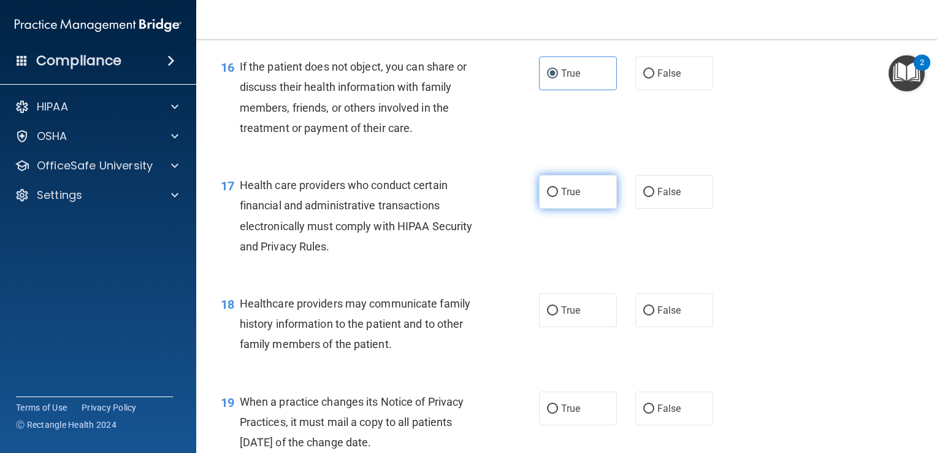
click at [552, 197] on input "True" at bounding box center [552, 192] width 11 height 9
radio input "true"
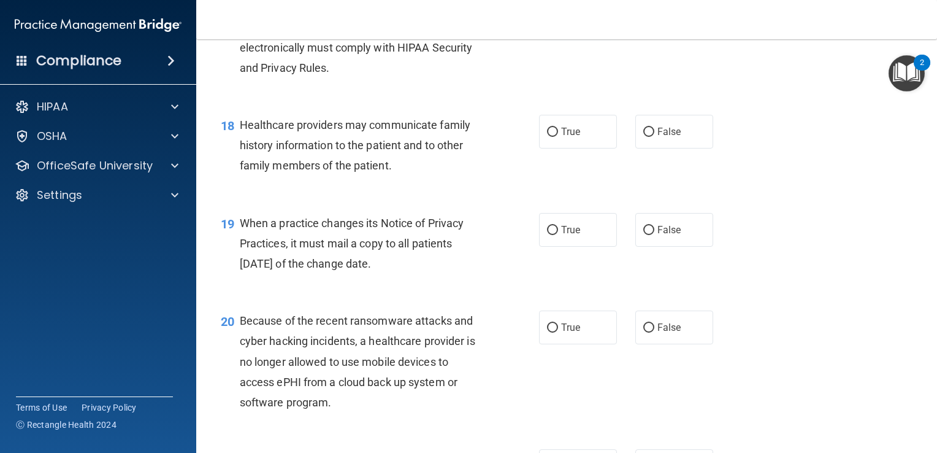
scroll to position [1871, 0]
click at [646, 137] on input "False" at bounding box center [648, 132] width 11 height 9
radio input "true"
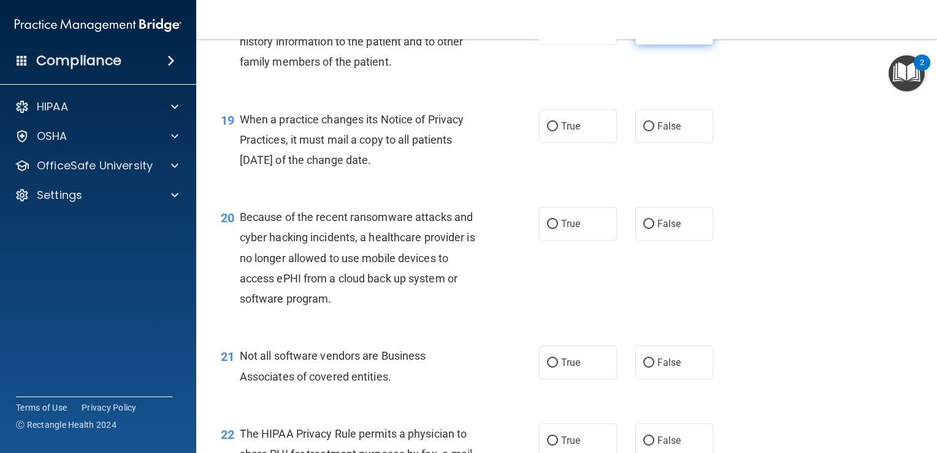
scroll to position [1977, 0]
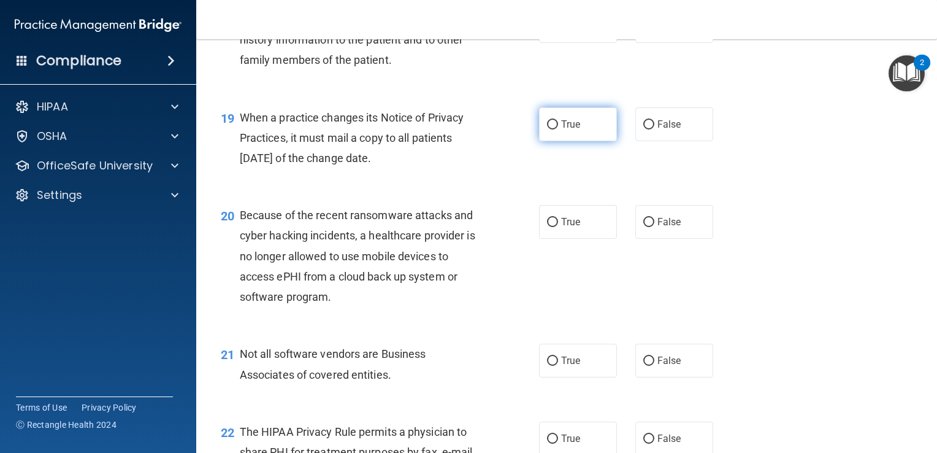
click at [552, 129] on input "True" at bounding box center [552, 124] width 11 height 9
radio input "true"
click at [680, 141] on label "False" at bounding box center [674, 124] width 78 height 34
click at [654, 129] on input "False" at bounding box center [648, 124] width 11 height 9
radio input "true"
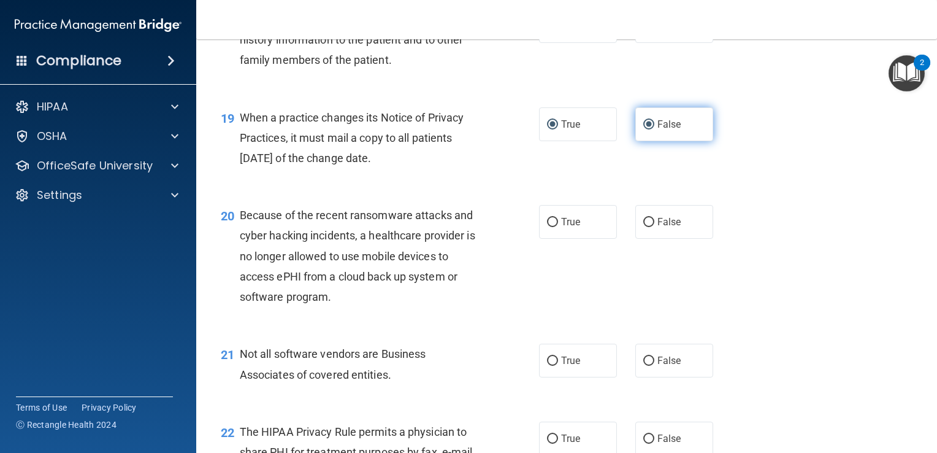
radio input "false"
click at [643, 227] on input "False" at bounding box center [648, 222] width 11 height 9
radio input "true"
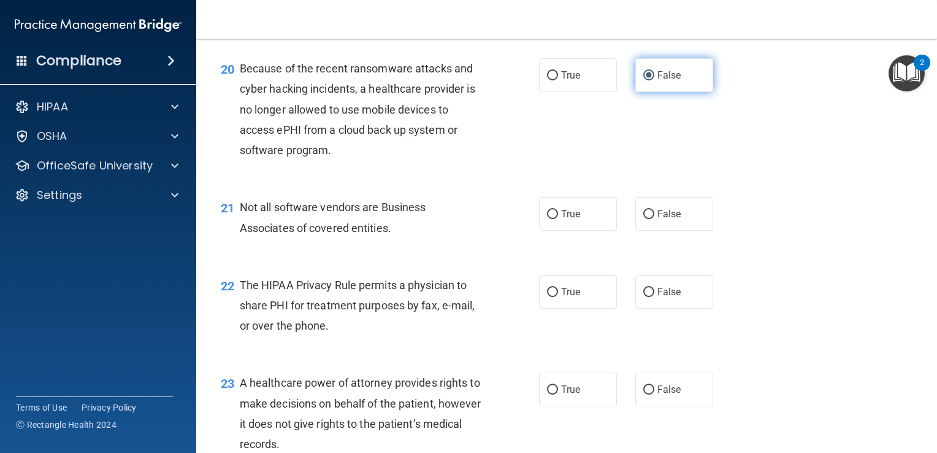
scroll to position [2127, 0]
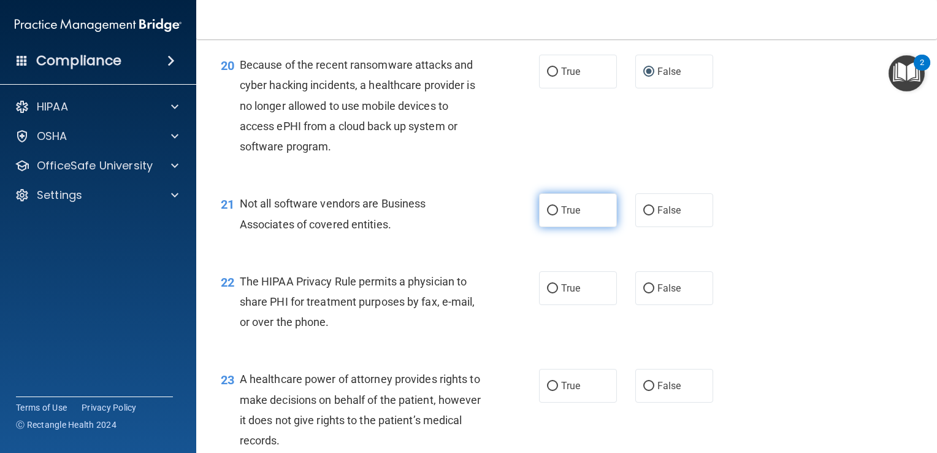
click at [564, 227] on label "True" at bounding box center [578, 210] width 78 height 34
click at [558, 215] on input "True" at bounding box center [552, 210] width 11 height 9
radio input "true"
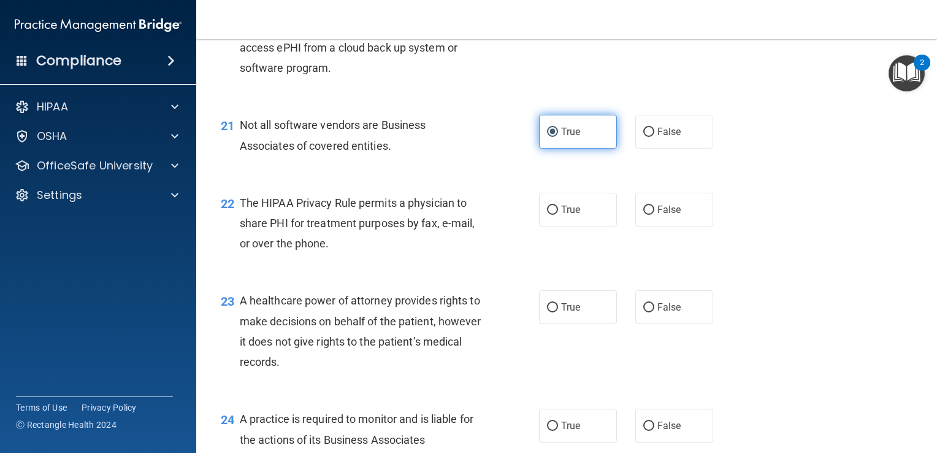
scroll to position [2207, 0]
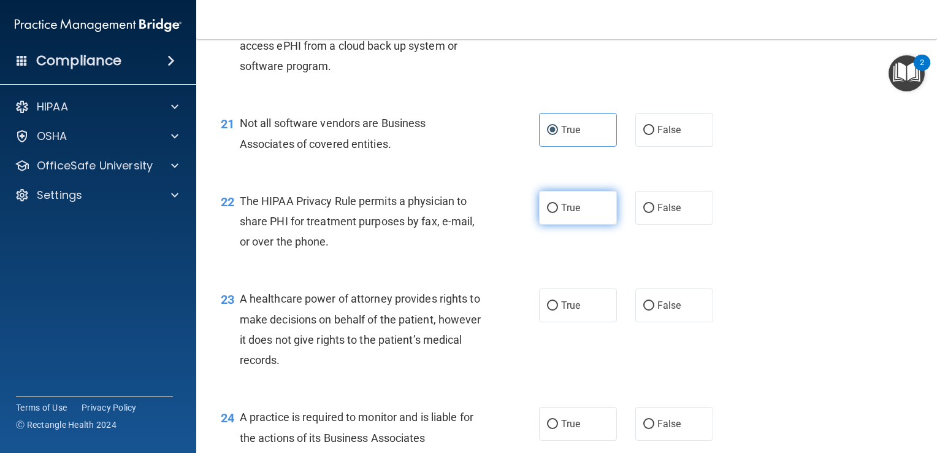
click at [564, 224] on label "True" at bounding box center [578, 208] width 78 height 34
click at [558, 213] on input "True" at bounding box center [552, 208] width 11 height 9
radio input "true"
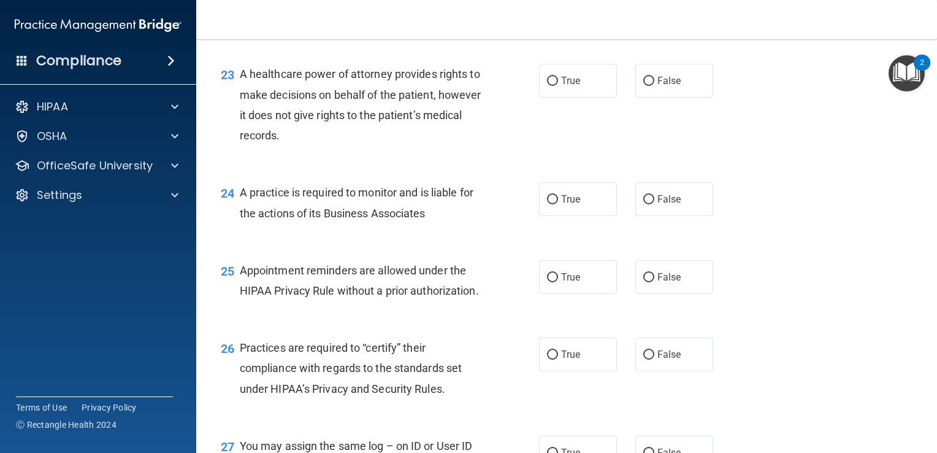
scroll to position [2448, 0]
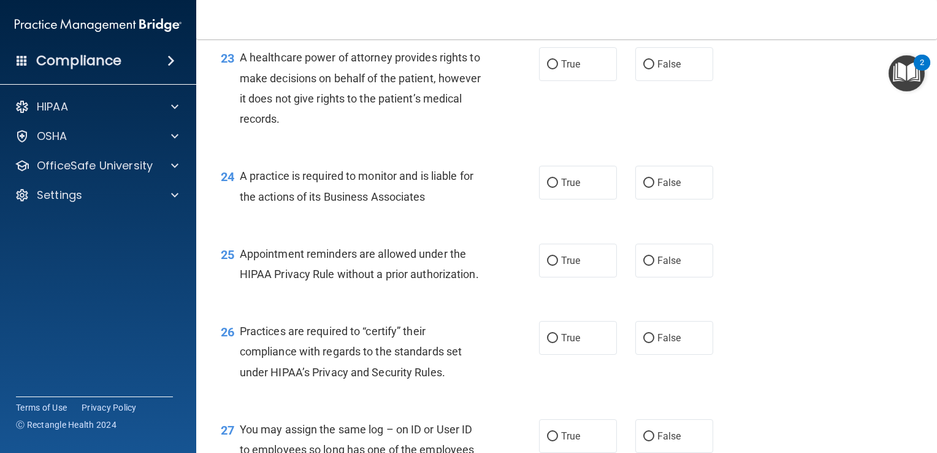
click at [660, 129] on div "23 A healthcare power of attorney provides rights to make decisions on behalf o…" at bounding box center [567, 91] width 710 height 118
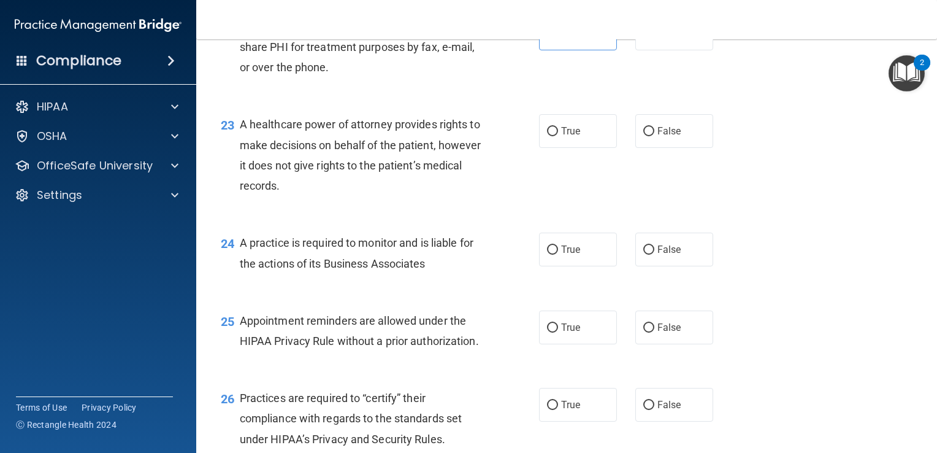
scroll to position [2329, 0]
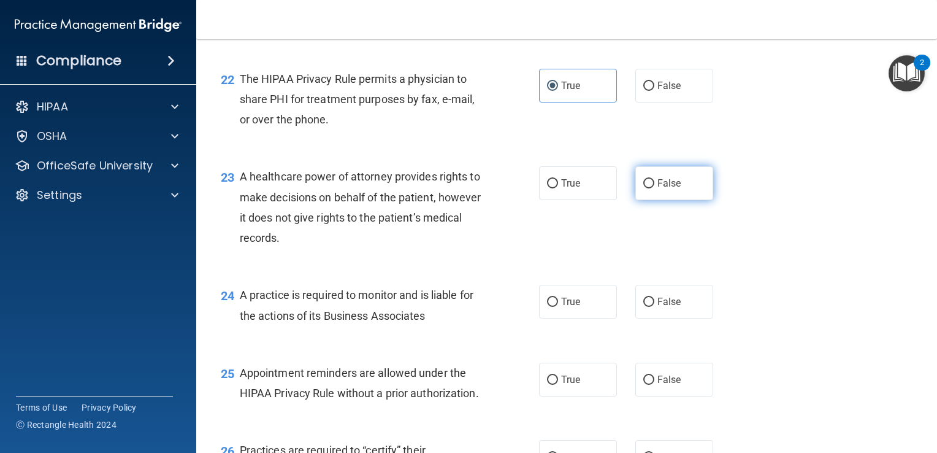
click at [659, 189] on span "False" at bounding box center [669, 183] width 24 height 12
click at [654, 188] on input "False" at bounding box center [648, 183] width 11 height 9
radio input "true"
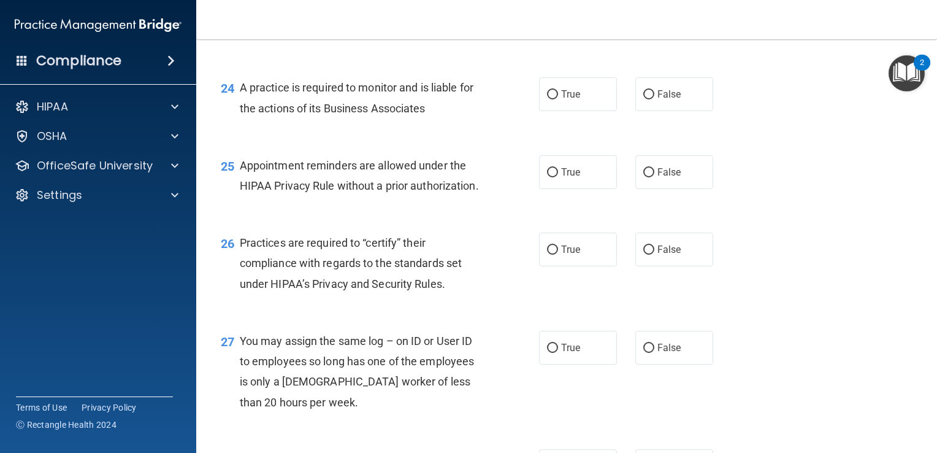
scroll to position [2538, 0]
click at [551, 98] on input "True" at bounding box center [552, 93] width 11 height 9
radio input "true"
click at [569, 177] on span "True" at bounding box center [570, 171] width 19 height 12
click at [558, 176] on input "True" at bounding box center [552, 171] width 11 height 9
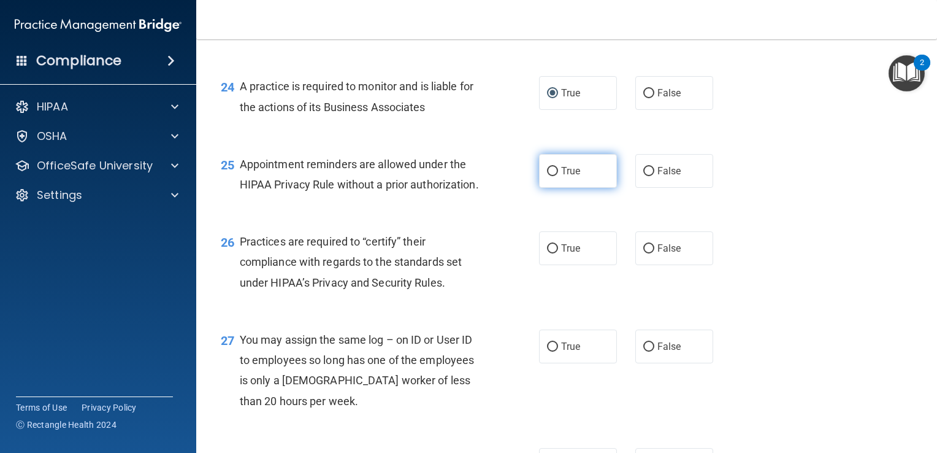
radio input "true"
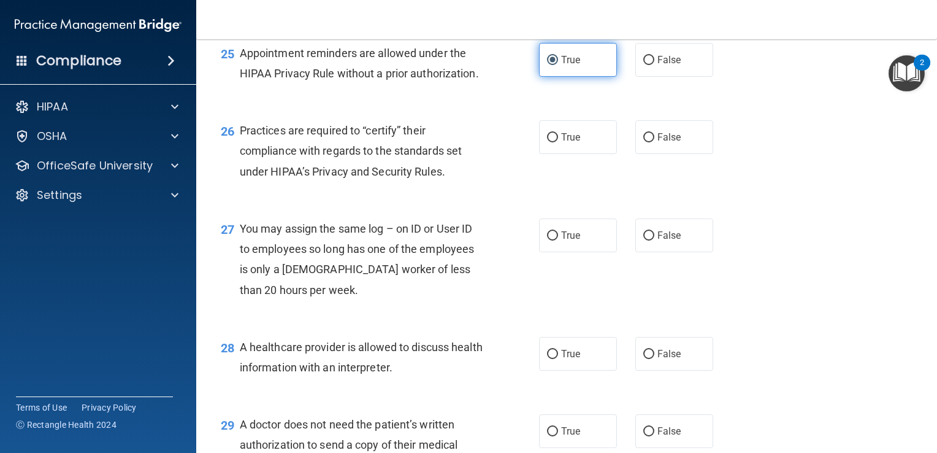
scroll to position [2650, 0]
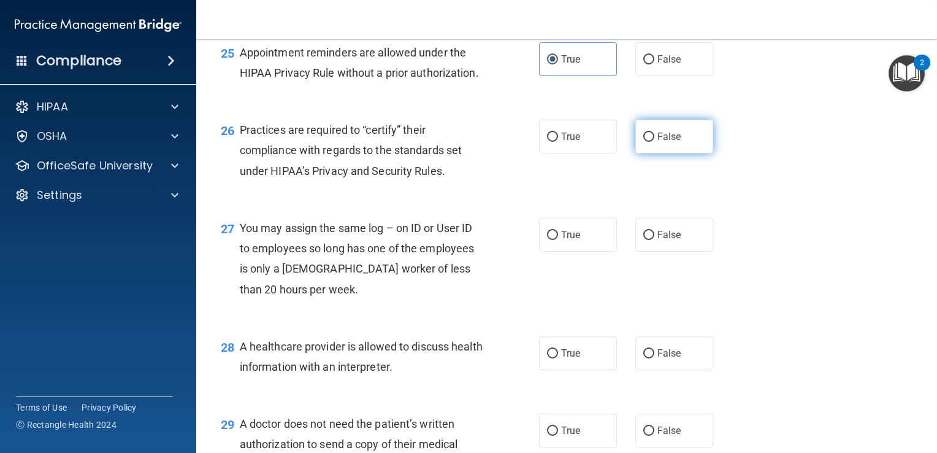
click at [643, 142] on input "False" at bounding box center [648, 136] width 11 height 9
radio input "true"
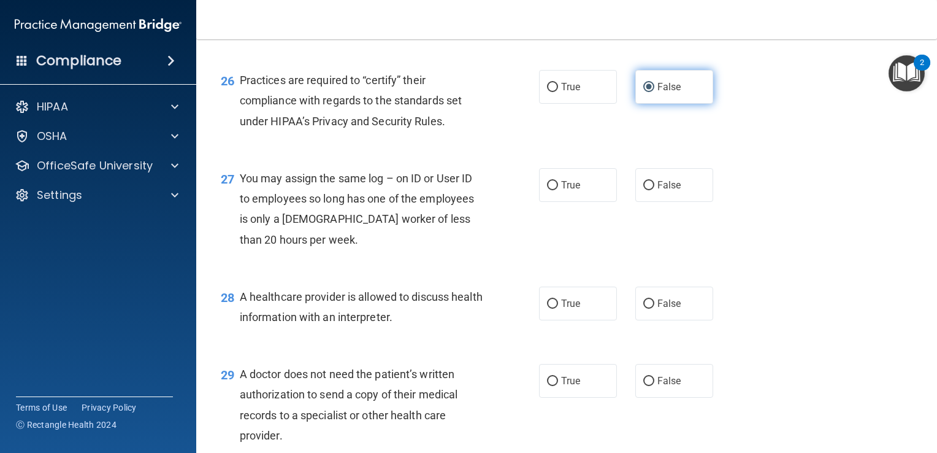
scroll to position [2764, 0]
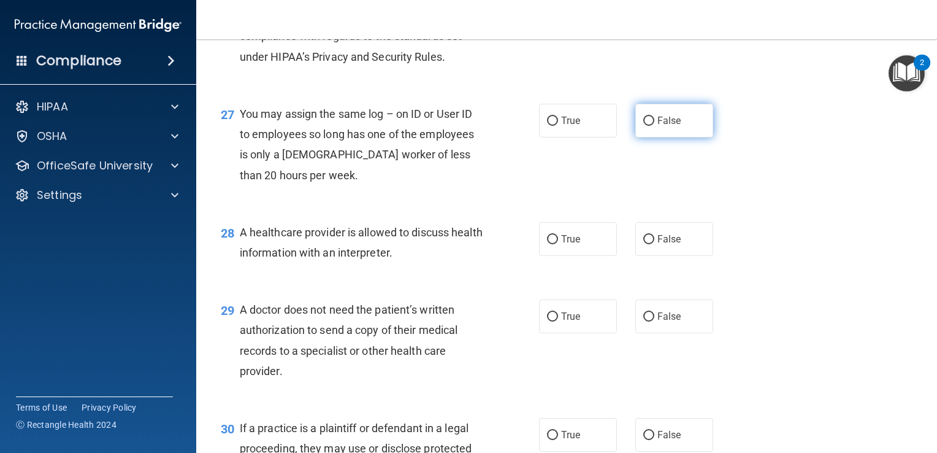
click at [665, 126] on span "False" at bounding box center [669, 121] width 24 height 12
click at [654, 126] on input "False" at bounding box center [648, 121] width 11 height 9
radio input "true"
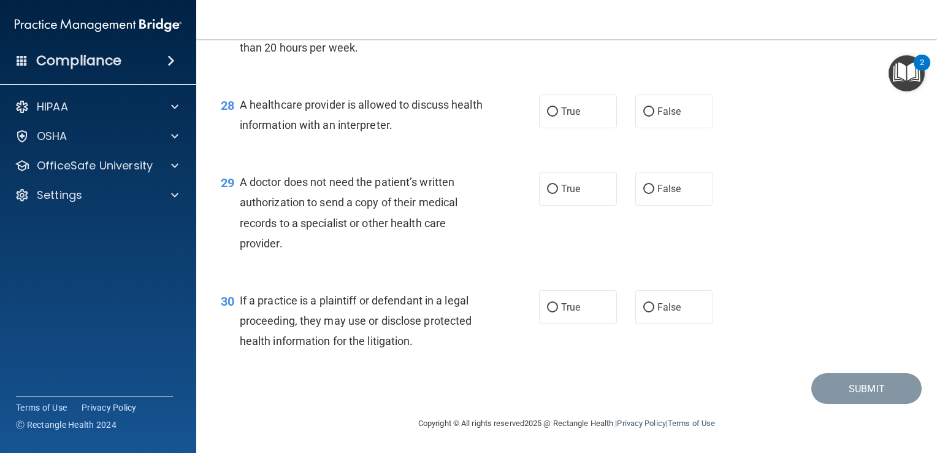
scroll to position [2920, 0]
click at [561, 128] on label "True" at bounding box center [578, 111] width 78 height 34
click at [558, 117] on input "True" at bounding box center [552, 111] width 11 height 9
radio input "true"
click at [550, 194] on input "True" at bounding box center [552, 189] width 11 height 9
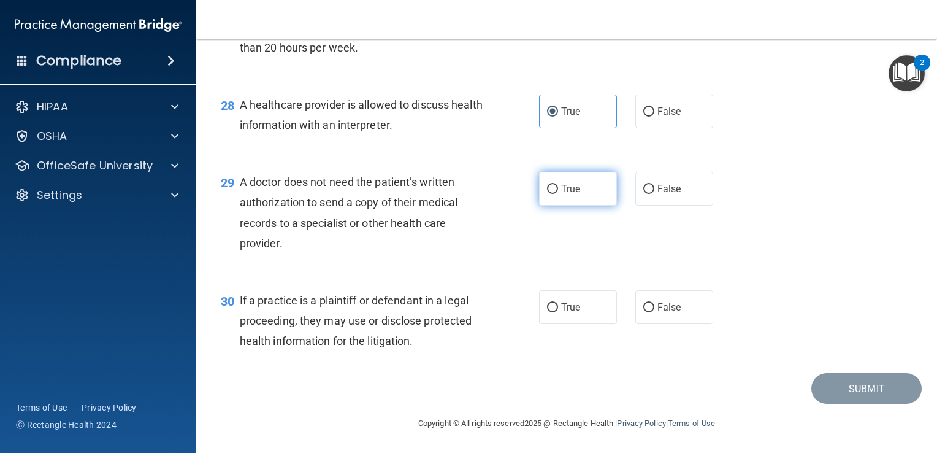
radio input "true"
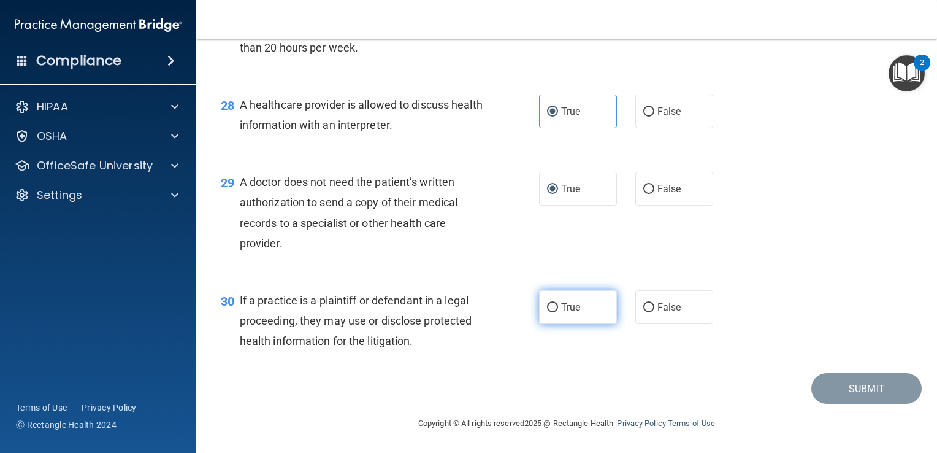
click at [579, 303] on label "True" at bounding box center [578, 307] width 78 height 34
click at [558, 303] on input "True" at bounding box center [552, 307] width 11 height 9
radio input "true"
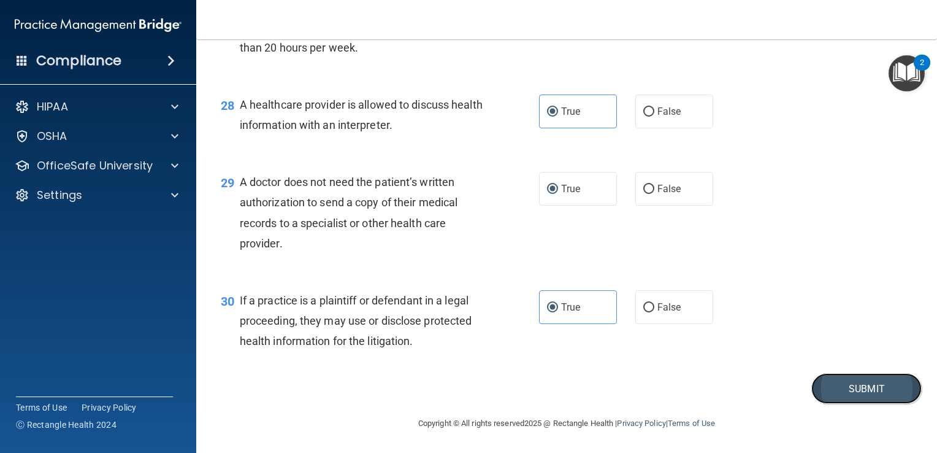
click at [830, 394] on button "Submit" at bounding box center [866, 388] width 110 height 31
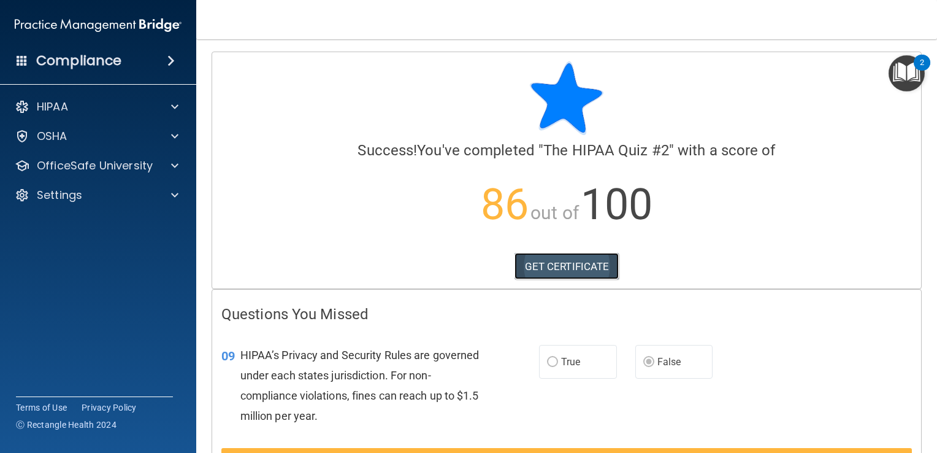
click at [522, 266] on link "GET CERTIFICATE" at bounding box center [567, 266] width 105 height 27
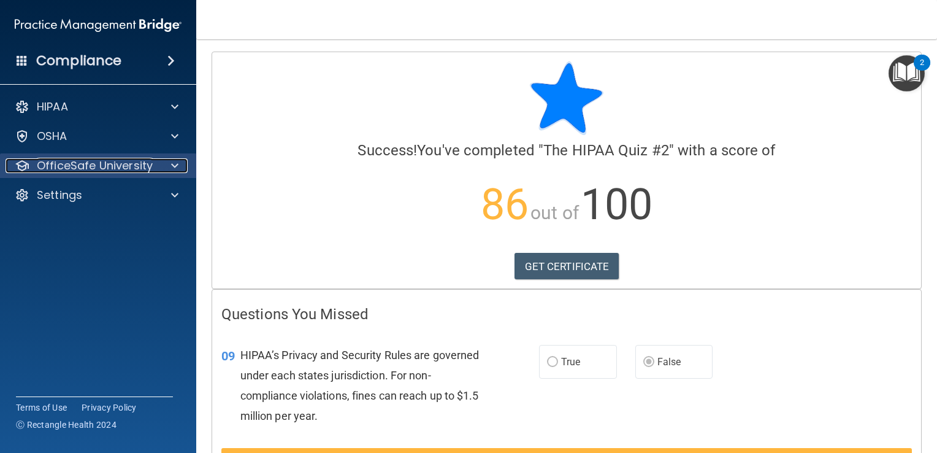
click at [74, 171] on p "OfficeSafe University" at bounding box center [95, 165] width 116 height 15
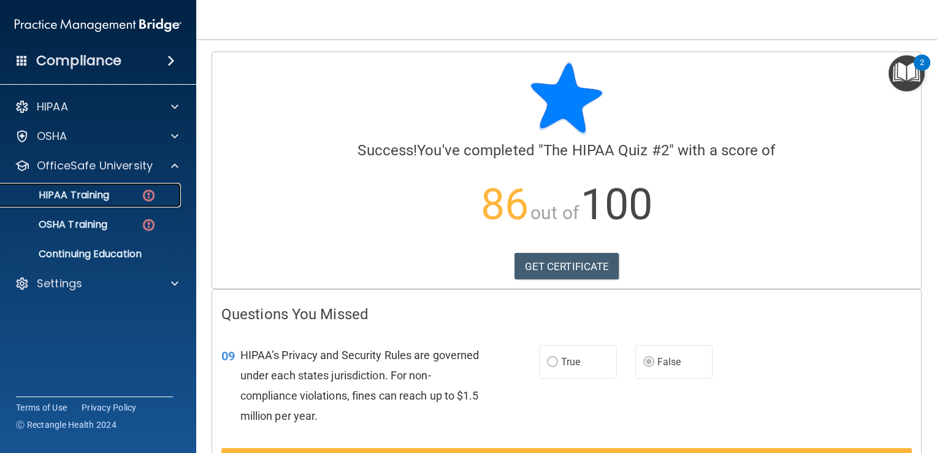
click at [79, 203] on link "HIPAA Training" at bounding box center [84, 195] width 193 height 25
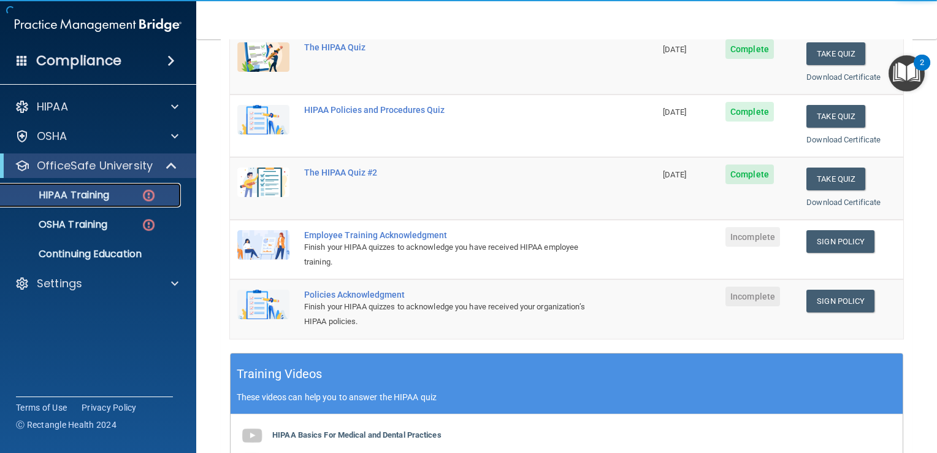
scroll to position [188, 0]
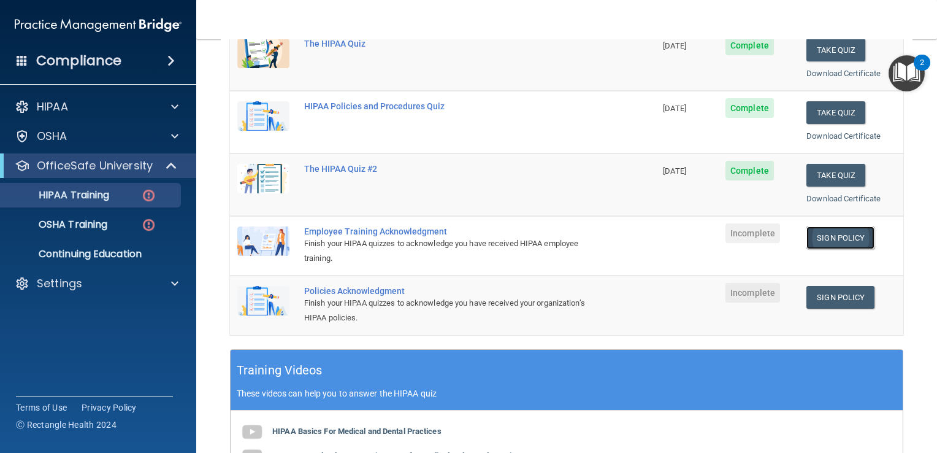
click at [832, 242] on link "Sign Policy" at bounding box center [841, 237] width 68 height 23
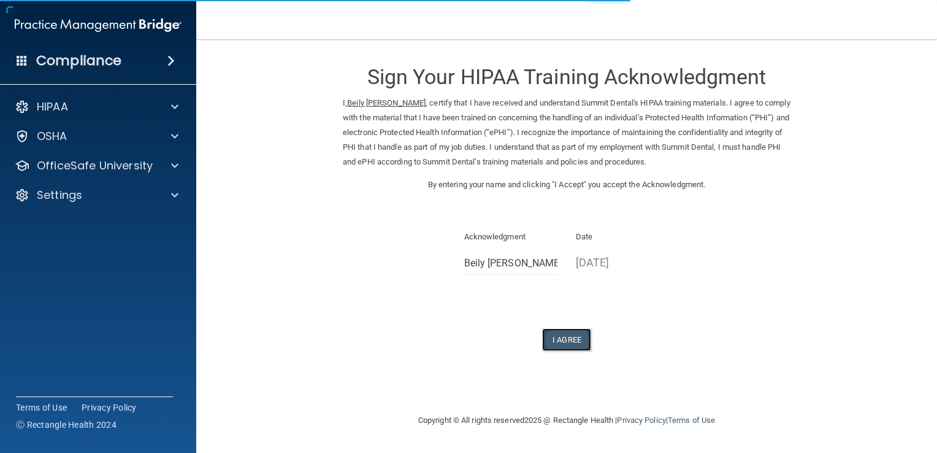
click at [564, 337] on button "I Agree" at bounding box center [566, 339] width 49 height 23
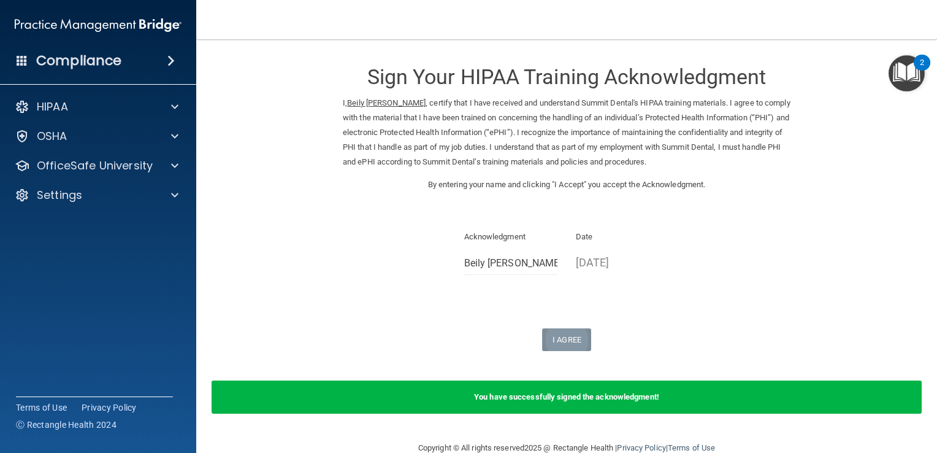
scroll to position [24, 0]
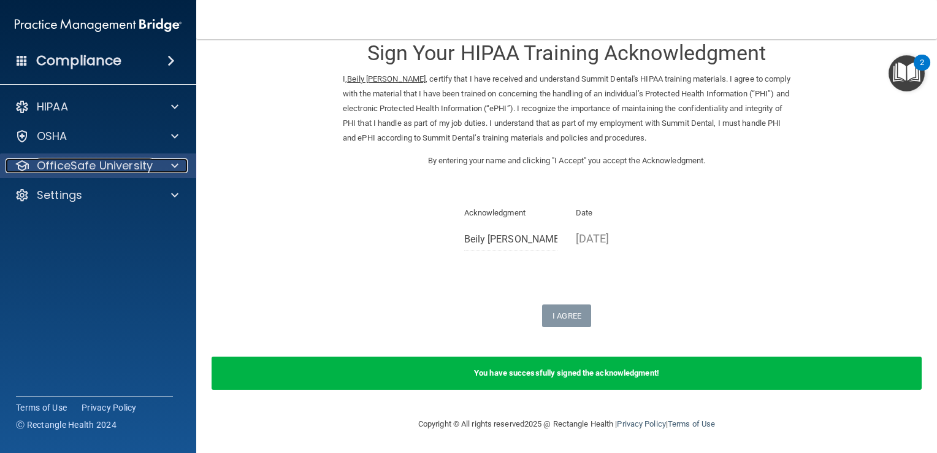
click at [162, 167] on div at bounding box center [173, 165] width 31 height 15
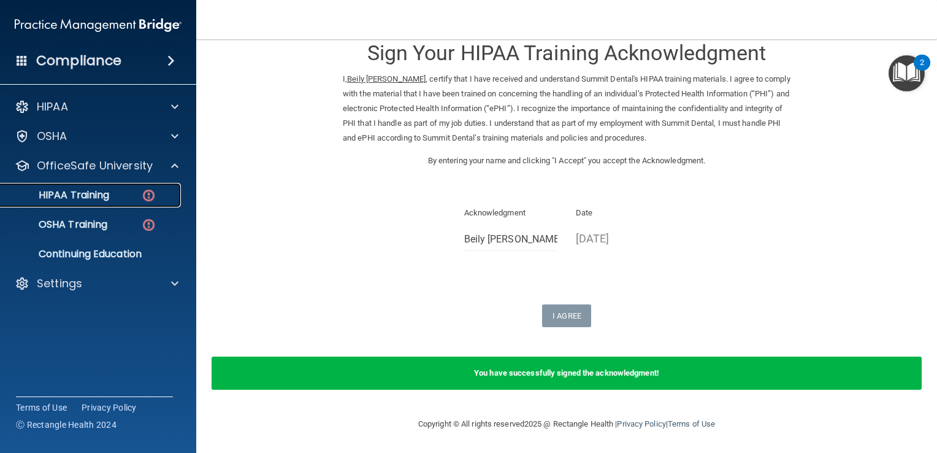
click at [128, 197] on div "HIPAA Training" at bounding box center [91, 195] width 167 height 12
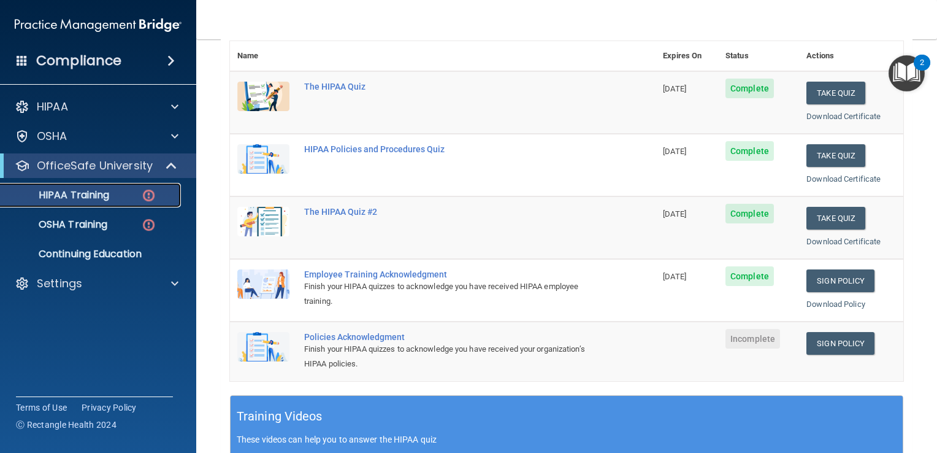
scroll to position [162, 0]
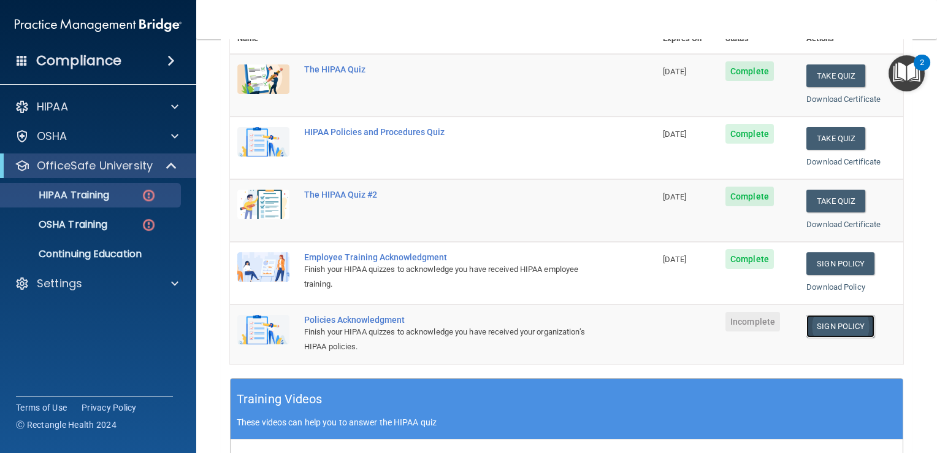
click at [824, 315] on link "Sign Policy" at bounding box center [841, 326] width 68 height 23
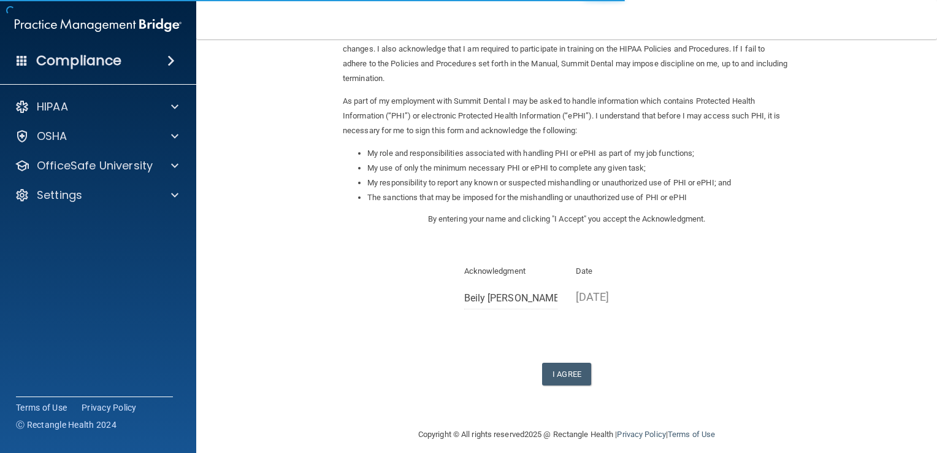
scroll to position [101, 0]
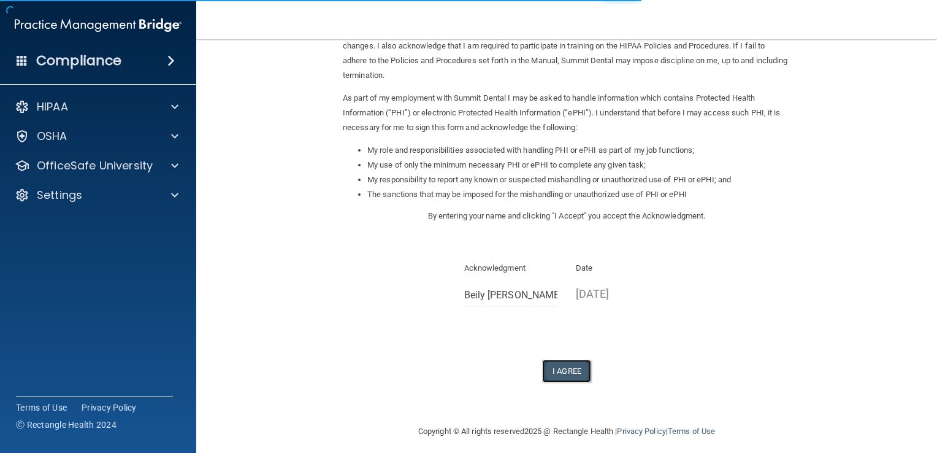
click at [566, 373] on button "I Agree" at bounding box center [566, 370] width 49 height 23
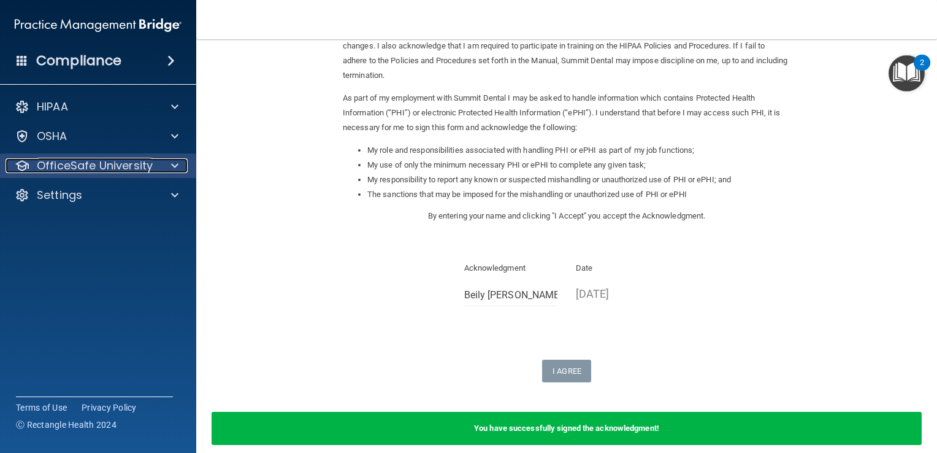
click at [136, 163] on p "OfficeSafe University" at bounding box center [95, 165] width 116 height 15
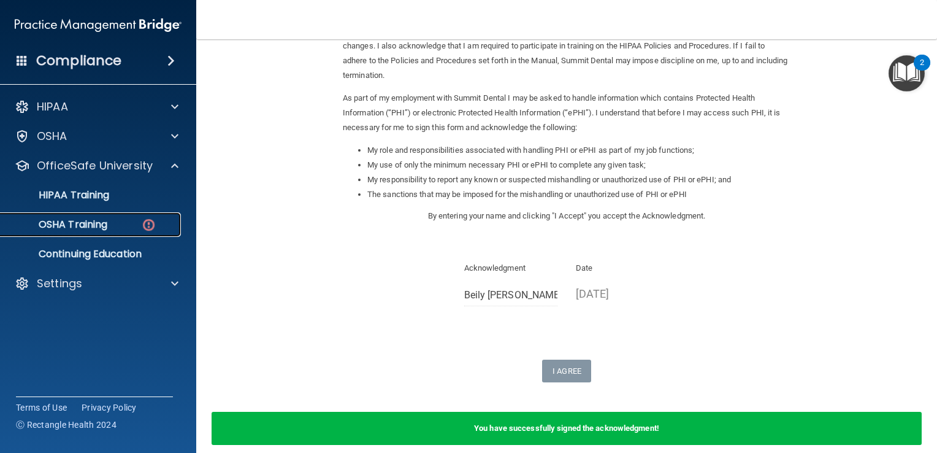
click at [117, 223] on div "OSHA Training" at bounding box center [91, 224] width 167 height 12
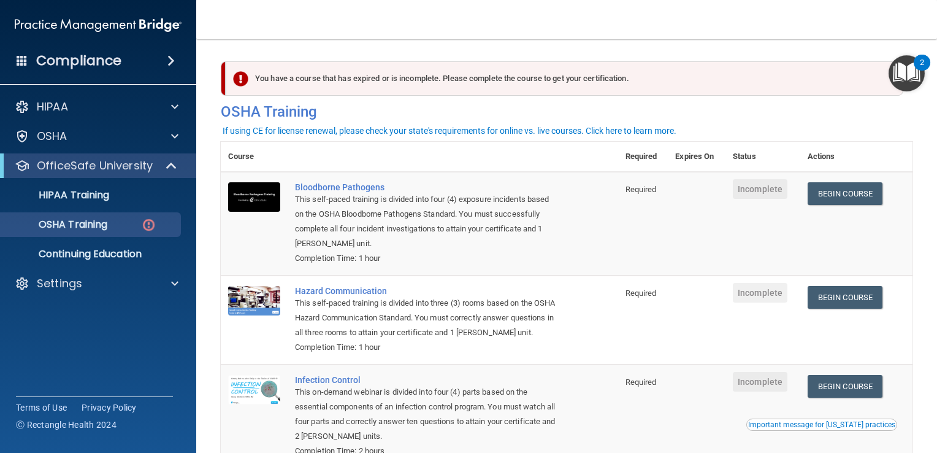
click at [763, 275] on td "Incomplete" at bounding box center [763, 224] width 75 height 104
click at [838, 199] on link "Begin Course" at bounding box center [845, 193] width 75 height 23
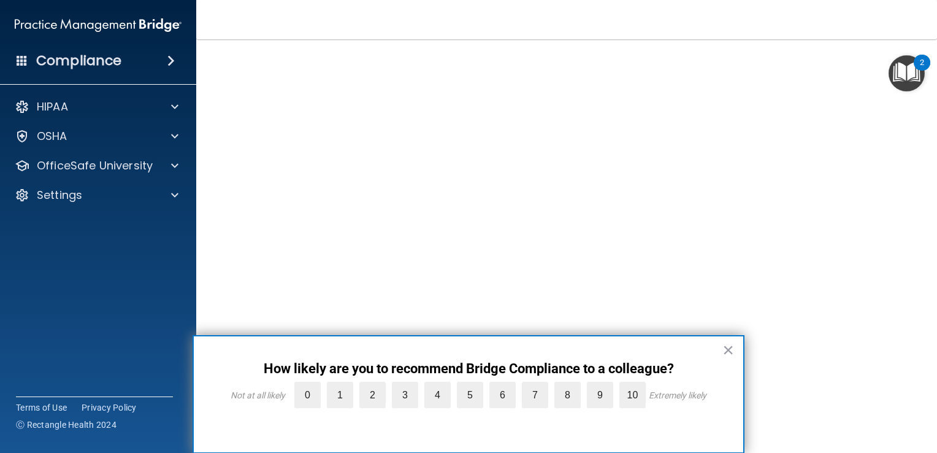
scroll to position [71, 0]
click at [726, 354] on button "×" at bounding box center [728, 350] width 12 height 20
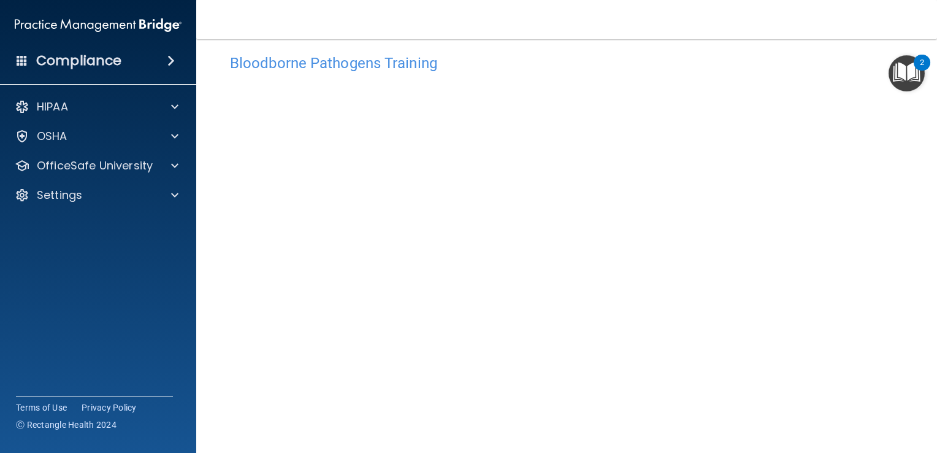
scroll to position [0, 0]
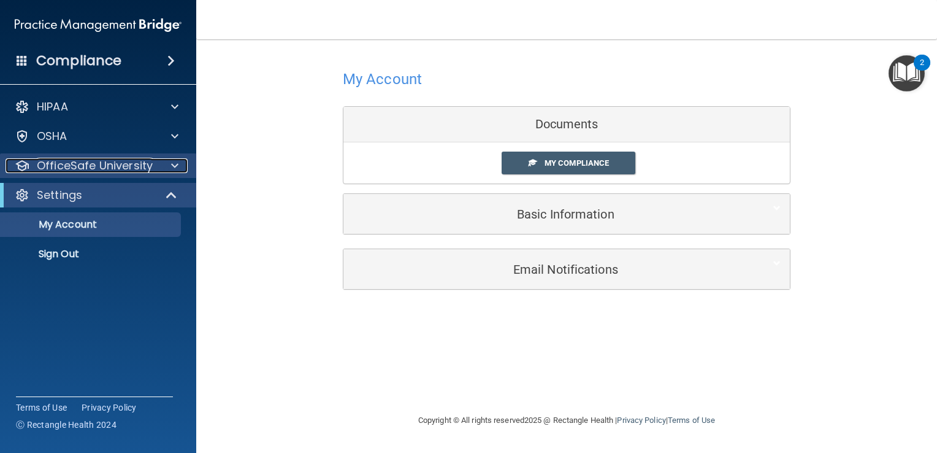
click at [77, 172] on p "OfficeSafe University" at bounding box center [95, 165] width 116 height 15
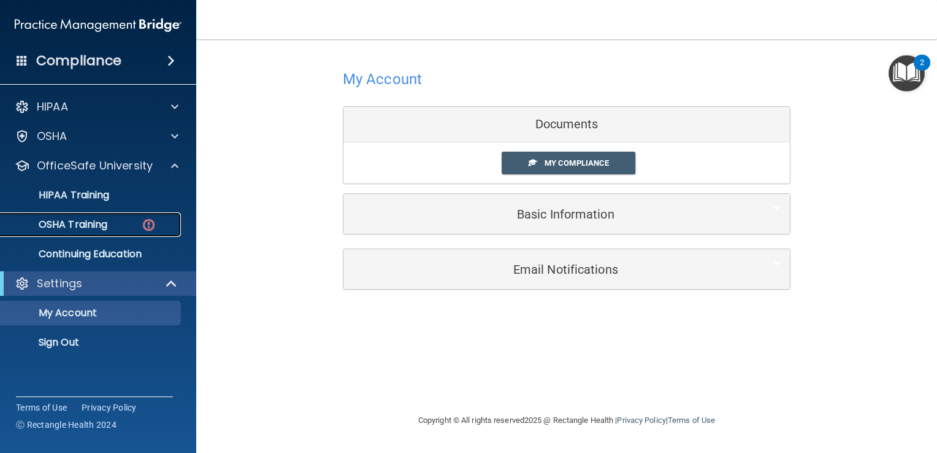
click at [110, 226] on div "OSHA Training" at bounding box center [91, 224] width 167 height 12
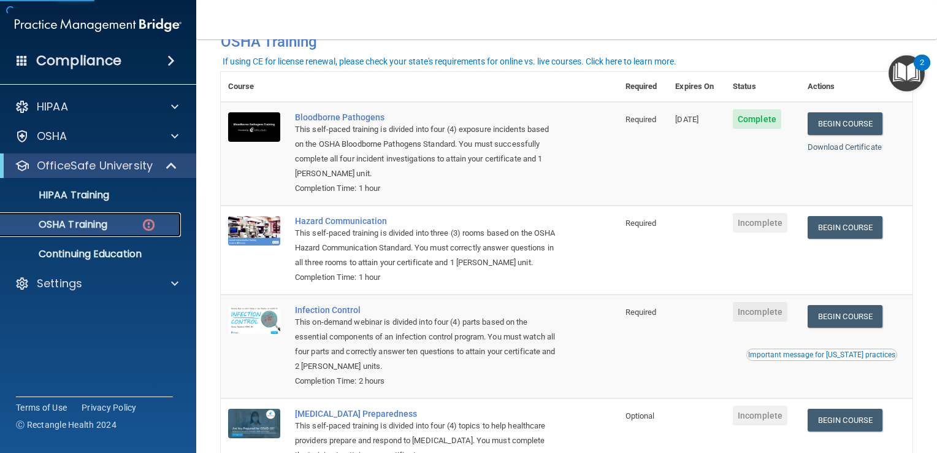
scroll to position [82, 0]
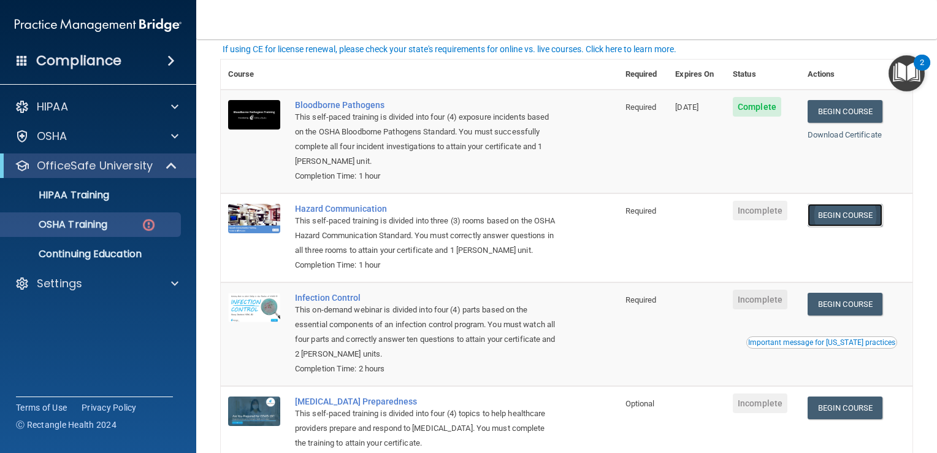
click at [859, 222] on link "Begin Course" at bounding box center [845, 215] width 75 height 23
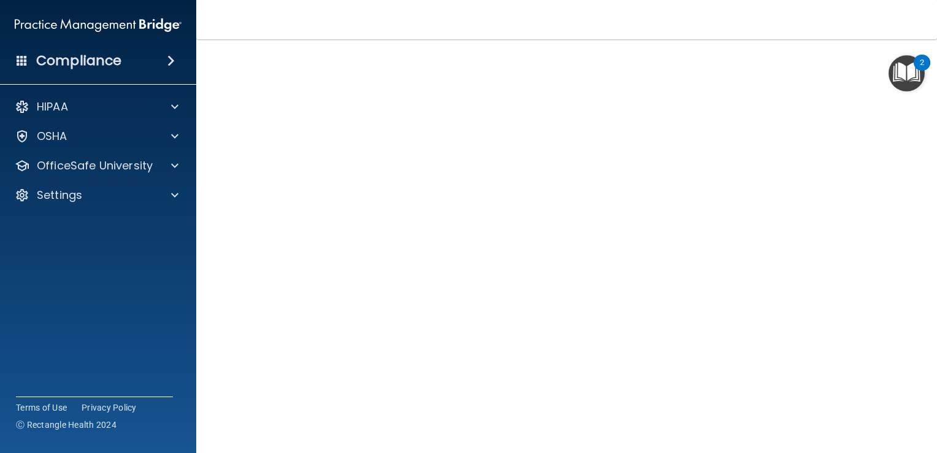
scroll to position [50, 0]
click at [151, 175] on div "OfficeSafe University" at bounding box center [98, 165] width 197 height 25
click at [174, 174] on div "OfficeSafe University" at bounding box center [98, 165] width 197 height 25
click at [176, 163] on span at bounding box center [174, 165] width 7 height 15
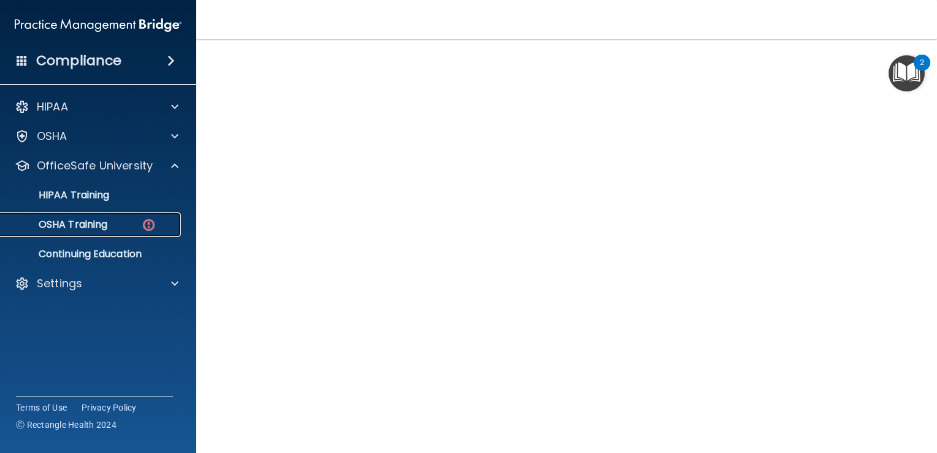
click at [122, 220] on div "OSHA Training" at bounding box center [91, 224] width 167 height 12
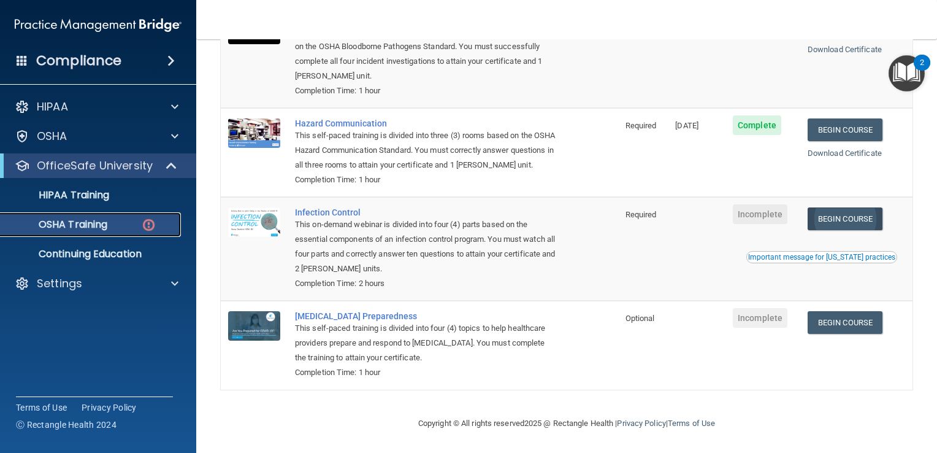
scroll to position [184, 0]
click at [865, 209] on link "Begin Course" at bounding box center [845, 218] width 75 height 23
click at [29, 1] on div "Compliance" at bounding box center [98, 37] width 172 height 74
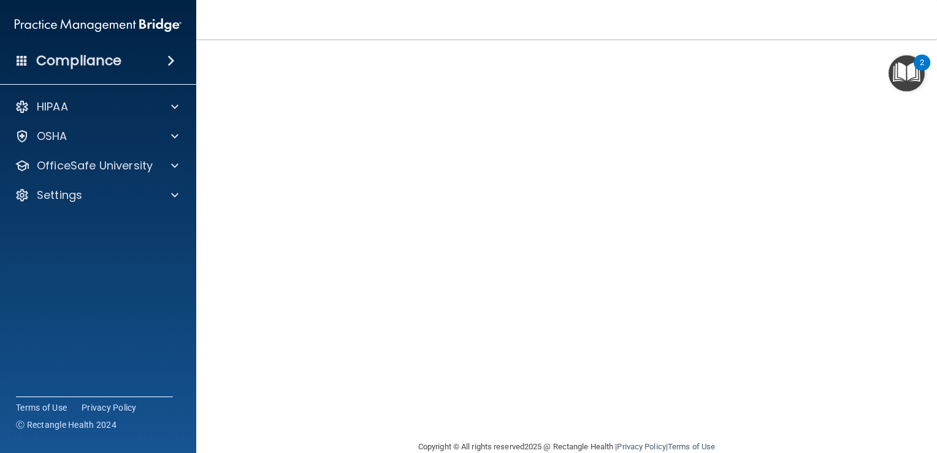
scroll to position [72, 0]
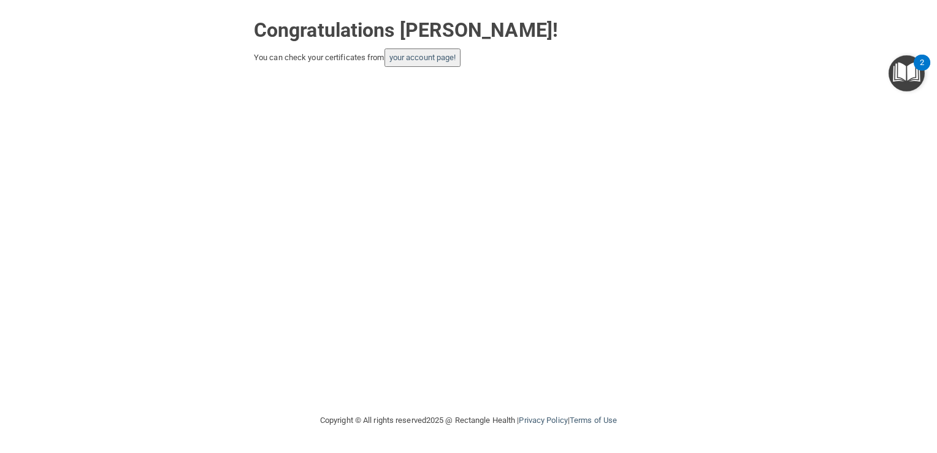
click at [398, 63] on button "your account page!" at bounding box center [423, 57] width 77 height 18
click at [407, 61] on link "your account page!" at bounding box center [422, 57] width 67 height 9
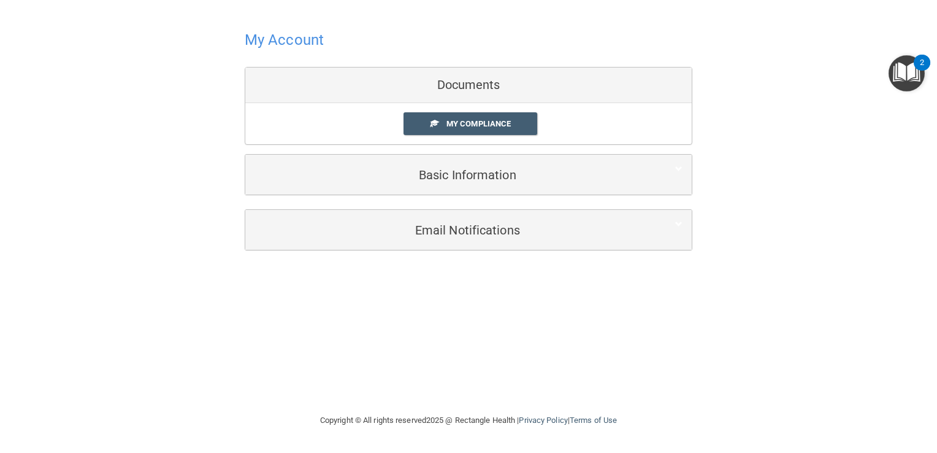
click at [314, 85] on div "Documents" at bounding box center [468, 85] width 446 height 36
